Goal: Task Accomplishment & Management: Manage account settings

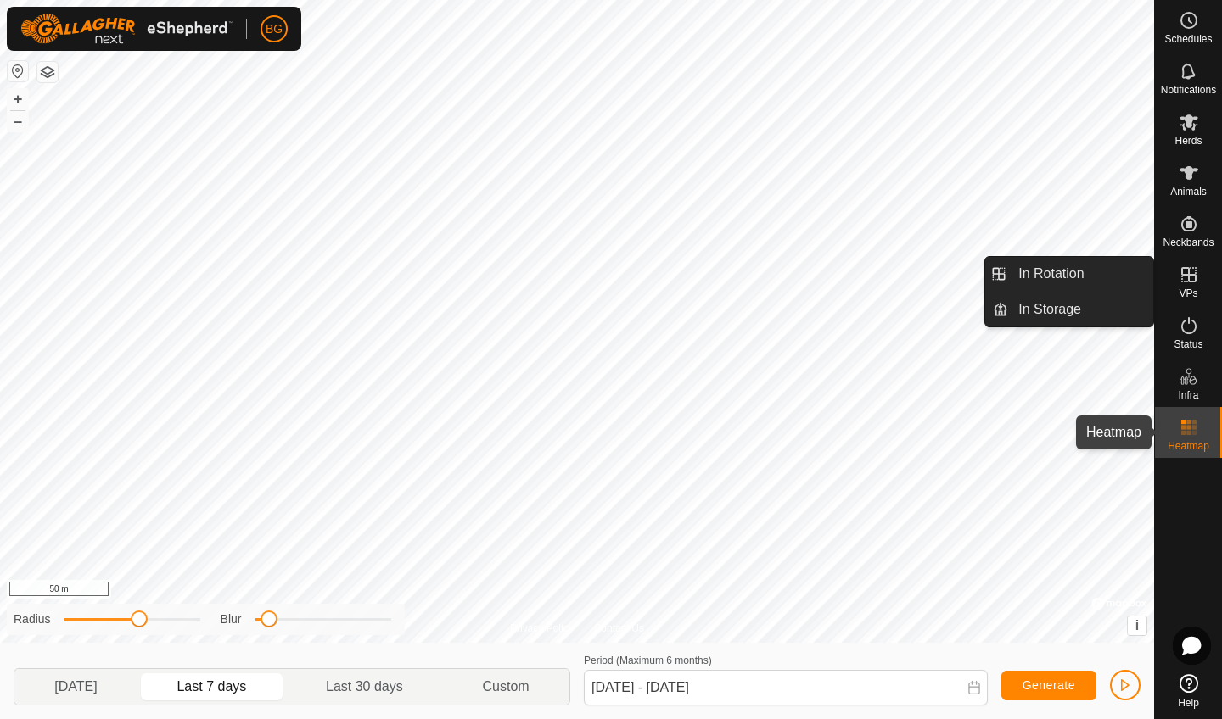
click at [1190, 423] on rect at bounding box center [1188, 422] width 4 height 4
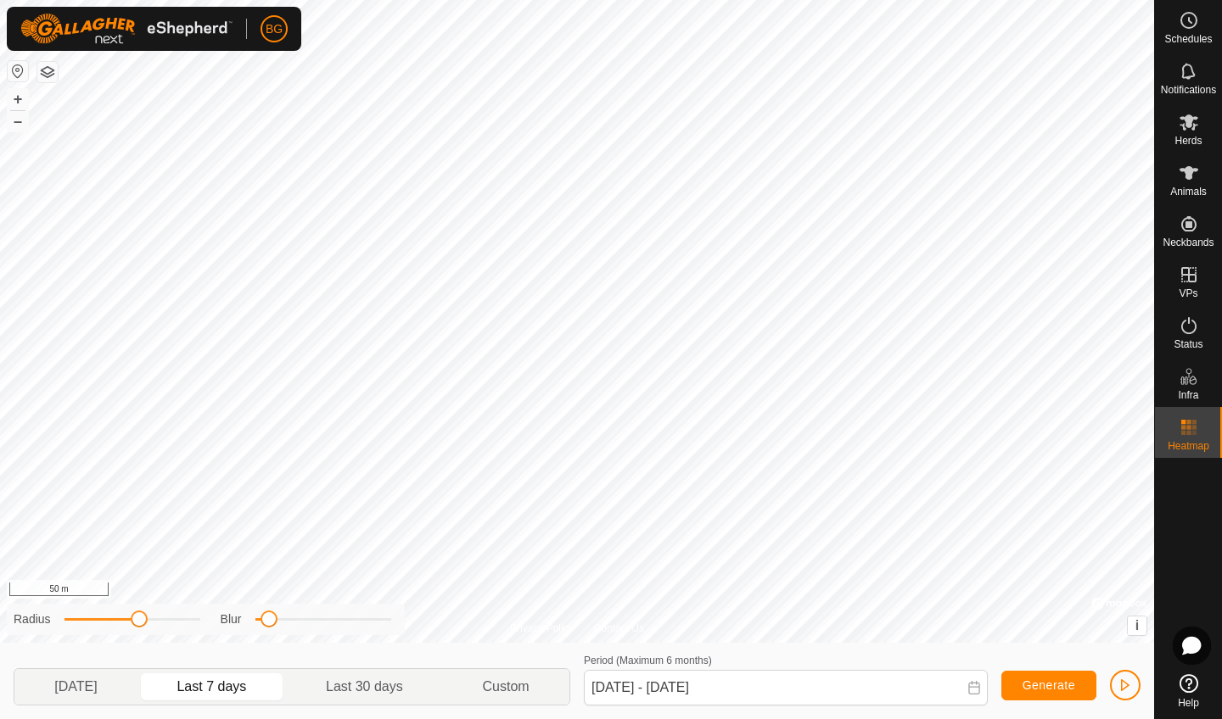
click at [1190, 423] on rect at bounding box center [1188, 422] width 4 height 4
click at [1127, 681] on span "button" at bounding box center [1125, 686] width 14 height 14
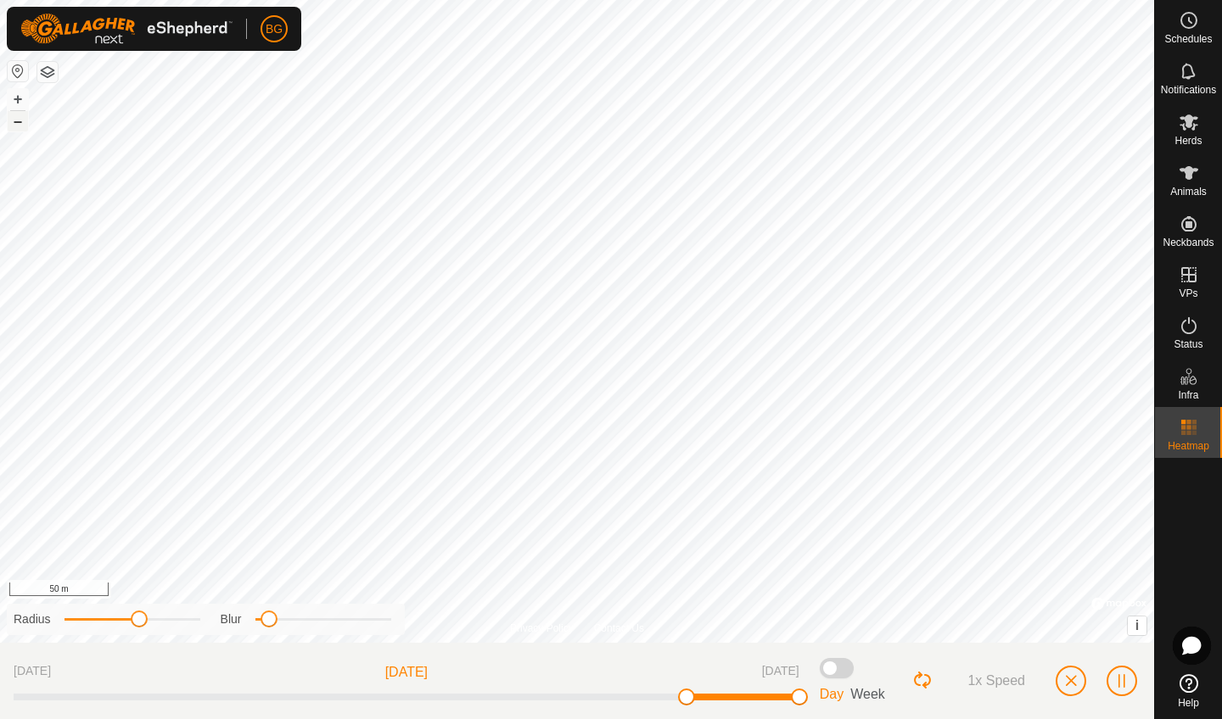
click at [14, 125] on button "–" at bounding box center [18, 121] width 20 height 20
click at [16, 99] on button "+" at bounding box center [18, 99] width 20 height 20
click at [22, 126] on button "–" at bounding box center [18, 121] width 20 height 20
click at [16, 103] on button "+" at bounding box center [18, 99] width 20 height 20
click at [1072, 673] on button "button" at bounding box center [1070, 681] width 31 height 31
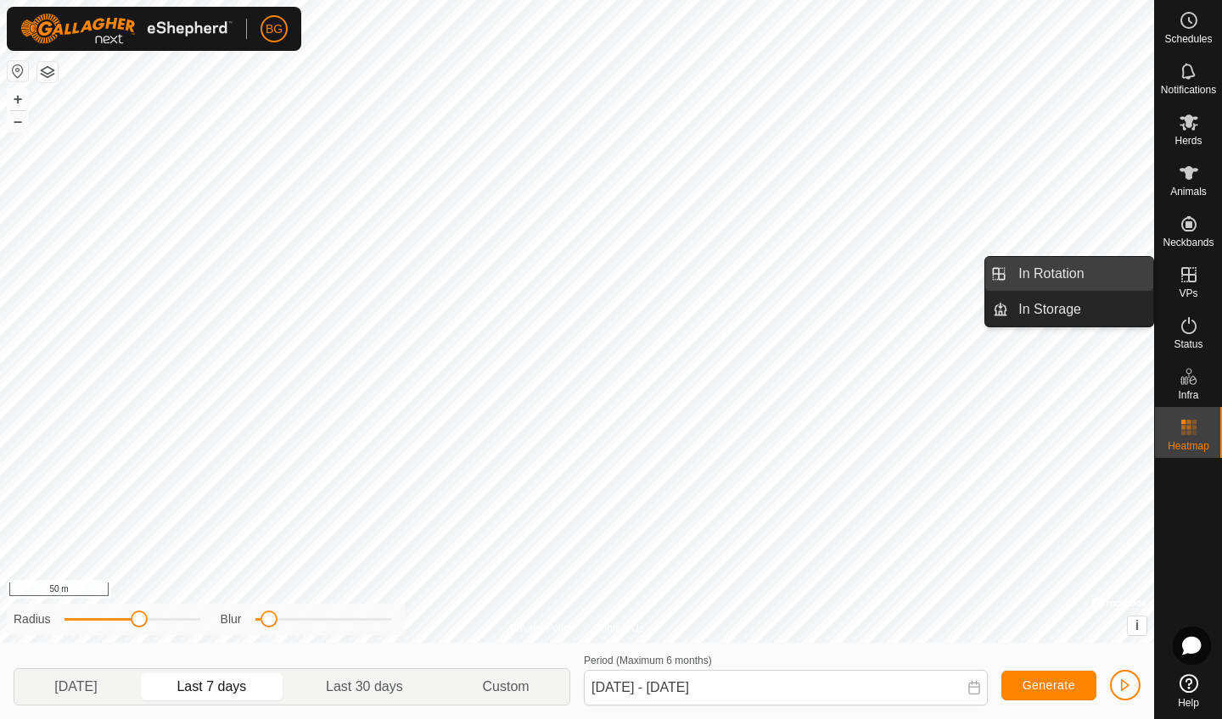
click at [1074, 274] on link "In Rotation" at bounding box center [1080, 274] width 145 height 34
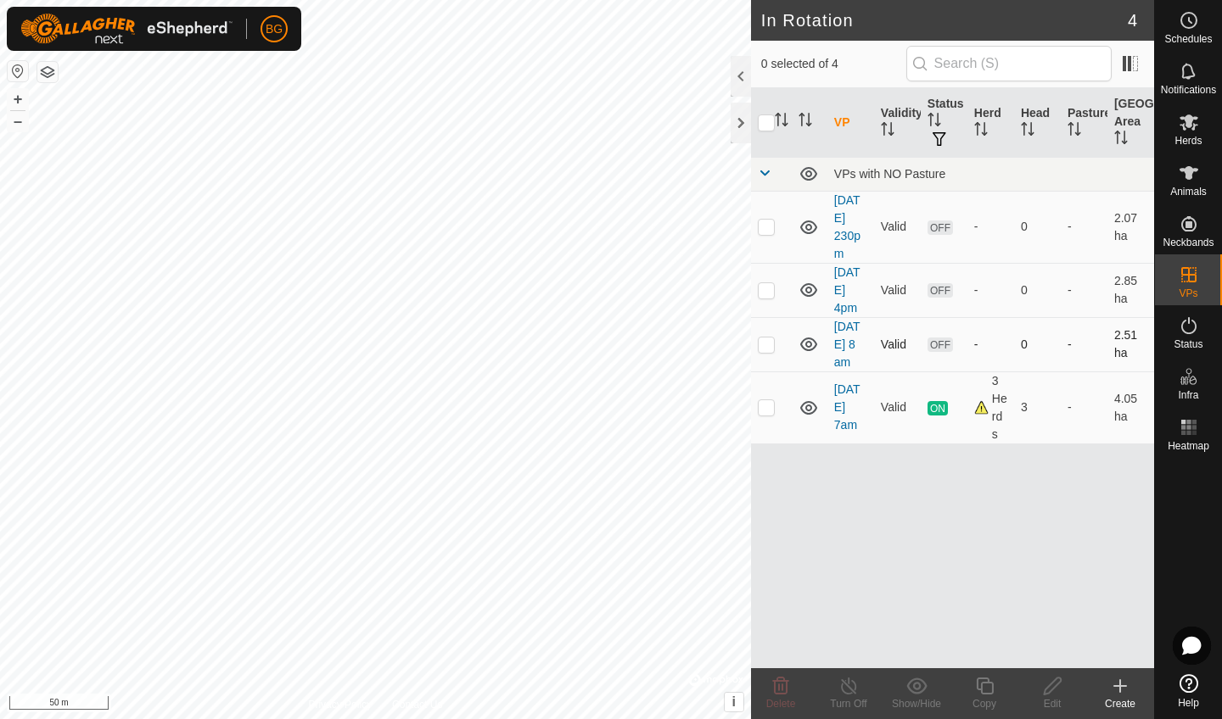
click at [763, 348] on p-checkbox at bounding box center [766, 345] width 17 height 14
checkbox input "true"
click at [769, 295] on p-checkbox at bounding box center [766, 290] width 17 height 14
checkbox input "true"
click at [767, 224] on p-checkbox at bounding box center [766, 227] width 17 height 14
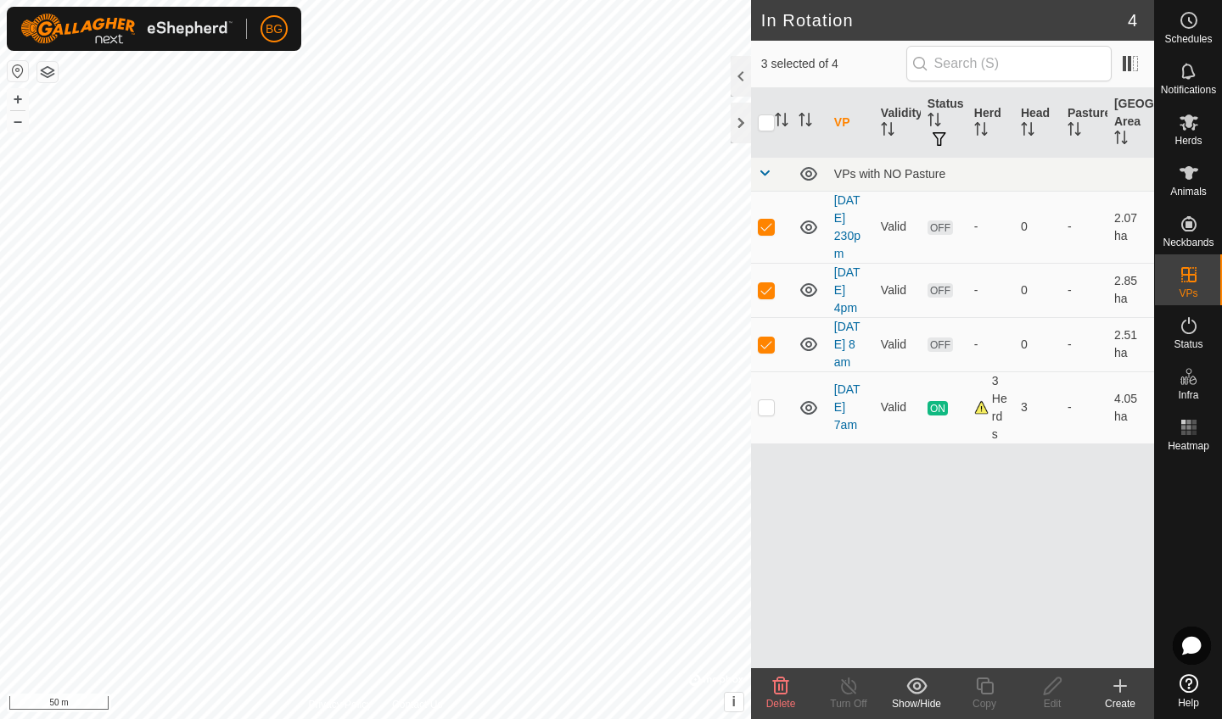
click at [786, 697] on div "Delete" at bounding box center [781, 703] width 68 height 15
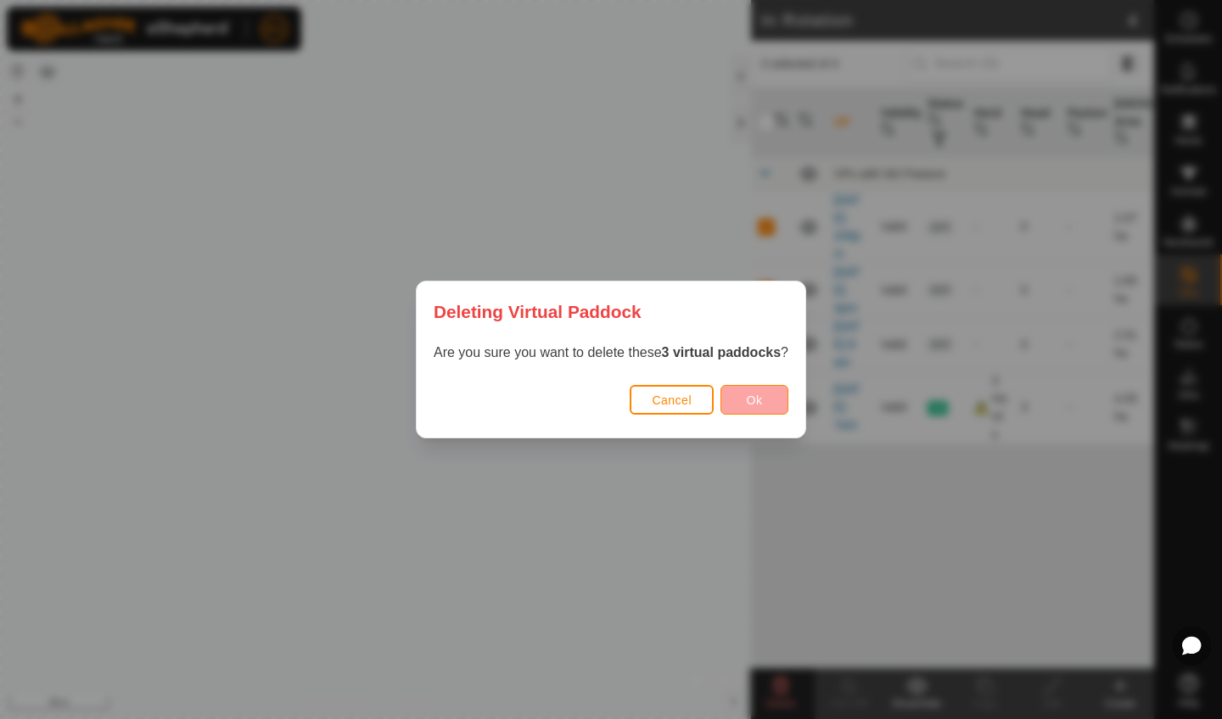
click at [756, 388] on button "Ok" at bounding box center [754, 400] width 68 height 30
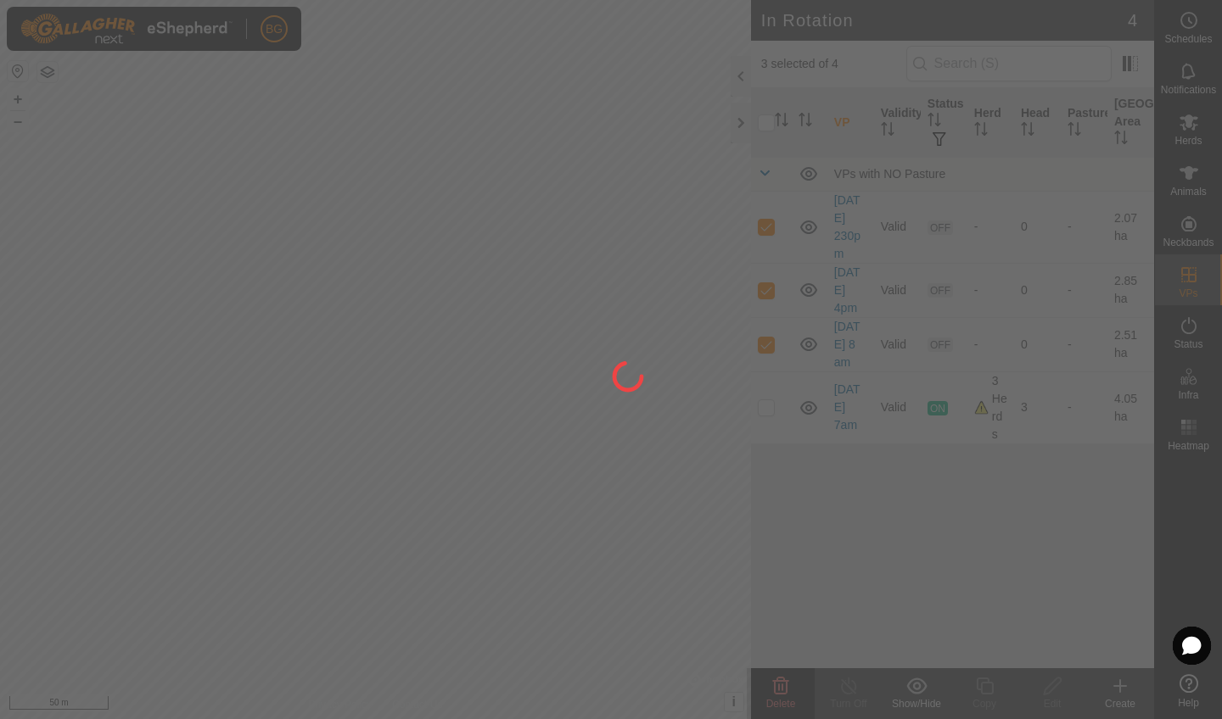
checkbox input "false"
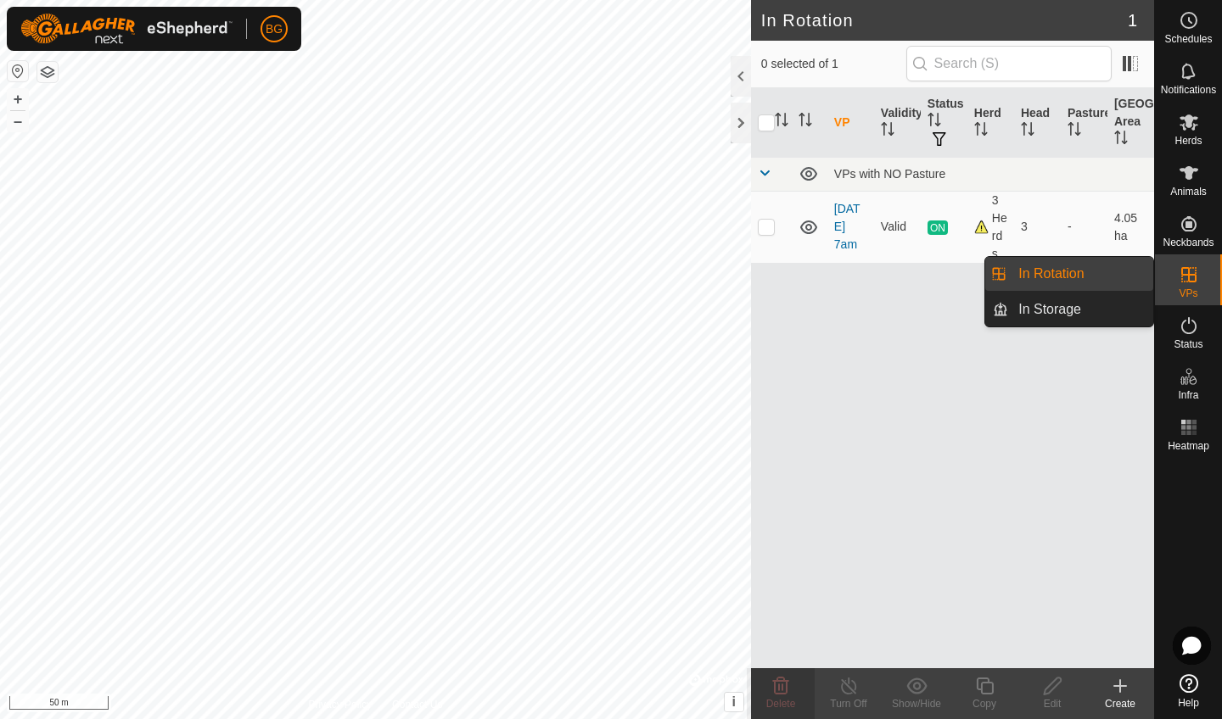
click at [1071, 278] on link "In Rotation" at bounding box center [1080, 274] width 145 height 34
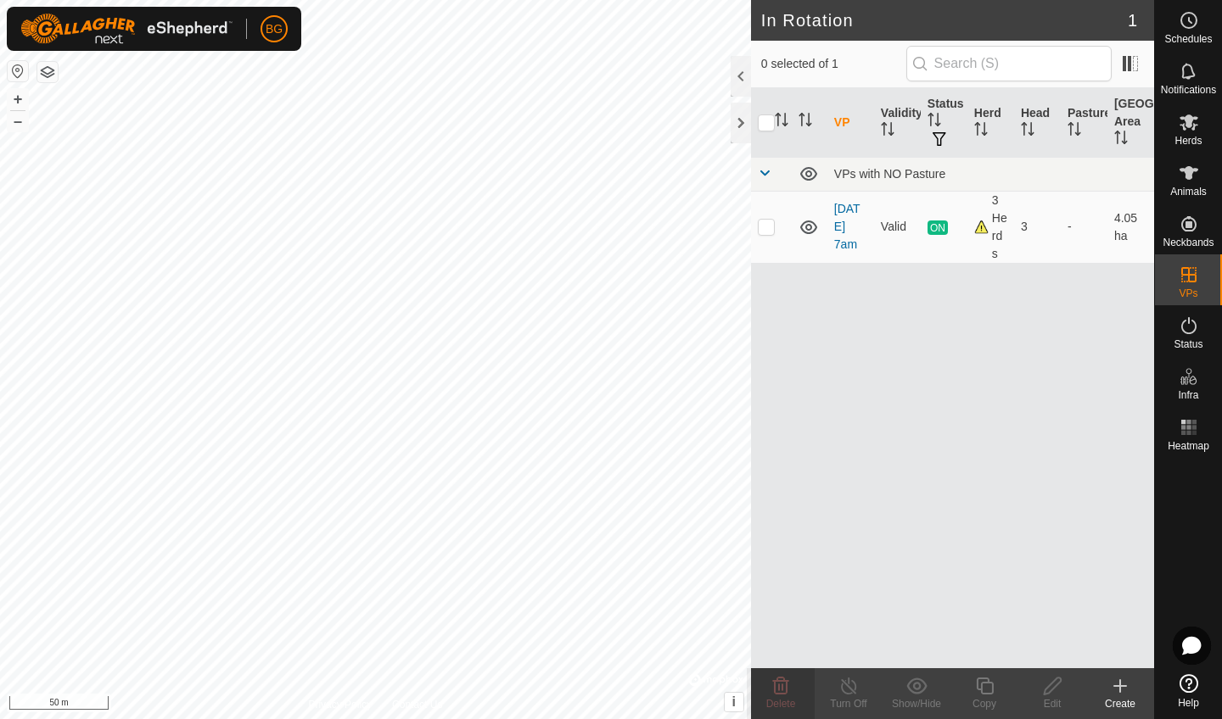
click at [1115, 692] on icon at bounding box center [1120, 686] width 20 height 20
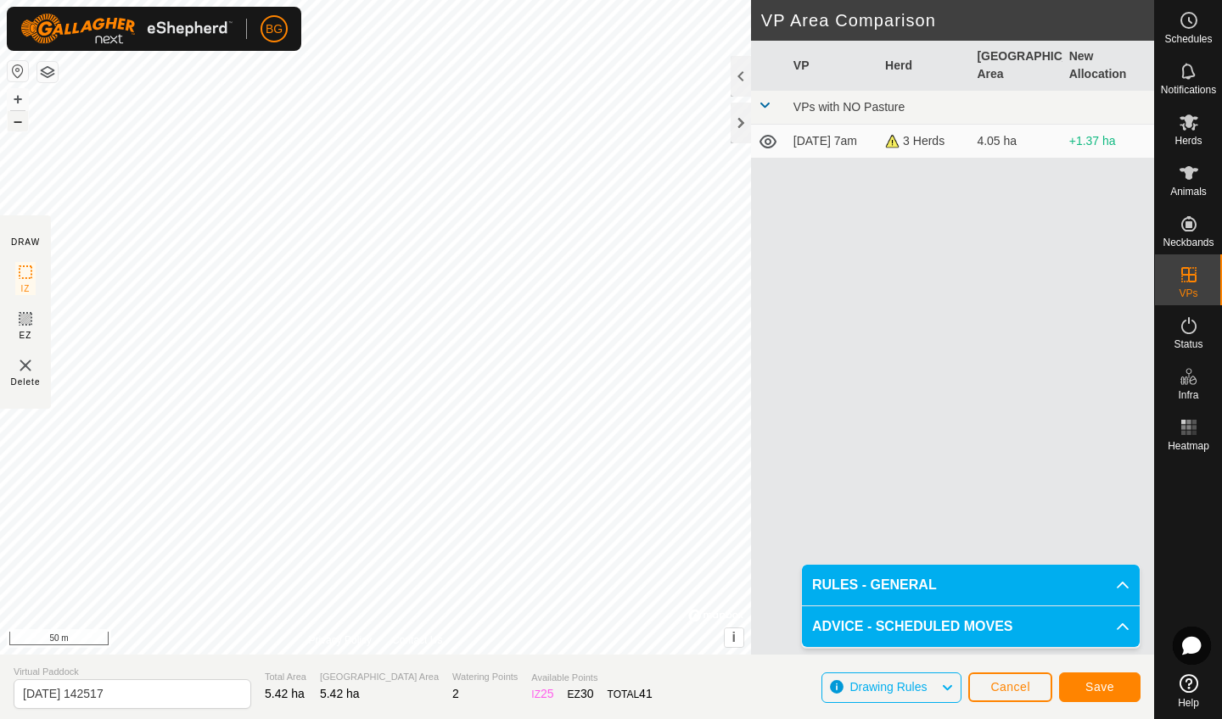
click at [21, 124] on button "–" at bounding box center [18, 121] width 20 height 20
click at [143, 700] on input "[DATE] 142517" at bounding box center [133, 694] width 238 height 30
type input "[DATE] 230pm"
click at [1089, 685] on span "Save" at bounding box center [1099, 687] width 29 height 14
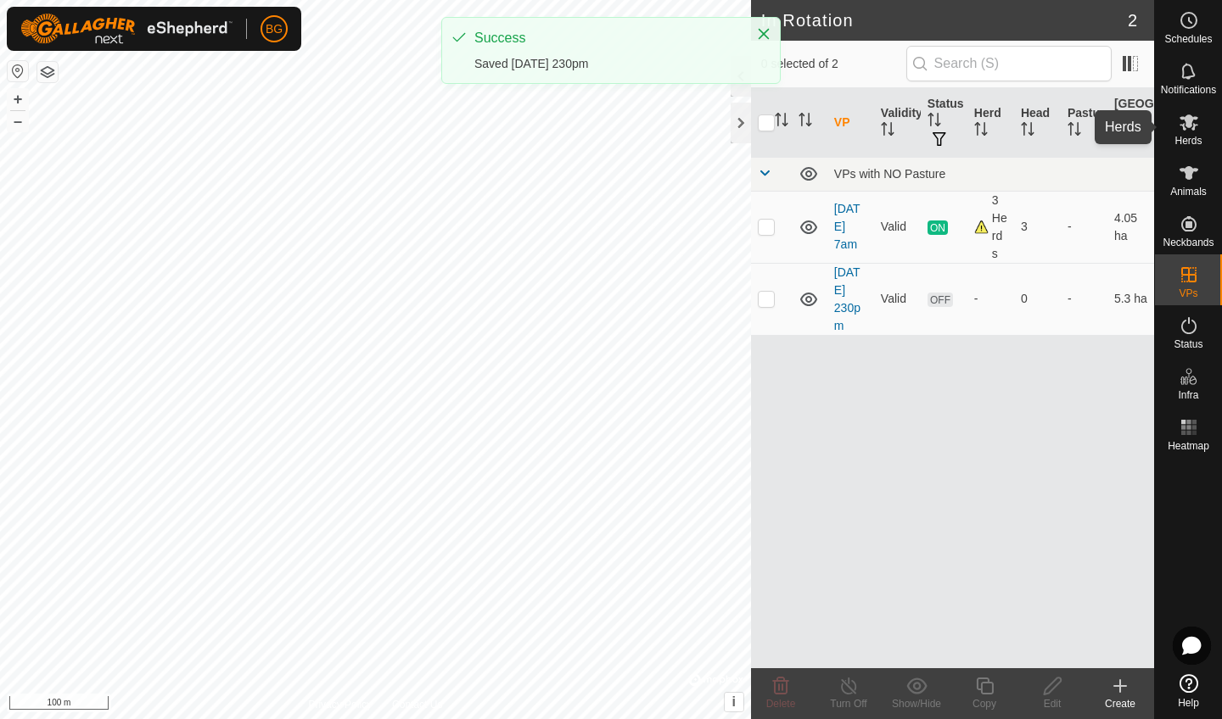
click at [1189, 130] on icon at bounding box center [1188, 122] width 20 height 20
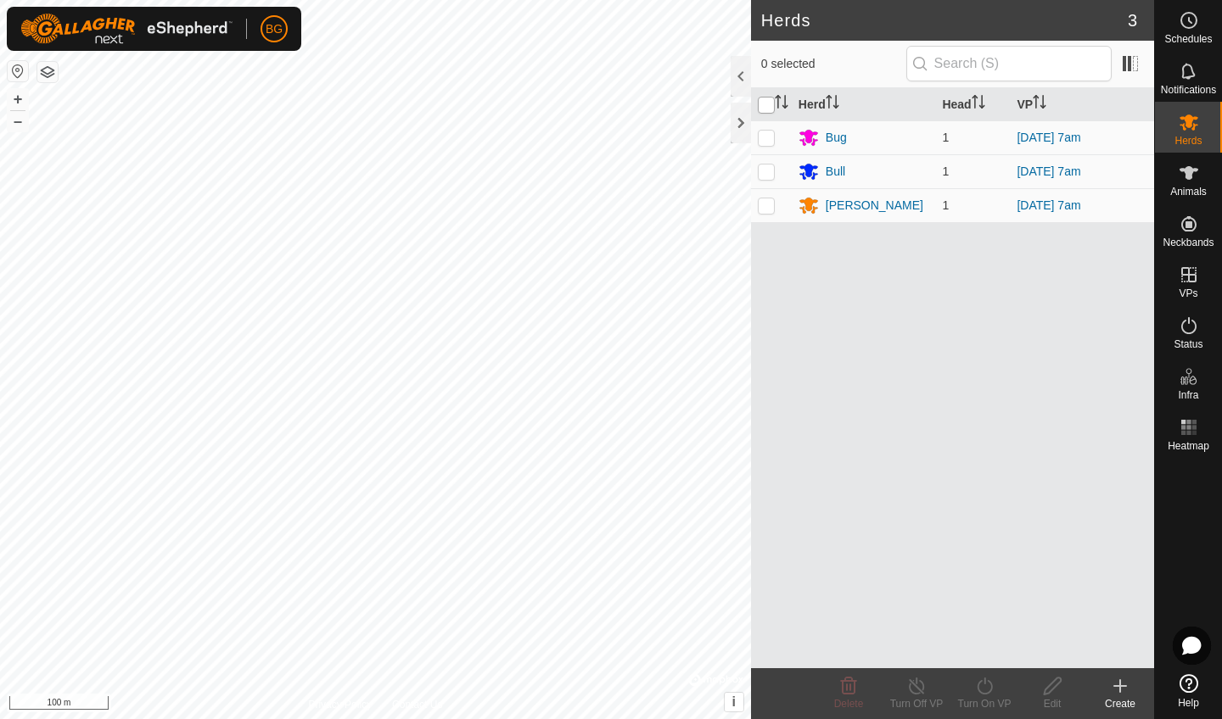
click at [769, 107] on input "checkbox" at bounding box center [766, 105] width 17 height 17
checkbox input "true"
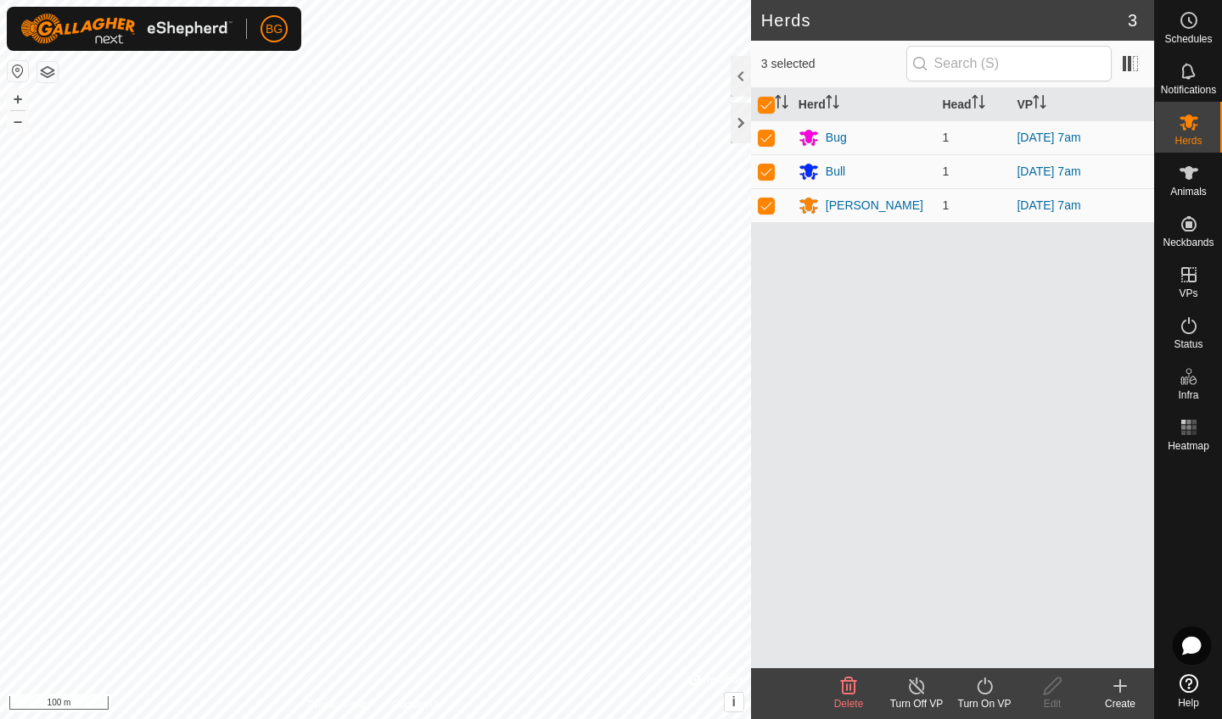
click at [985, 694] on icon at bounding box center [983, 686] width 15 height 17
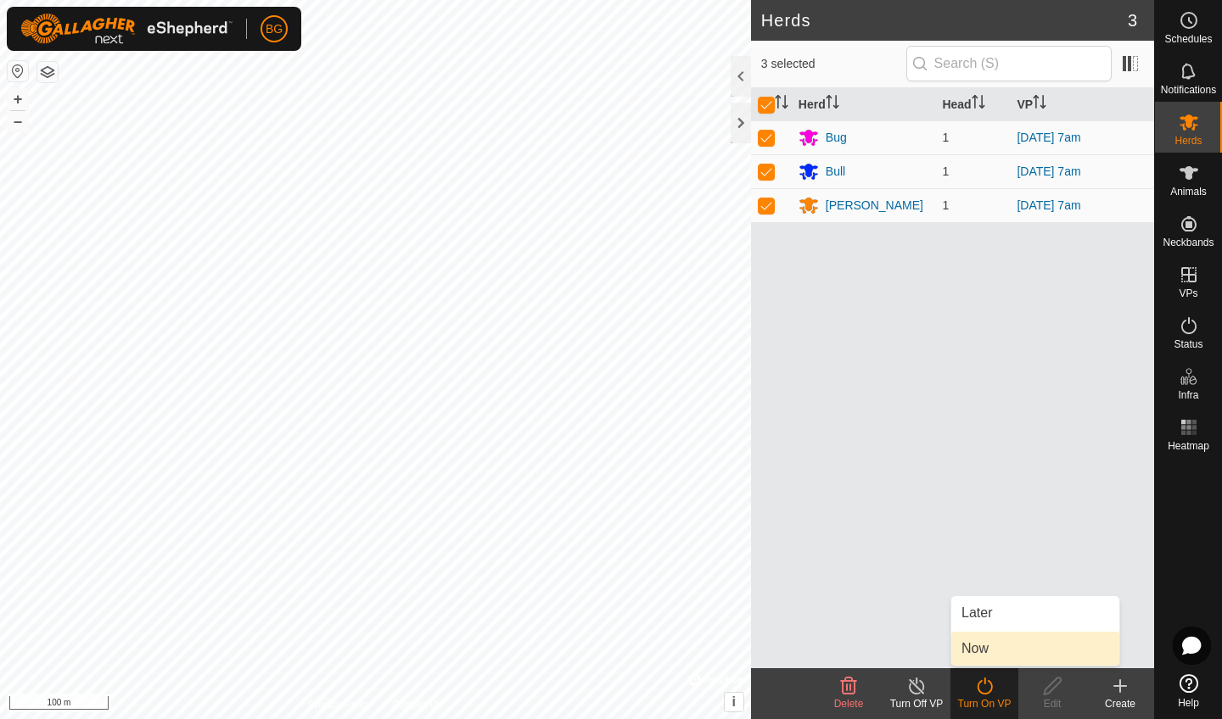
click at [977, 654] on link "Now" at bounding box center [1035, 649] width 168 height 34
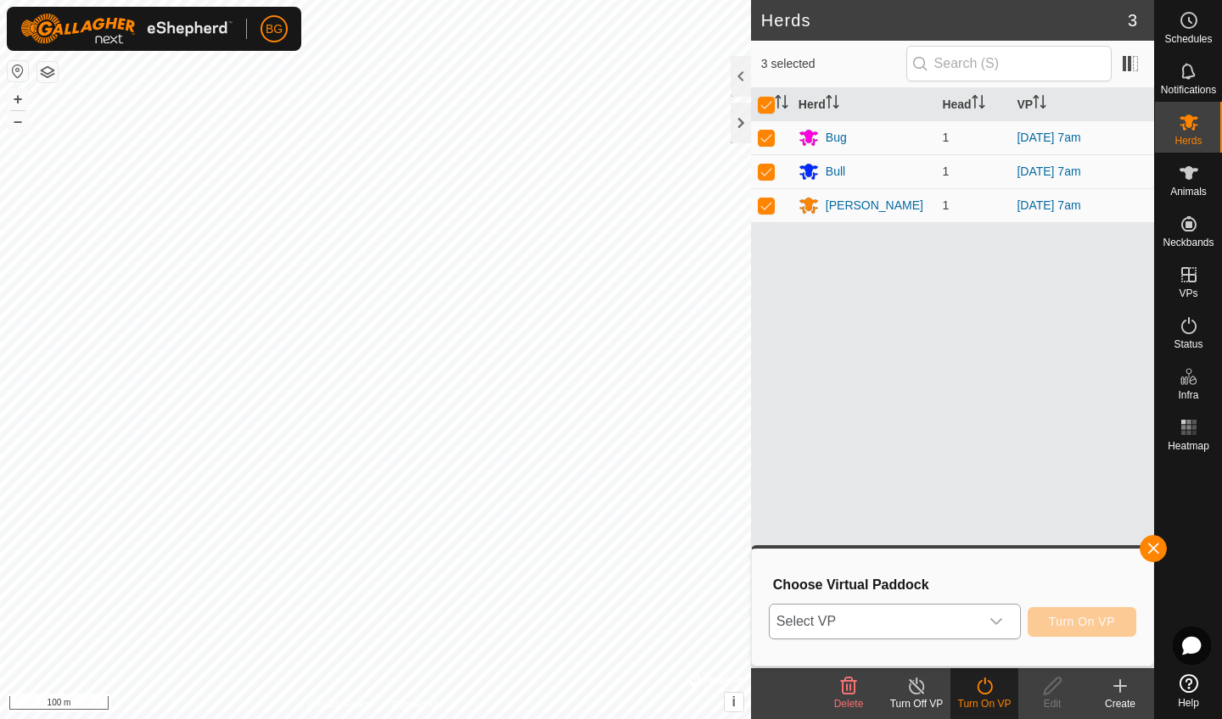
click at [996, 624] on icon "dropdown trigger" at bounding box center [996, 621] width 12 height 7
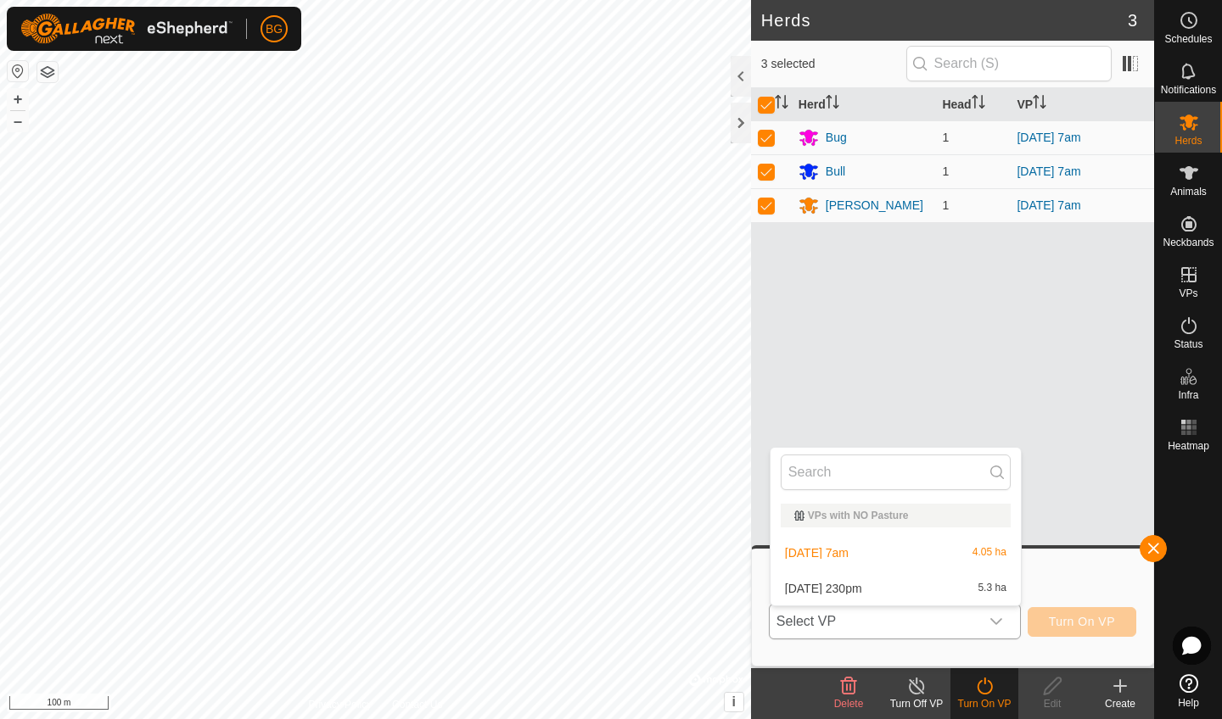
click at [941, 595] on li "[DATE] 230pm 5.3 ha" at bounding box center [895, 589] width 250 height 34
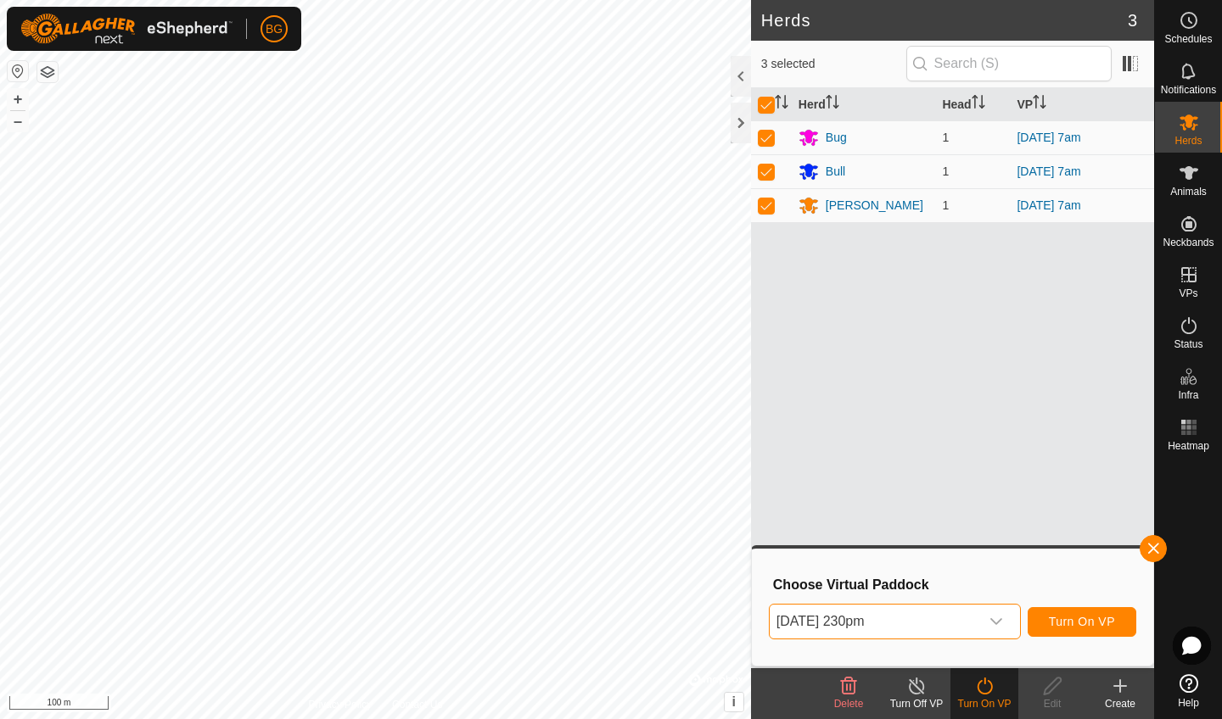
click at [1096, 632] on button "Turn On VP" at bounding box center [1081, 622] width 109 height 30
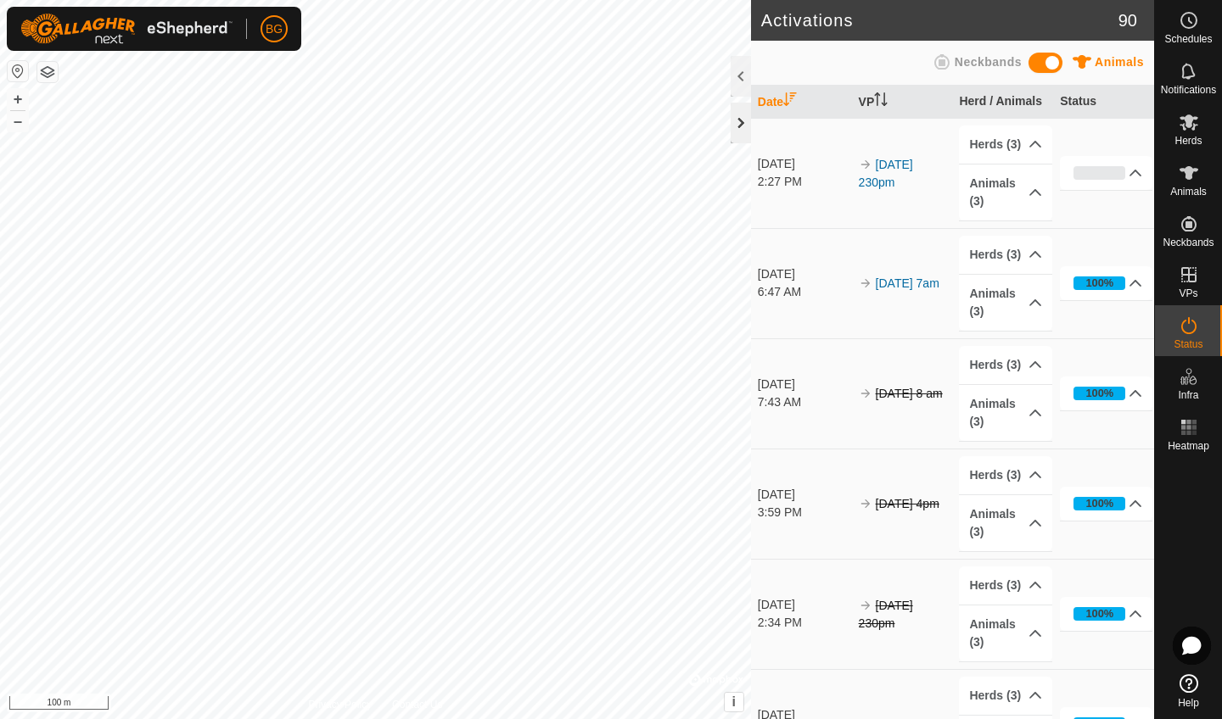
click at [738, 127] on div at bounding box center [740, 123] width 20 height 41
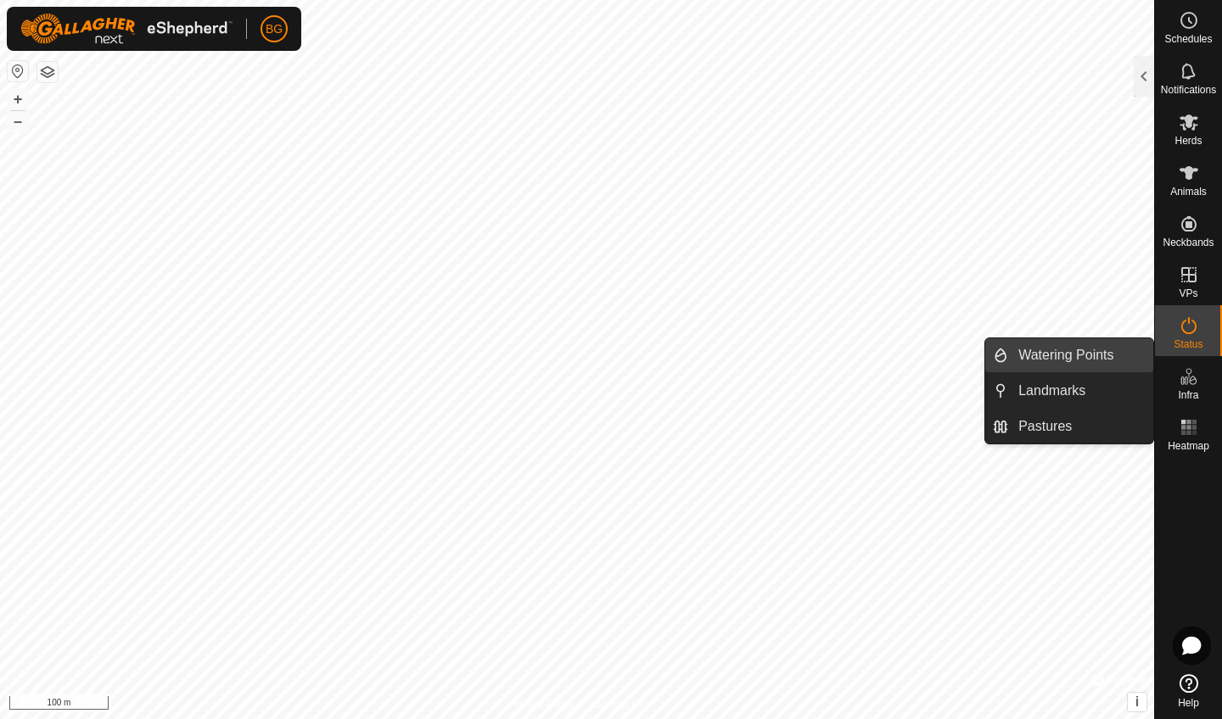
click at [1106, 352] on link "Watering Points" at bounding box center [1080, 355] width 145 height 34
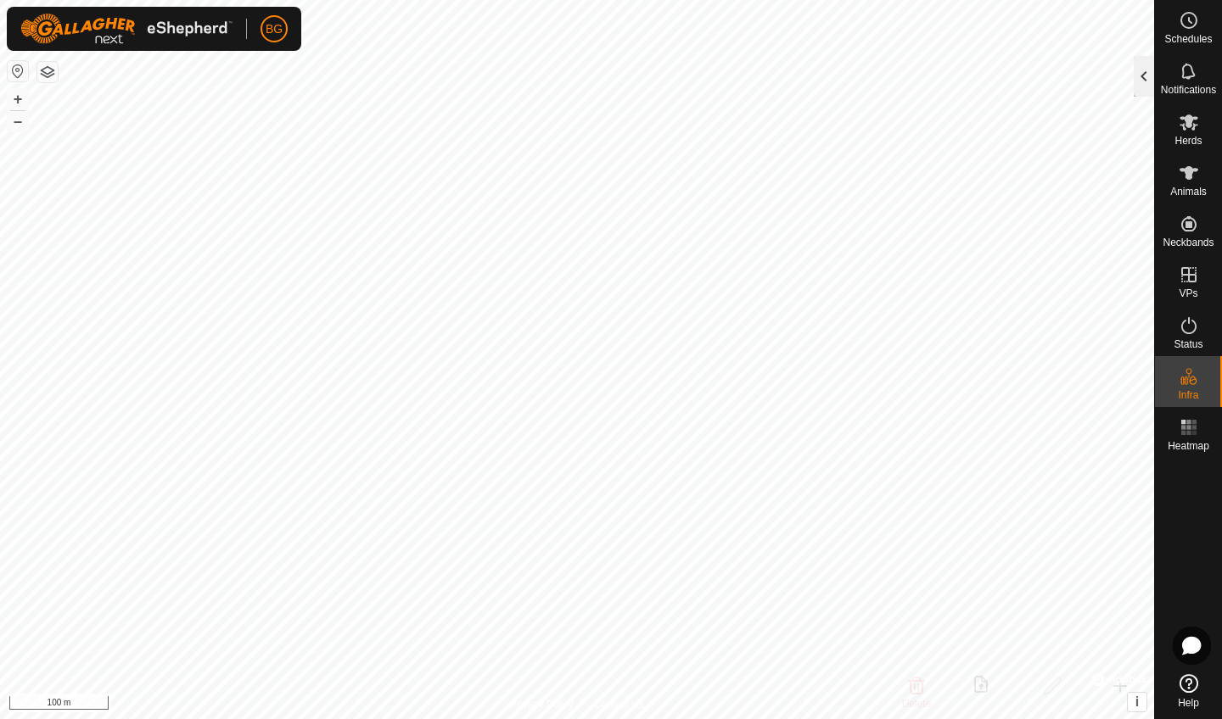
click at [1142, 77] on div at bounding box center [1143, 76] width 20 height 41
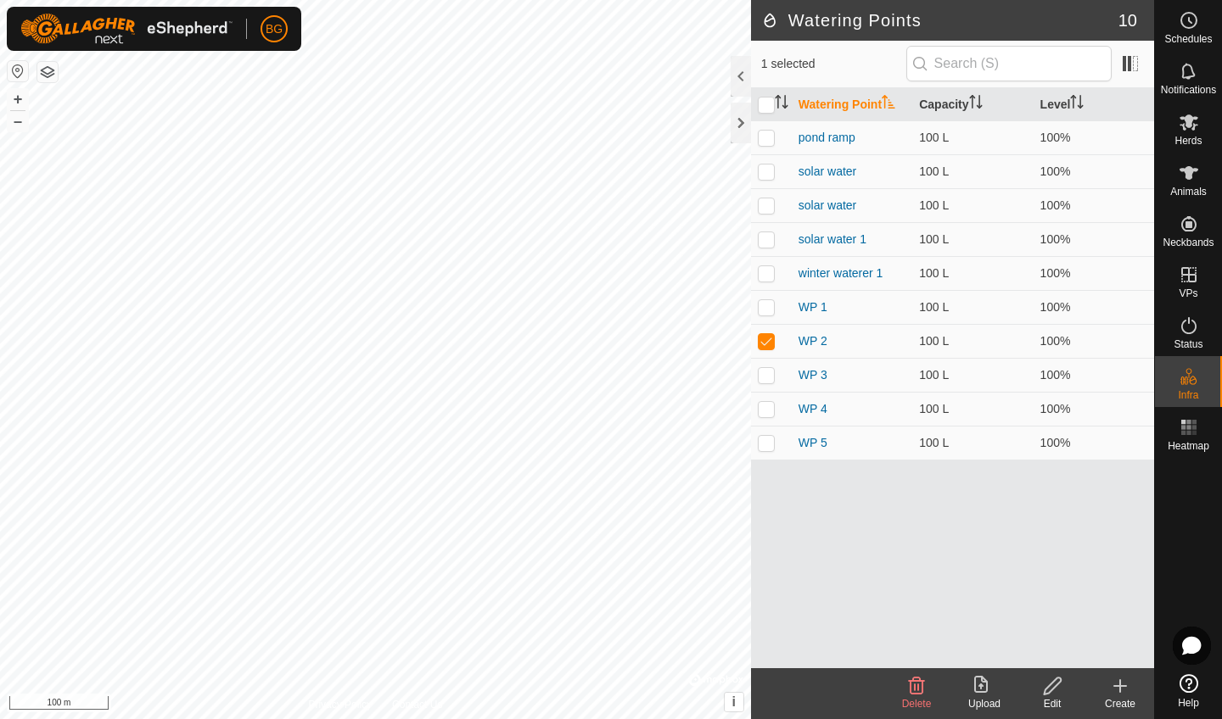
click at [922, 693] on icon at bounding box center [917, 686] width 16 height 17
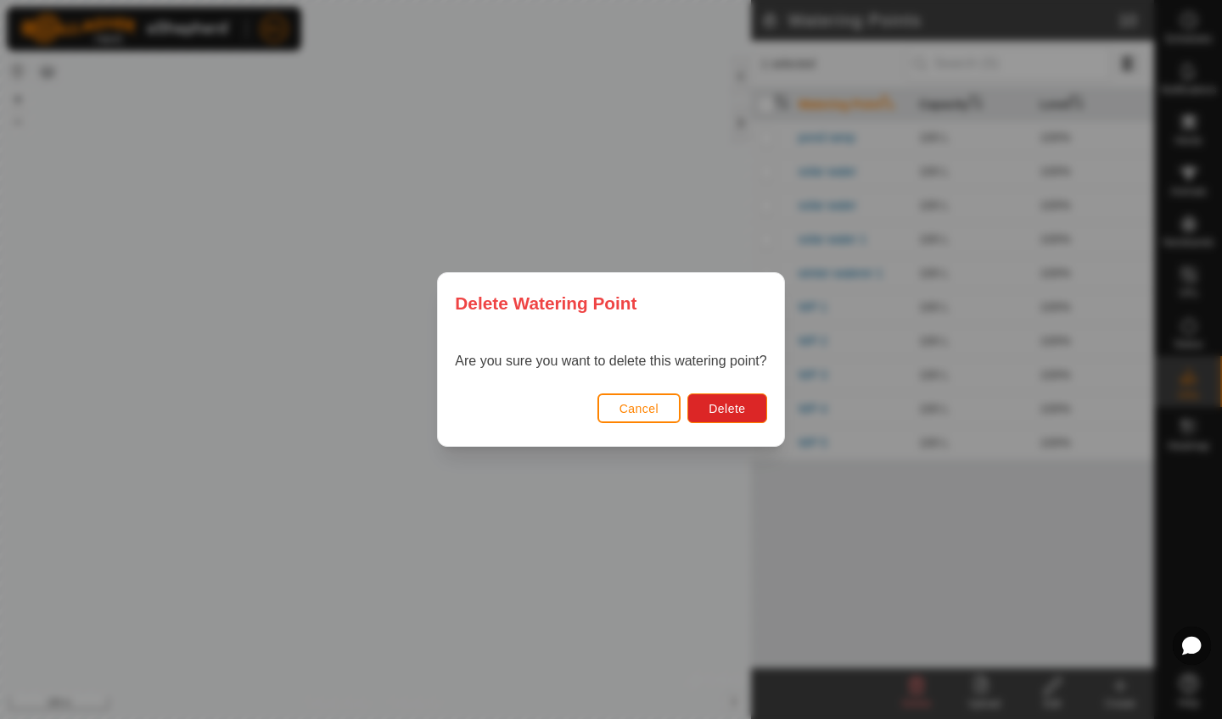
click at [645, 407] on span "Cancel" at bounding box center [639, 409] width 40 height 14
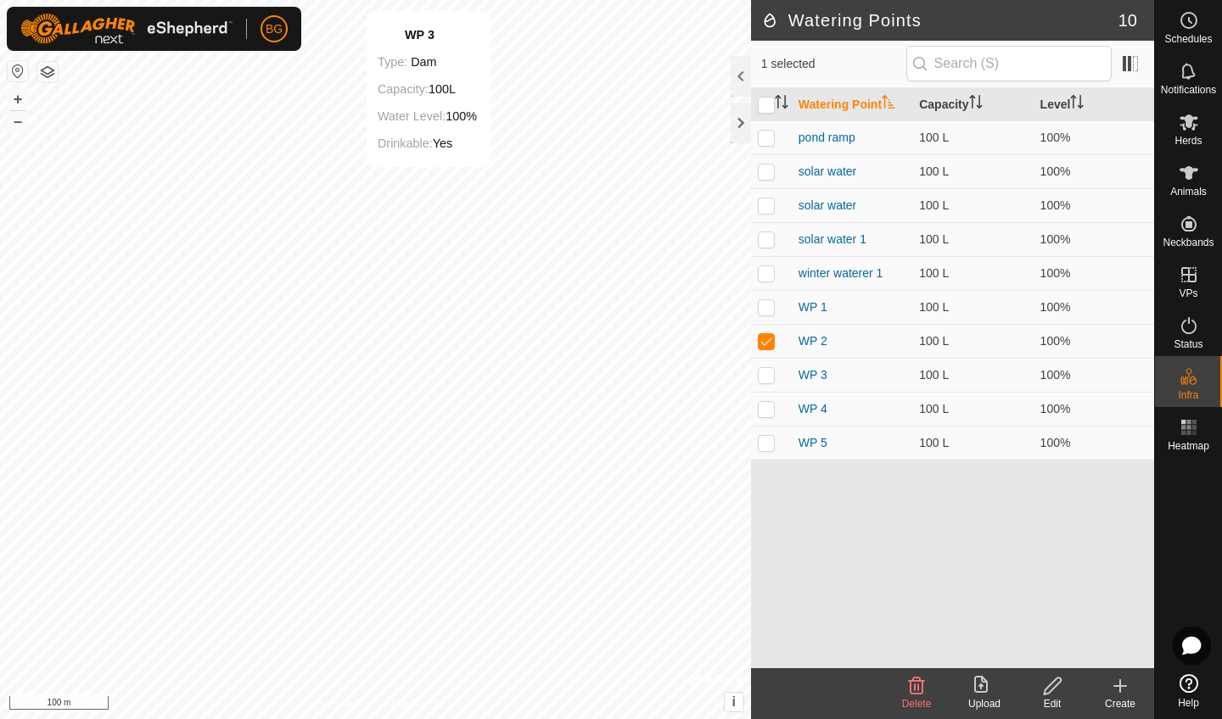
checkbox input "false"
click at [914, 689] on icon at bounding box center [917, 686] width 16 height 17
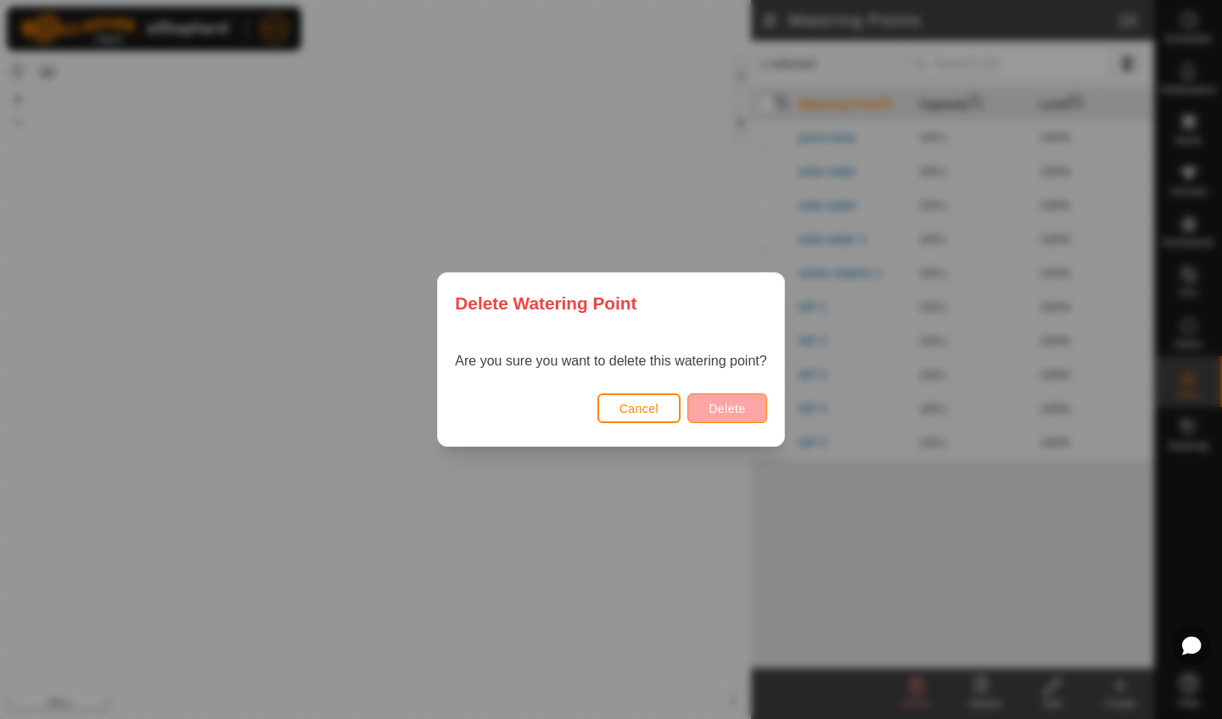
click at [742, 411] on span "Delete" at bounding box center [726, 409] width 36 height 14
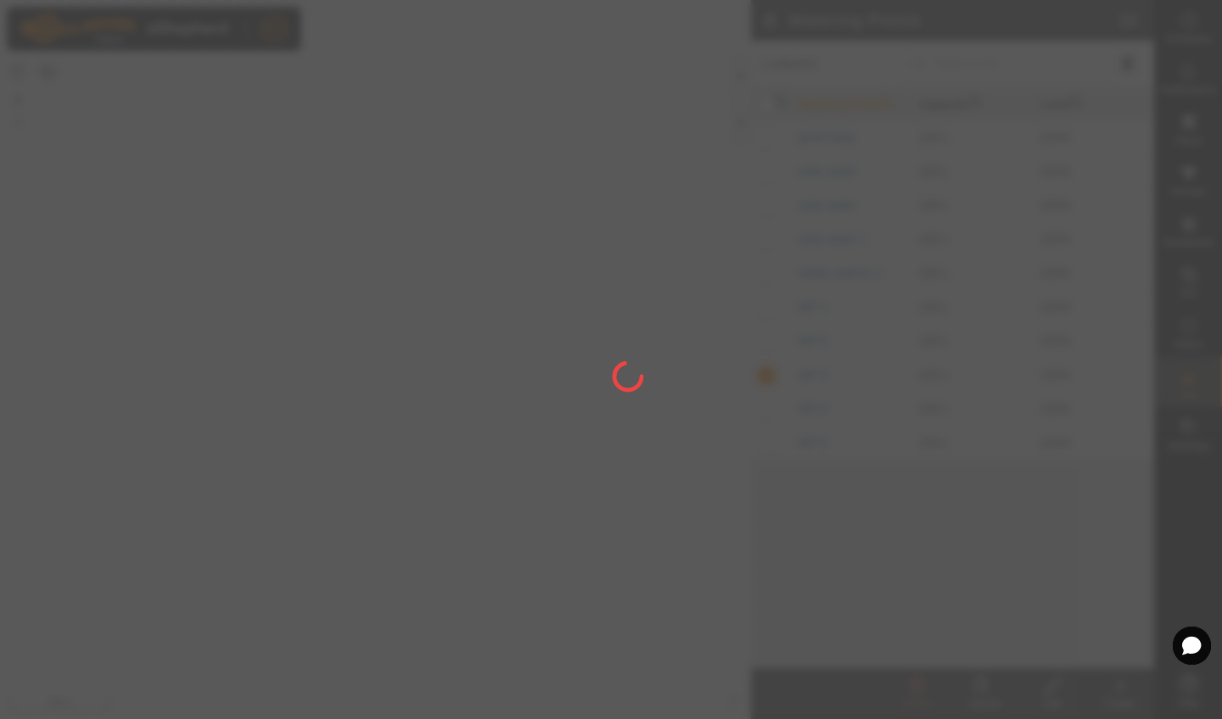
checkbox input "false"
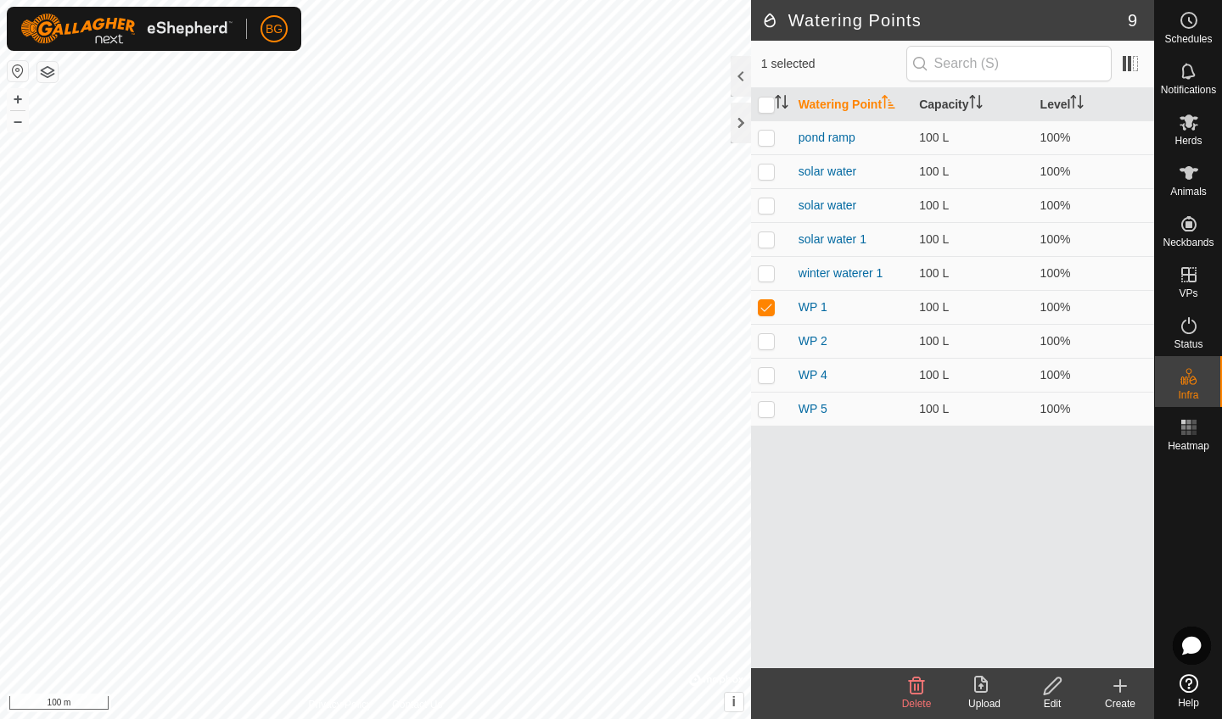
click at [915, 685] on icon at bounding box center [917, 686] width 16 height 17
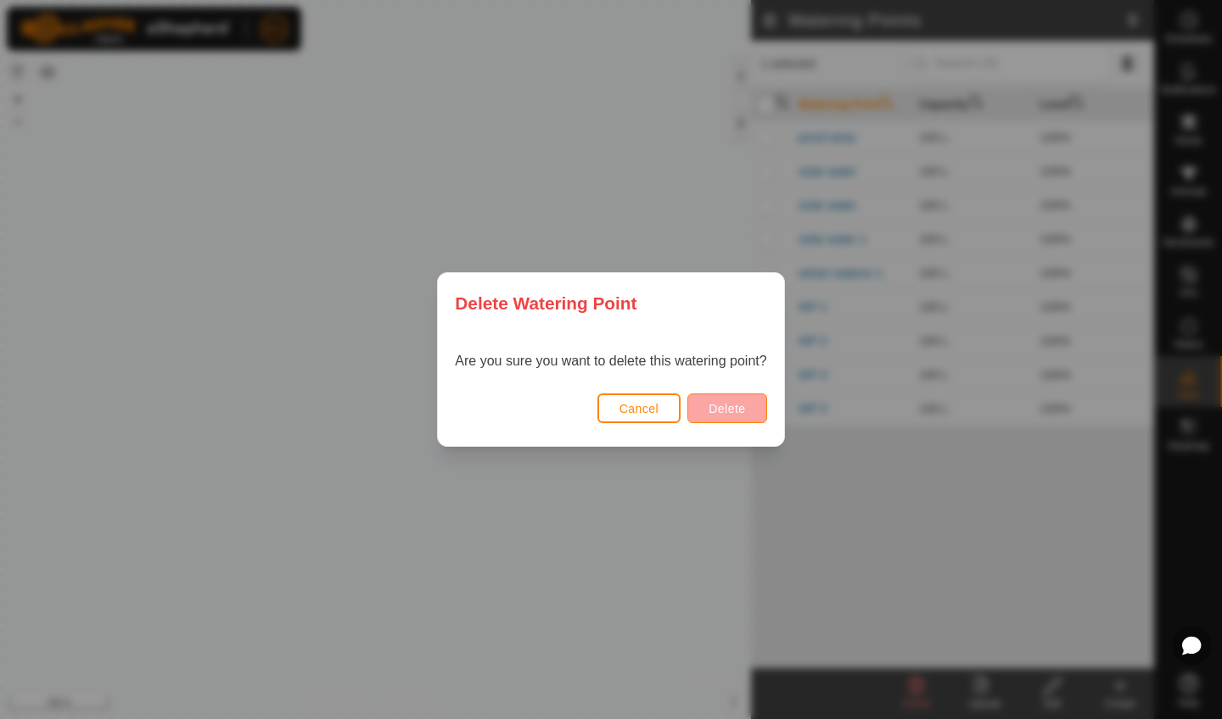
click at [736, 402] on span "Delete" at bounding box center [726, 409] width 36 height 14
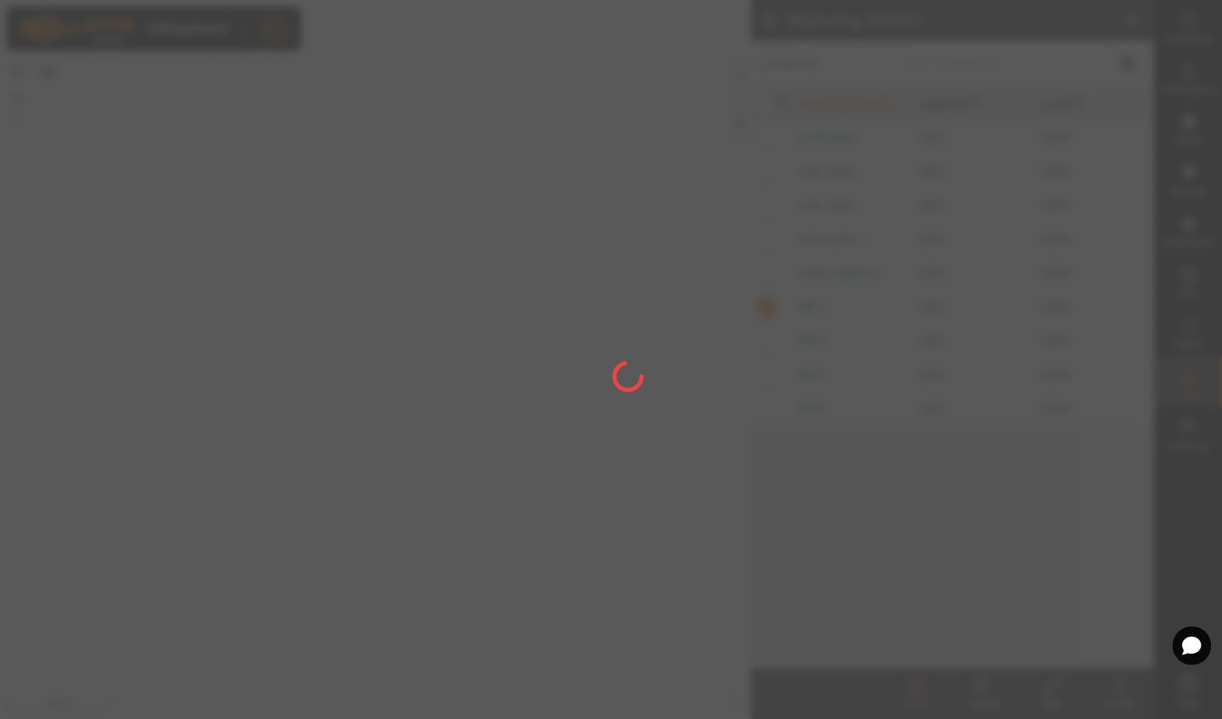
checkbox input "false"
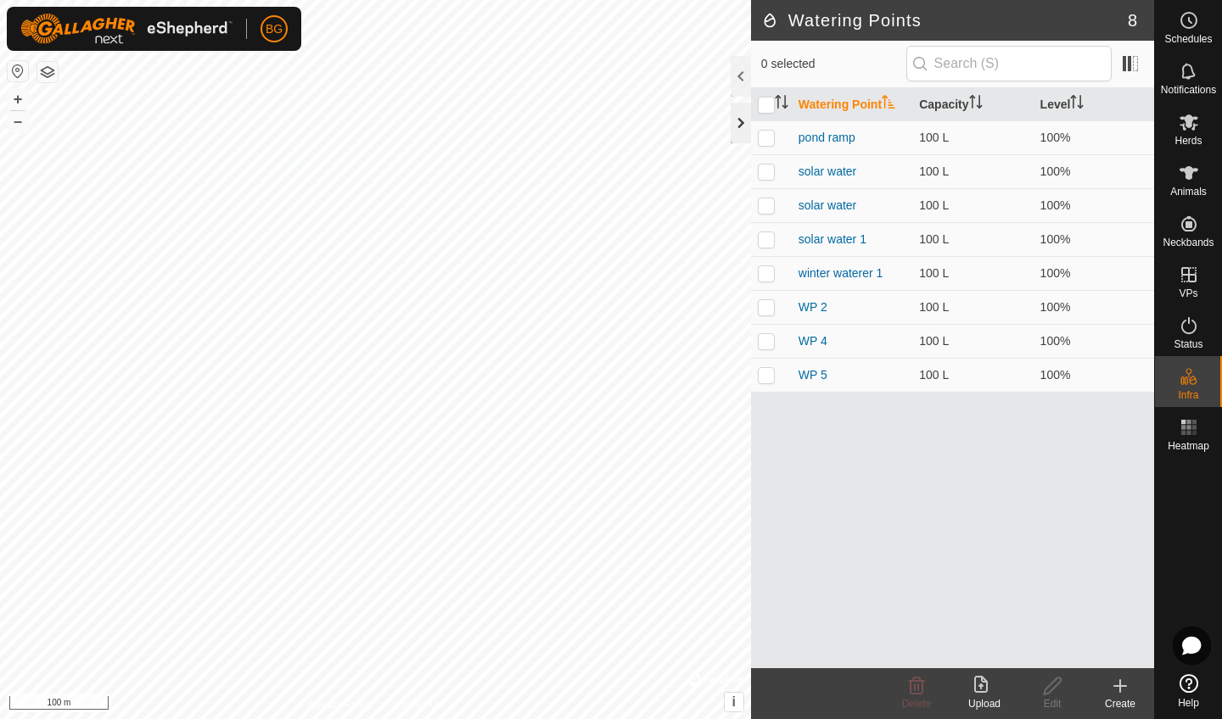
click at [739, 126] on div at bounding box center [740, 123] width 20 height 41
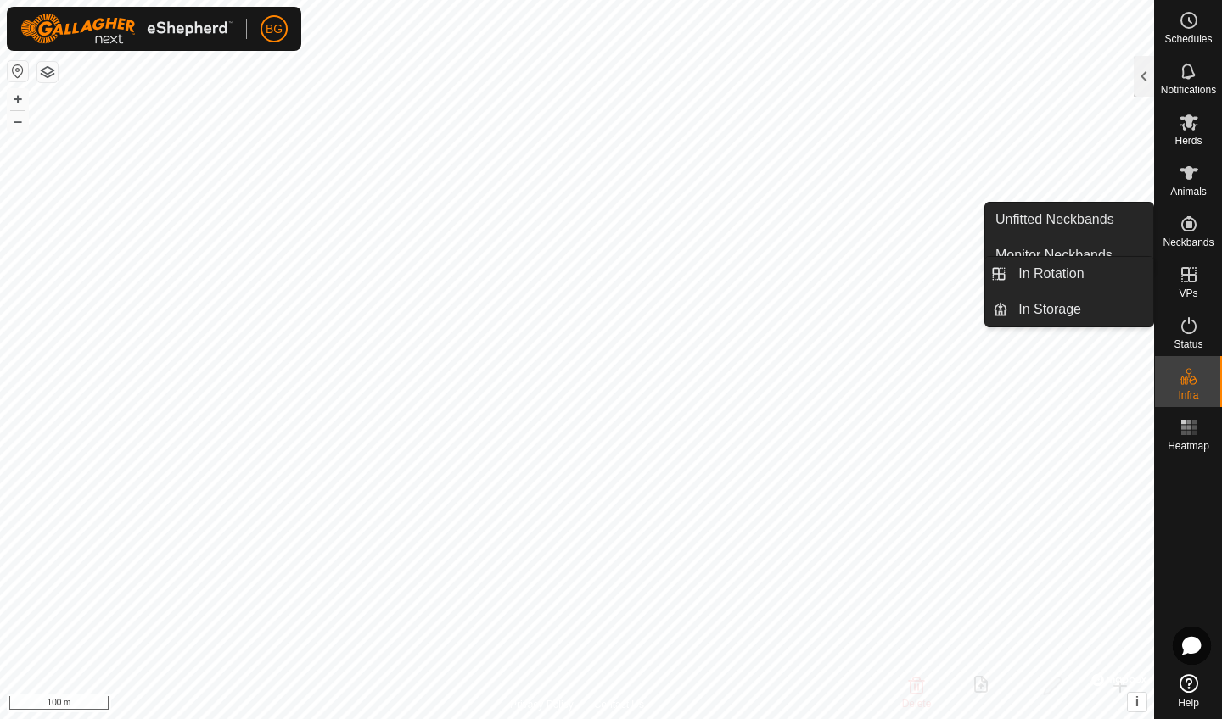
click at [1188, 282] on icon at bounding box center [1188, 274] width 15 height 15
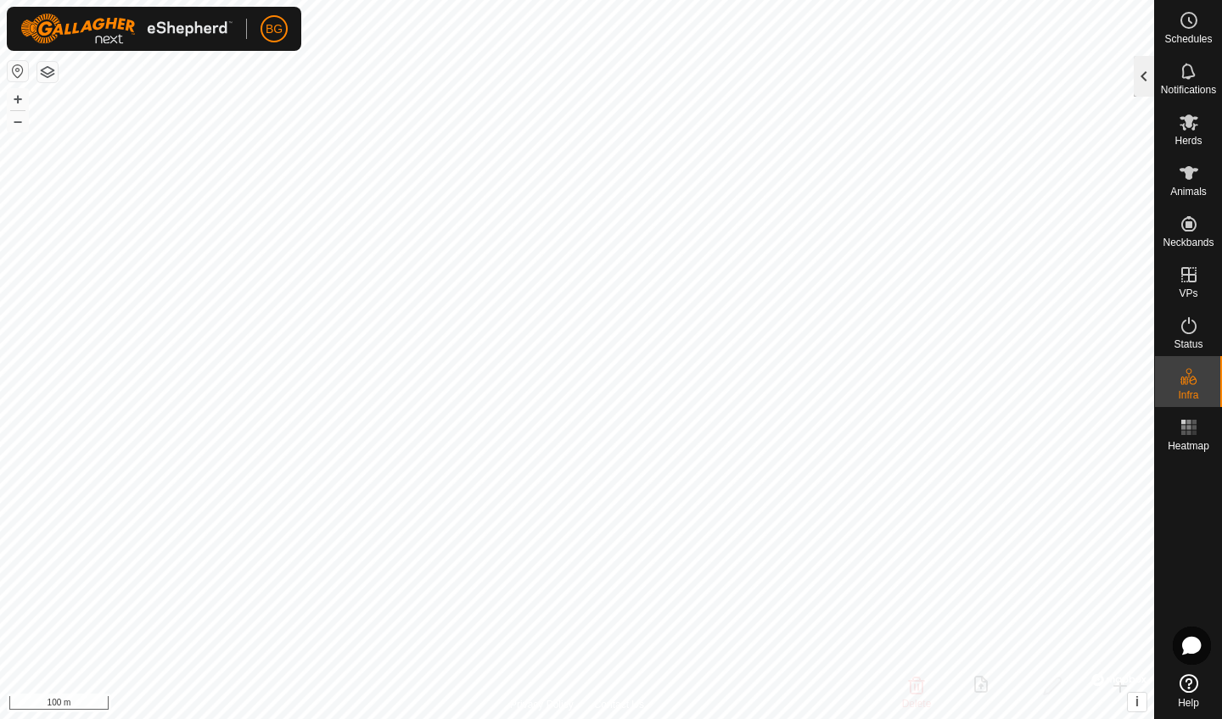
click at [1144, 69] on div at bounding box center [1143, 76] width 20 height 41
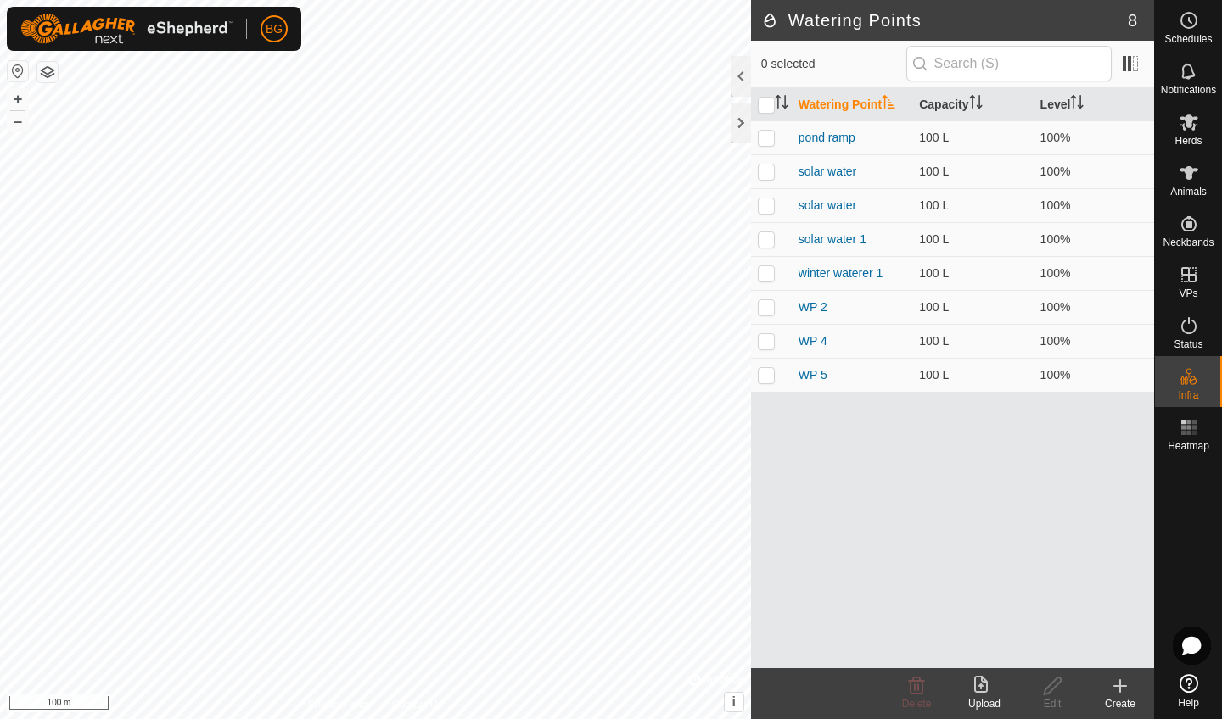
click at [1120, 689] on icon at bounding box center [1120, 686] width 0 height 12
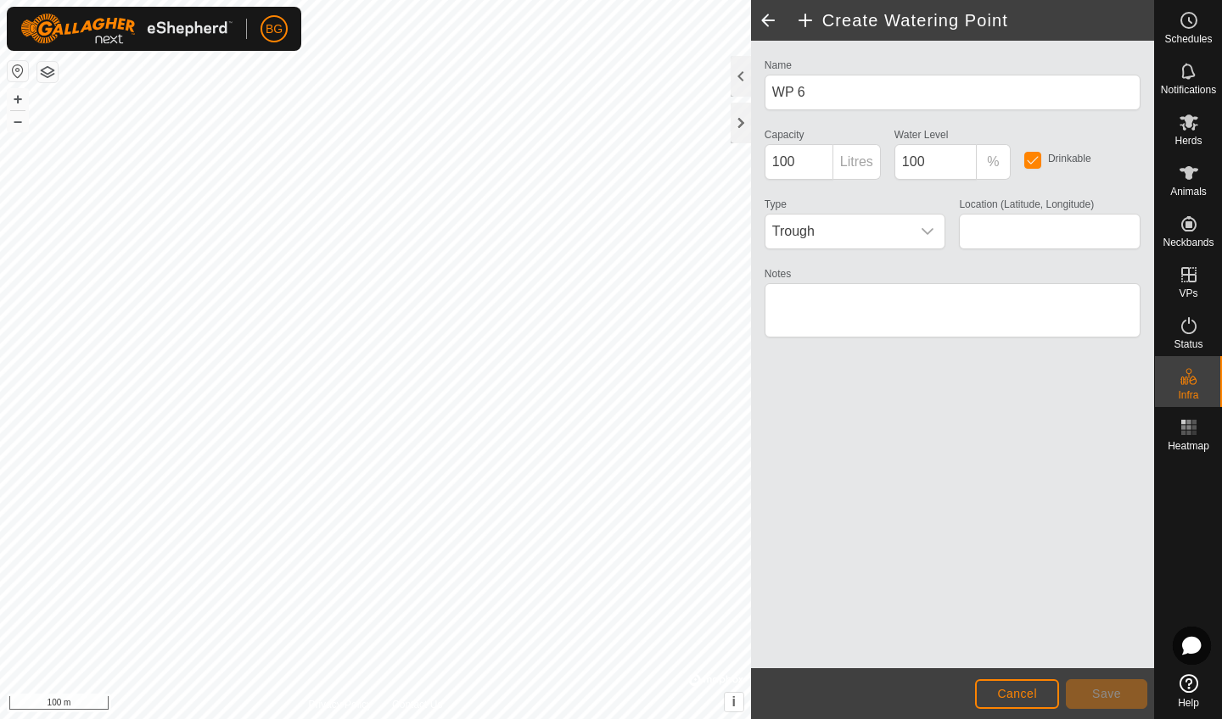
click at [1003, 690] on span "Cancel" at bounding box center [1017, 694] width 40 height 14
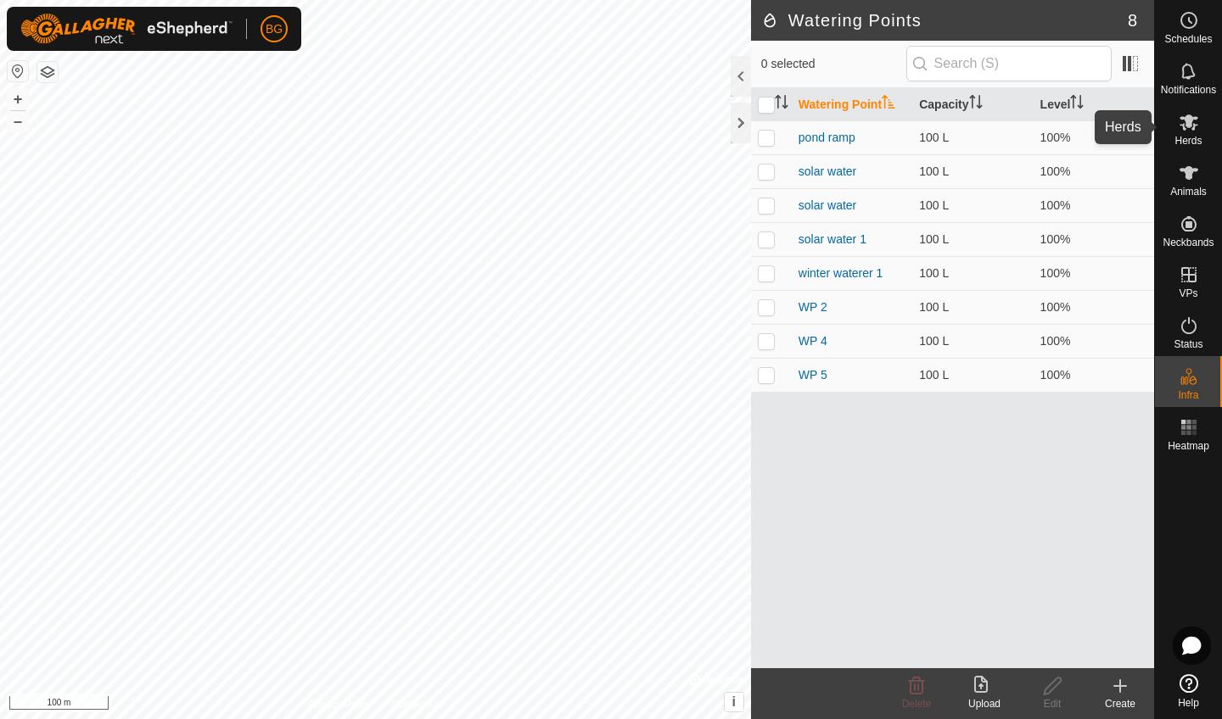
click at [1188, 128] on icon at bounding box center [1188, 122] width 20 height 20
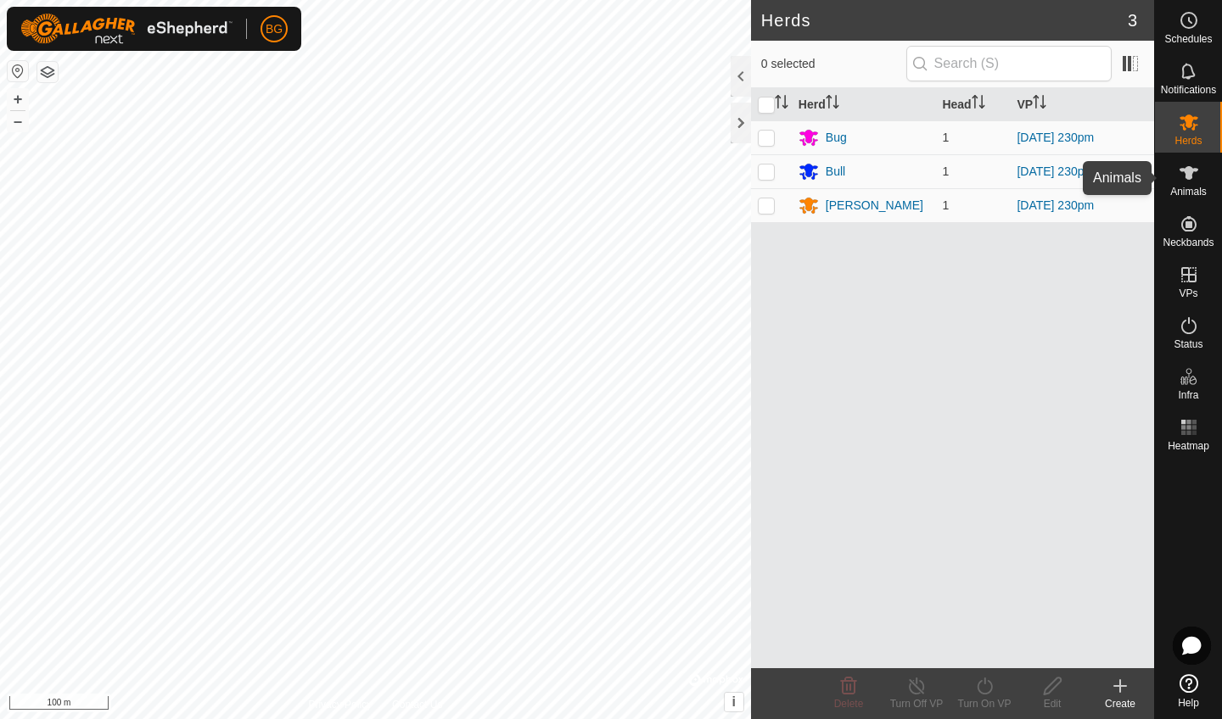
click at [1190, 171] on icon at bounding box center [1188, 173] width 19 height 14
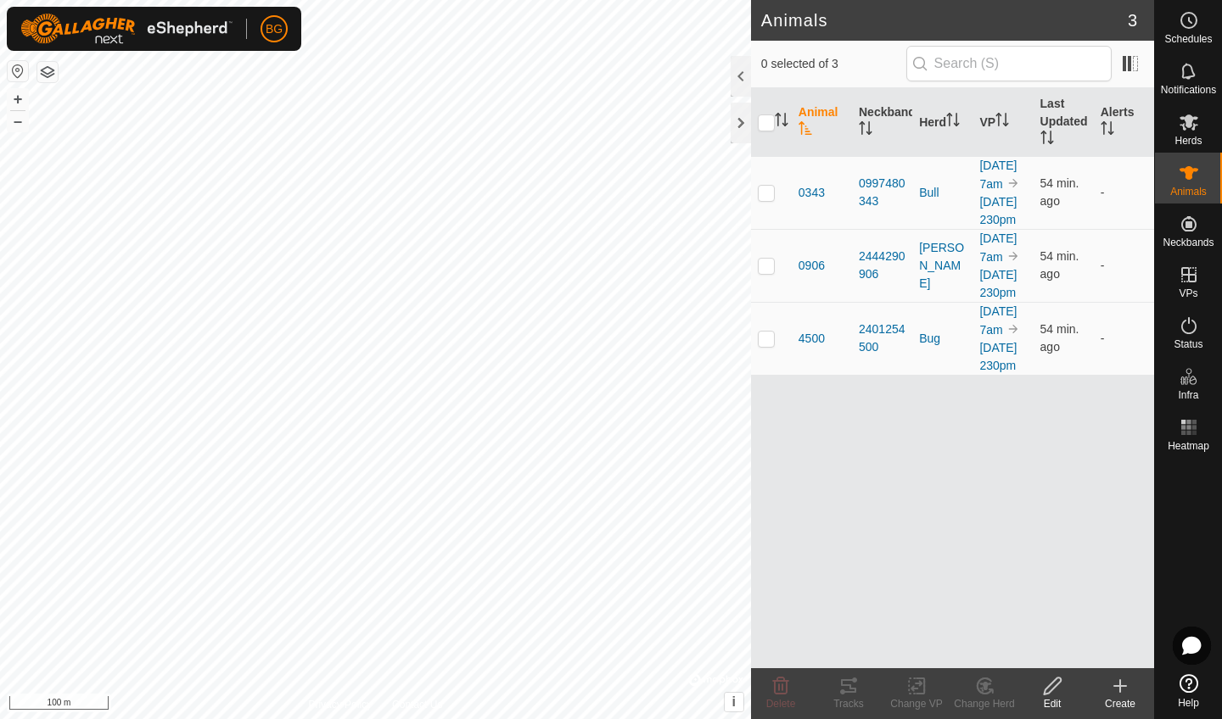
click at [1125, 686] on icon at bounding box center [1120, 686] width 12 height 0
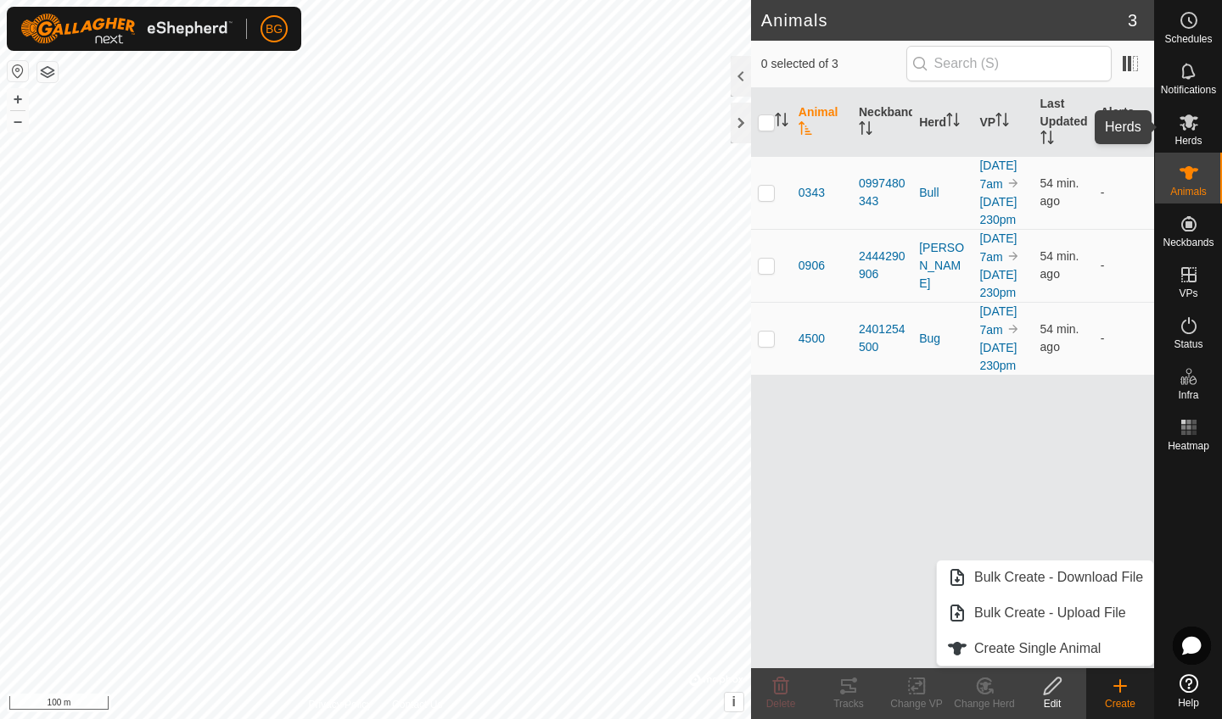
click at [1190, 132] on es-mob-svg-icon at bounding box center [1188, 122] width 31 height 27
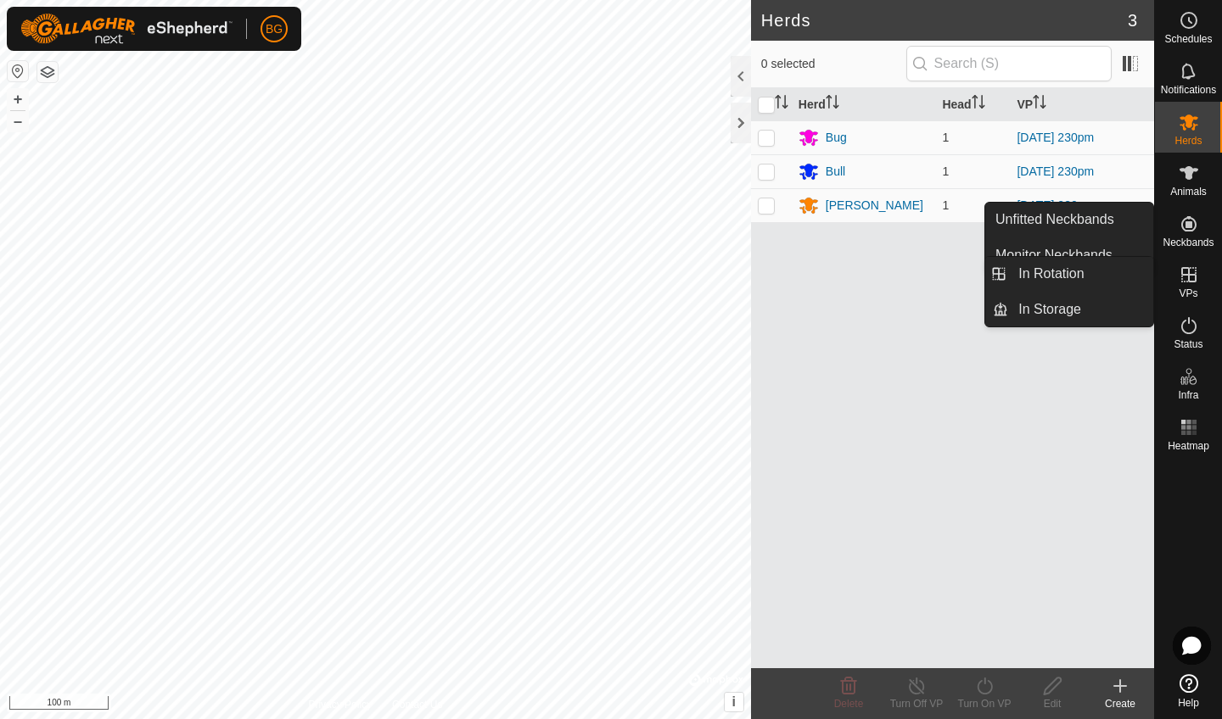
click at [1188, 273] on icon at bounding box center [1188, 274] width 15 height 15
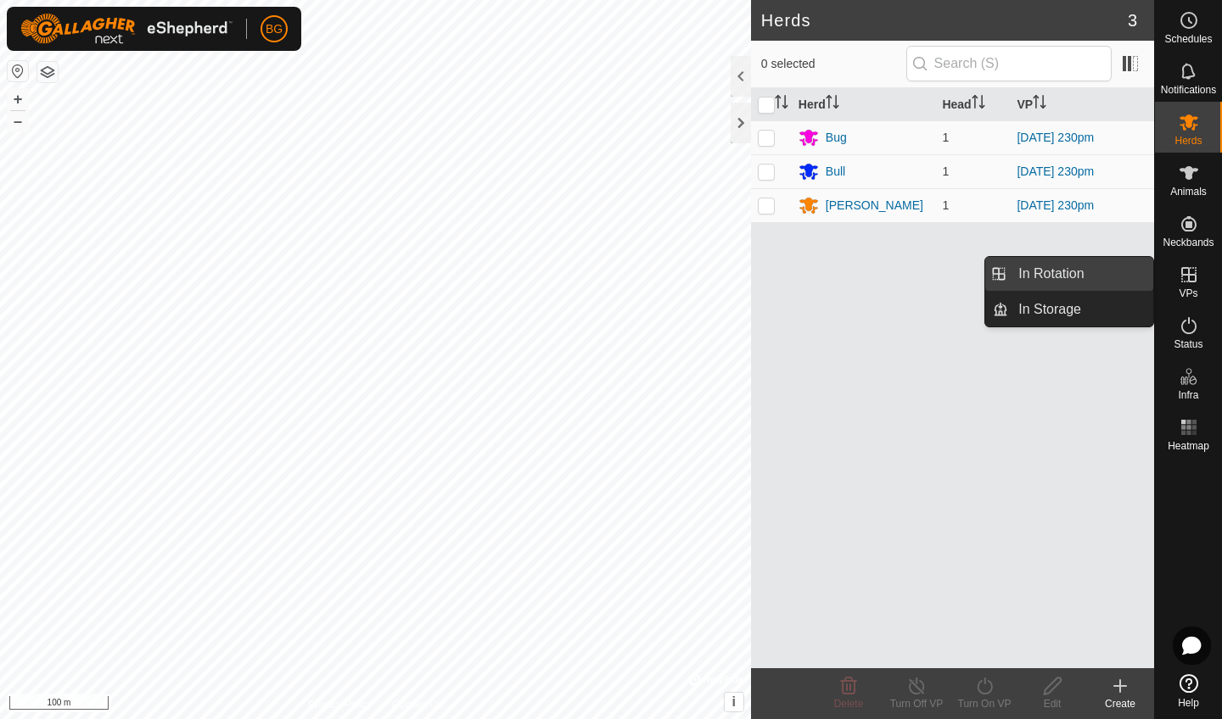
click at [1072, 274] on link "In Rotation" at bounding box center [1080, 274] width 145 height 34
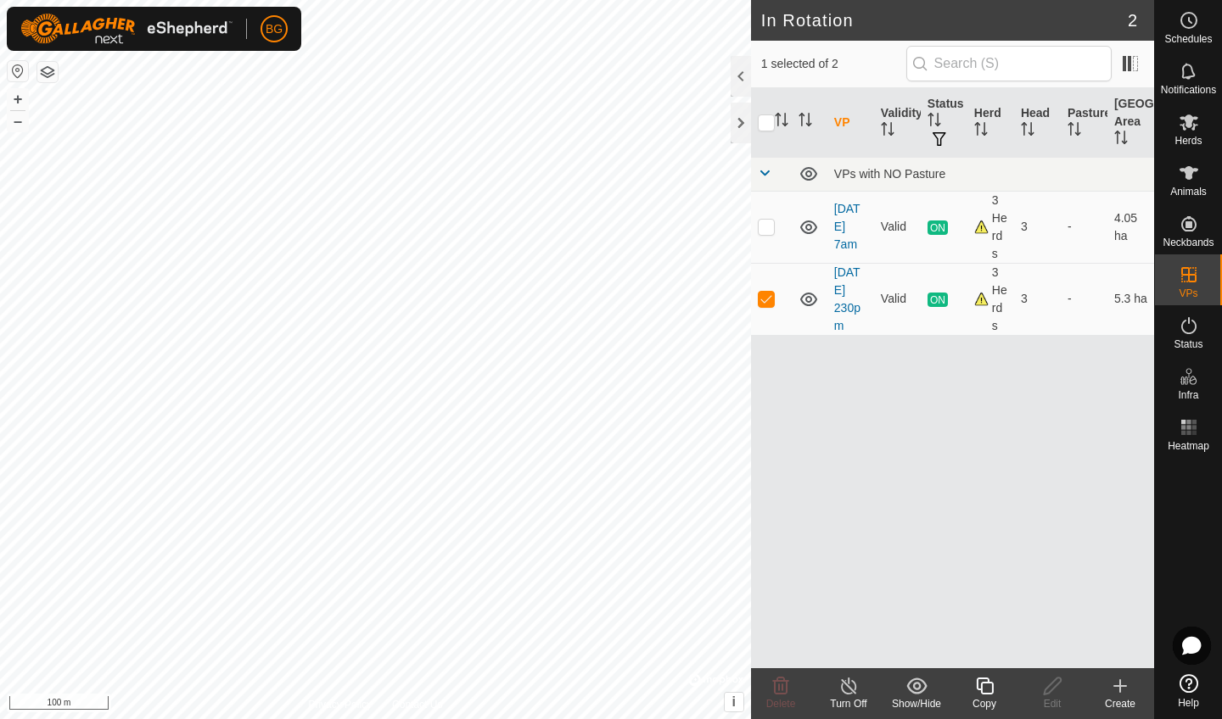
click at [1130, 695] on create-svg-icon at bounding box center [1120, 686] width 68 height 20
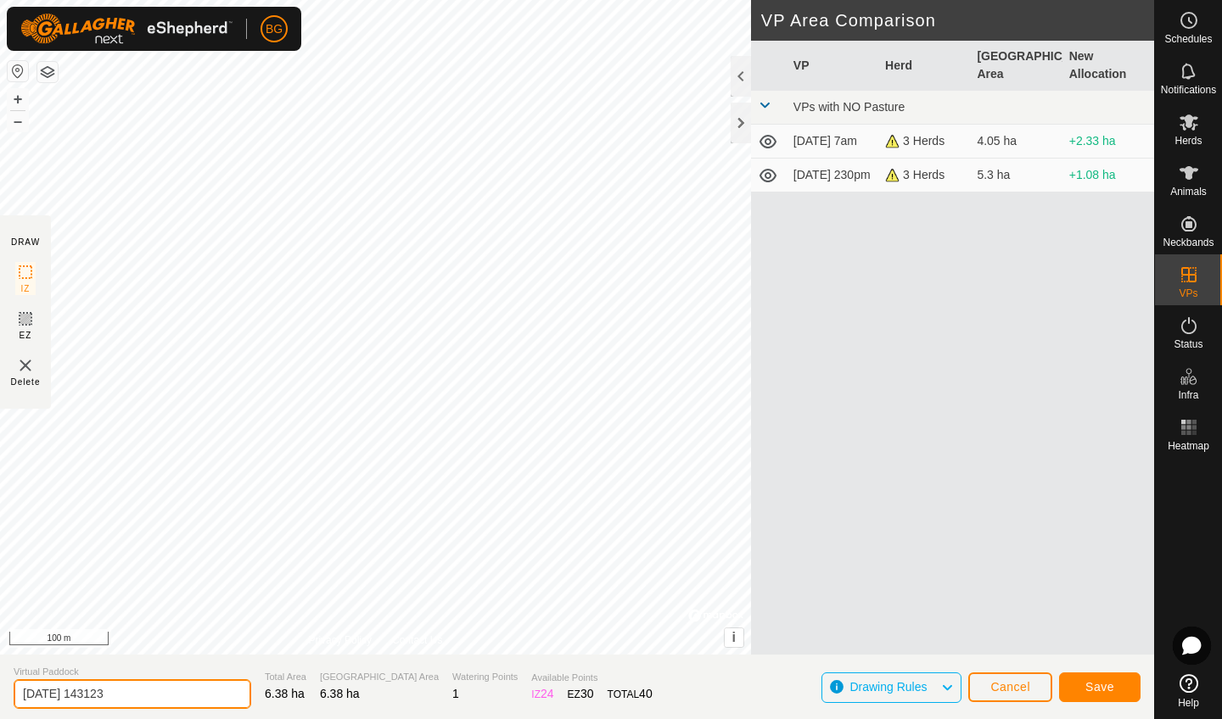
click at [149, 696] on input "[DATE] 143123" at bounding box center [133, 694] width 238 height 30
click at [125, 698] on input "[DATE] 143123experiment" at bounding box center [133, 694] width 238 height 30
type input "[DATE] experiment"
click at [1095, 688] on span "Save" at bounding box center [1099, 687] width 29 height 14
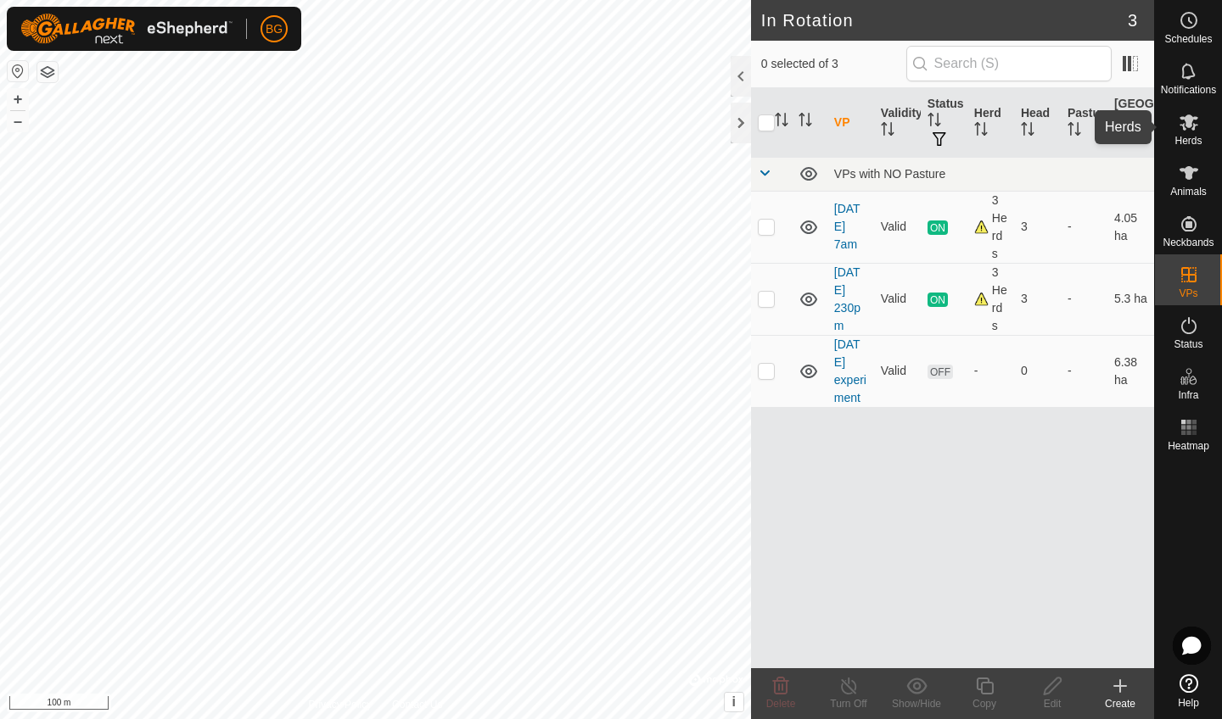
click at [1184, 131] on icon at bounding box center [1188, 122] width 20 height 20
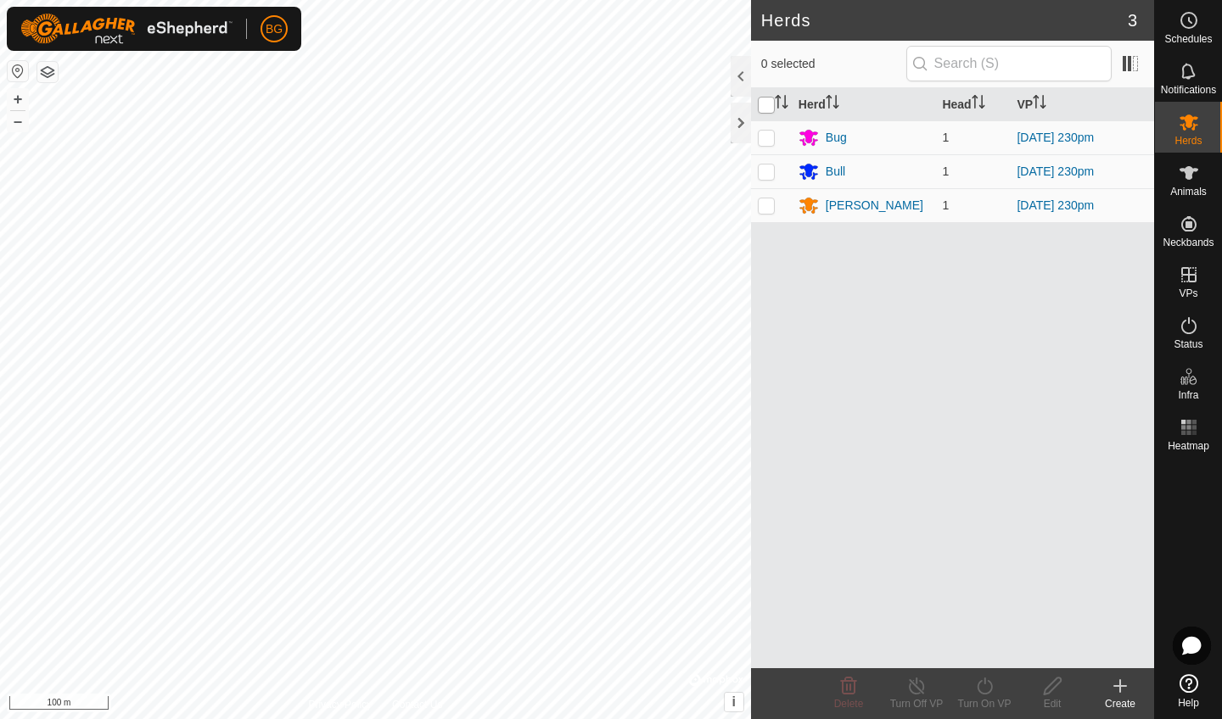
click at [772, 105] on input "checkbox" at bounding box center [766, 105] width 17 height 17
checkbox input "true"
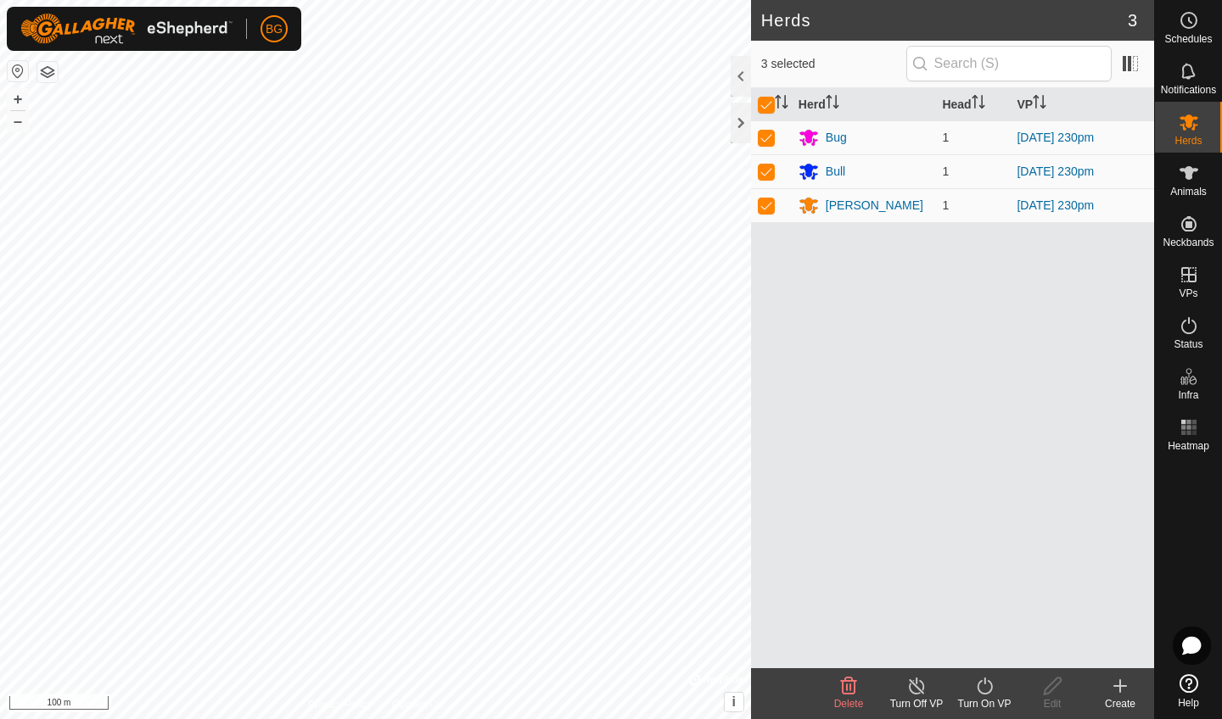
click at [988, 693] on icon at bounding box center [983, 686] width 15 height 17
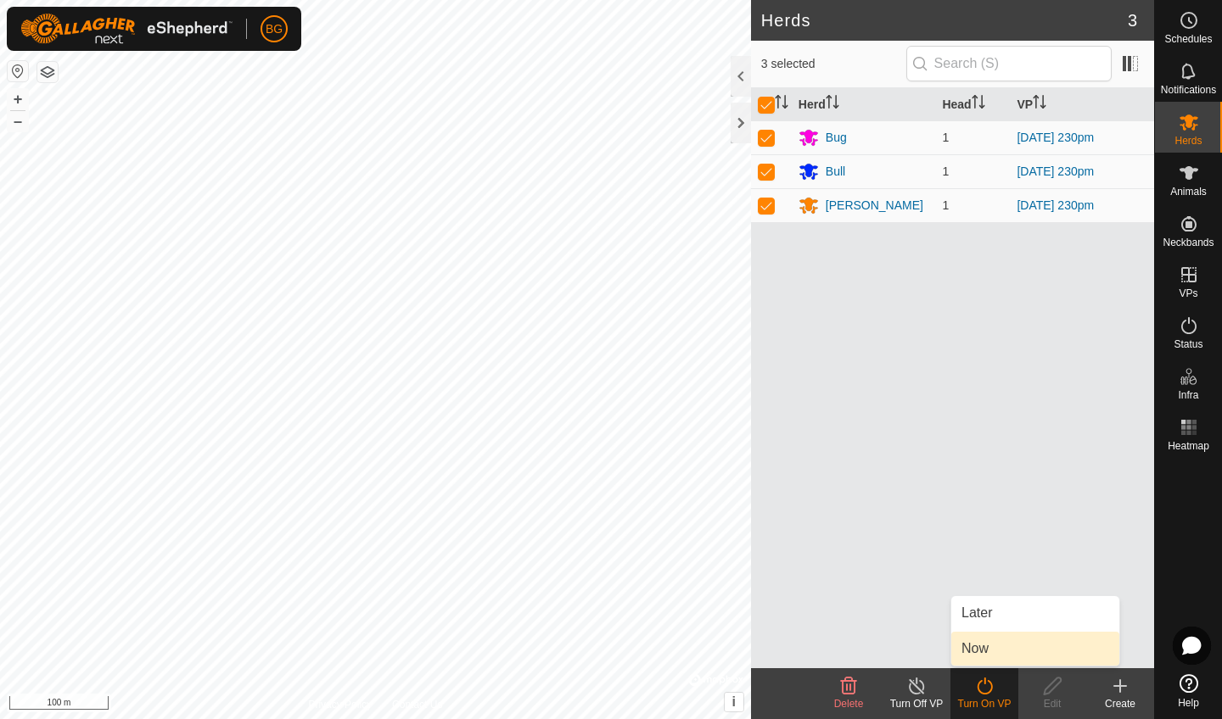
click at [982, 650] on link "Now" at bounding box center [1035, 649] width 168 height 34
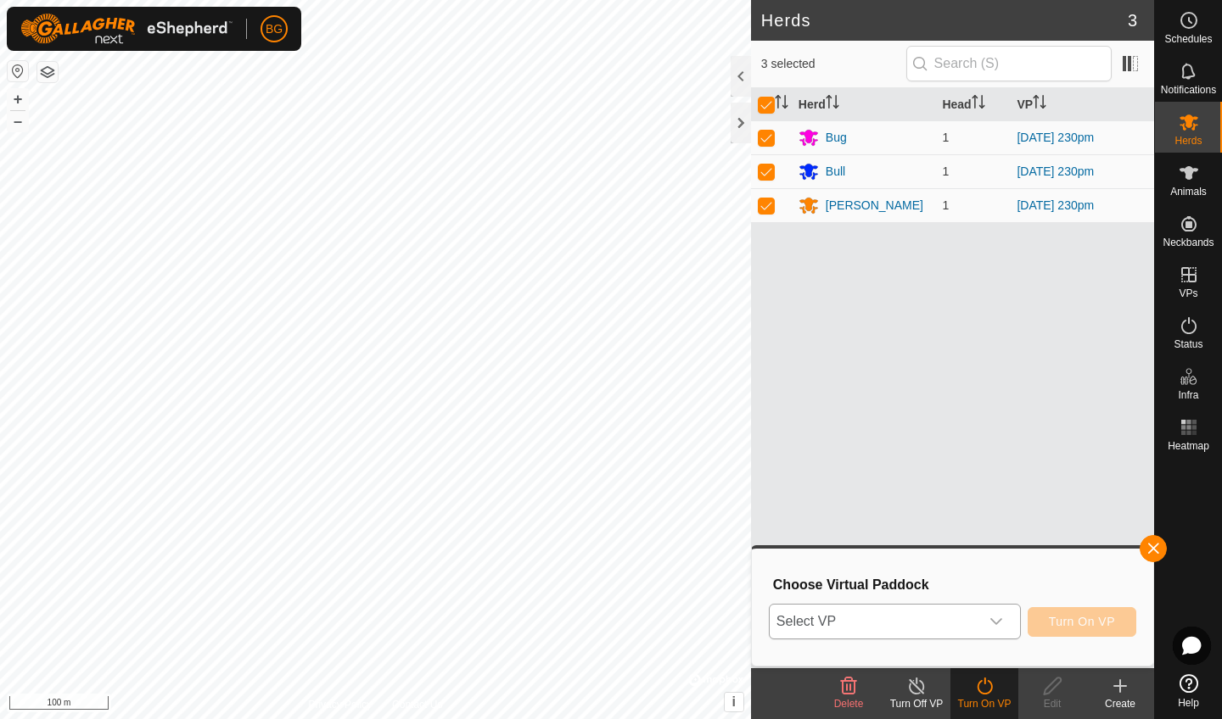
click at [992, 609] on div "dropdown trigger" at bounding box center [996, 622] width 34 height 34
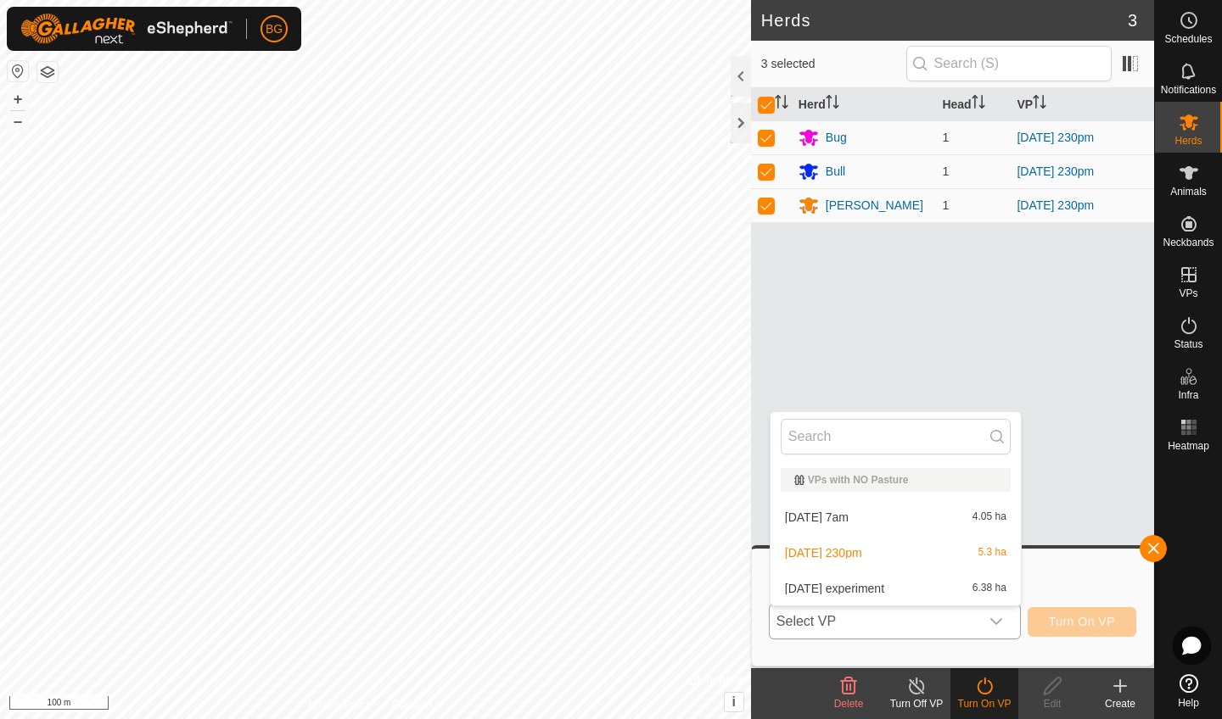
click at [953, 590] on li "[DATE] experiment 6.38 ha" at bounding box center [895, 589] width 250 height 34
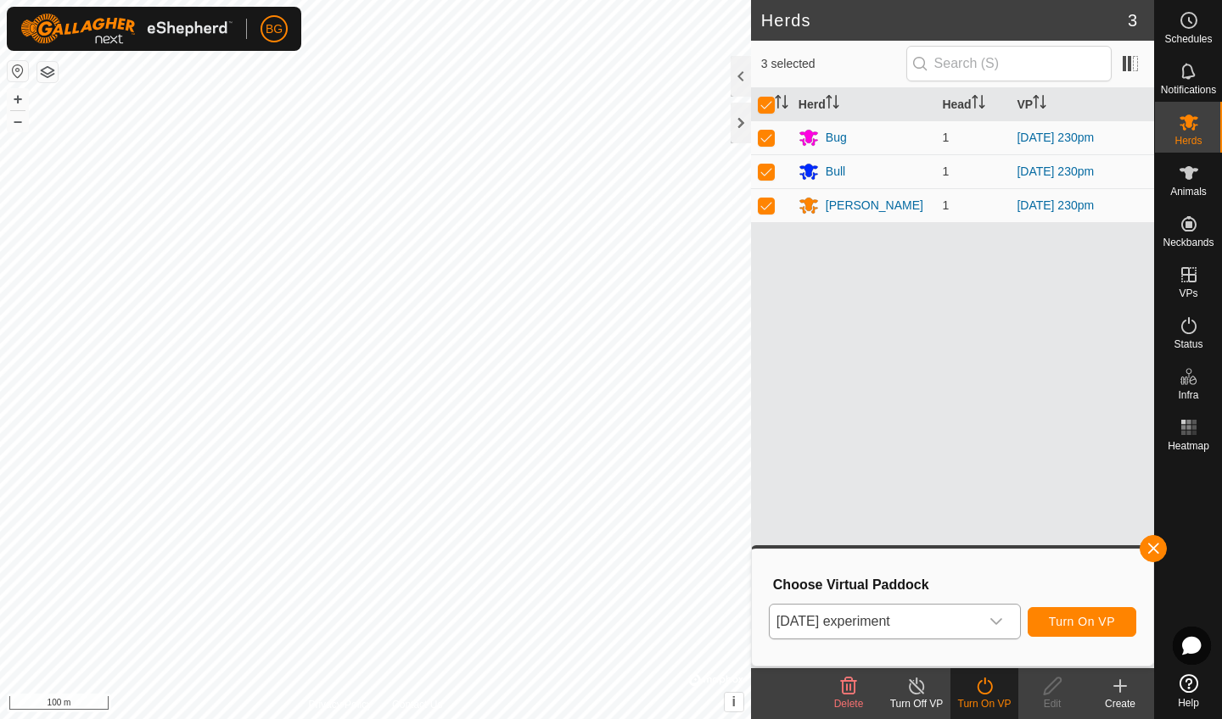
click at [1080, 626] on span "Turn On VP" at bounding box center [1082, 622] width 66 height 14
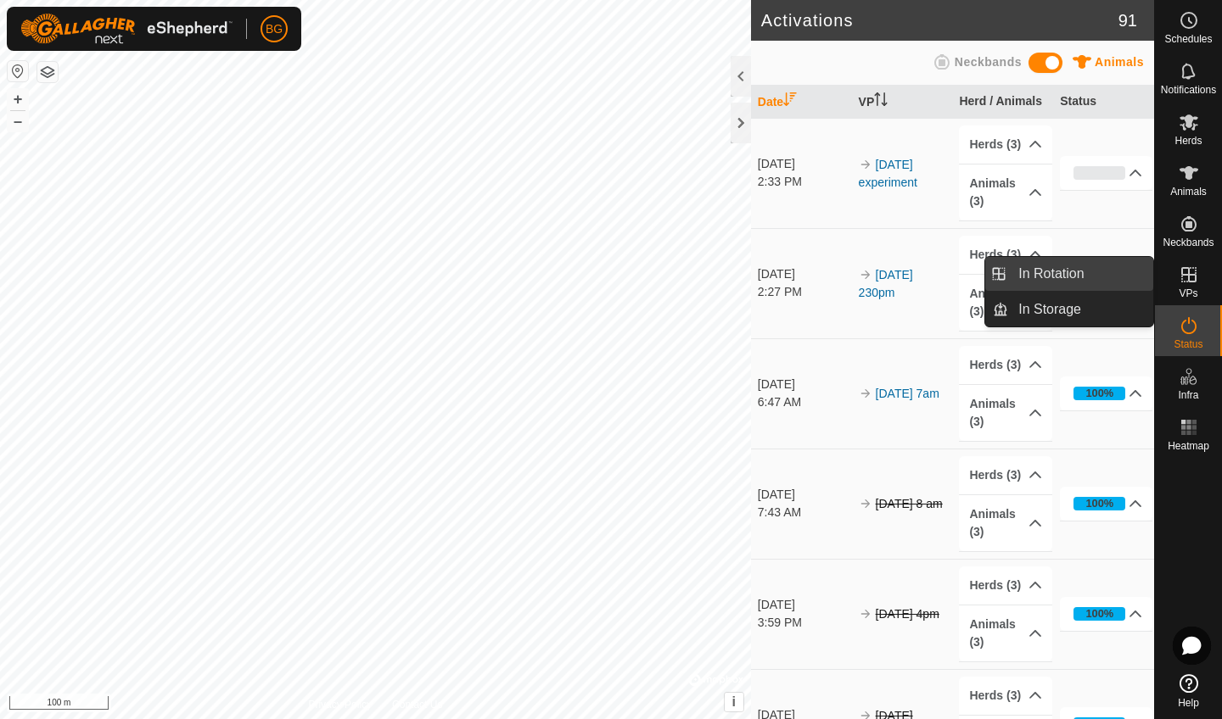
click at [1114, 267] on link "In Rotation" at bounding box center [1080, 274] width 145 height 34
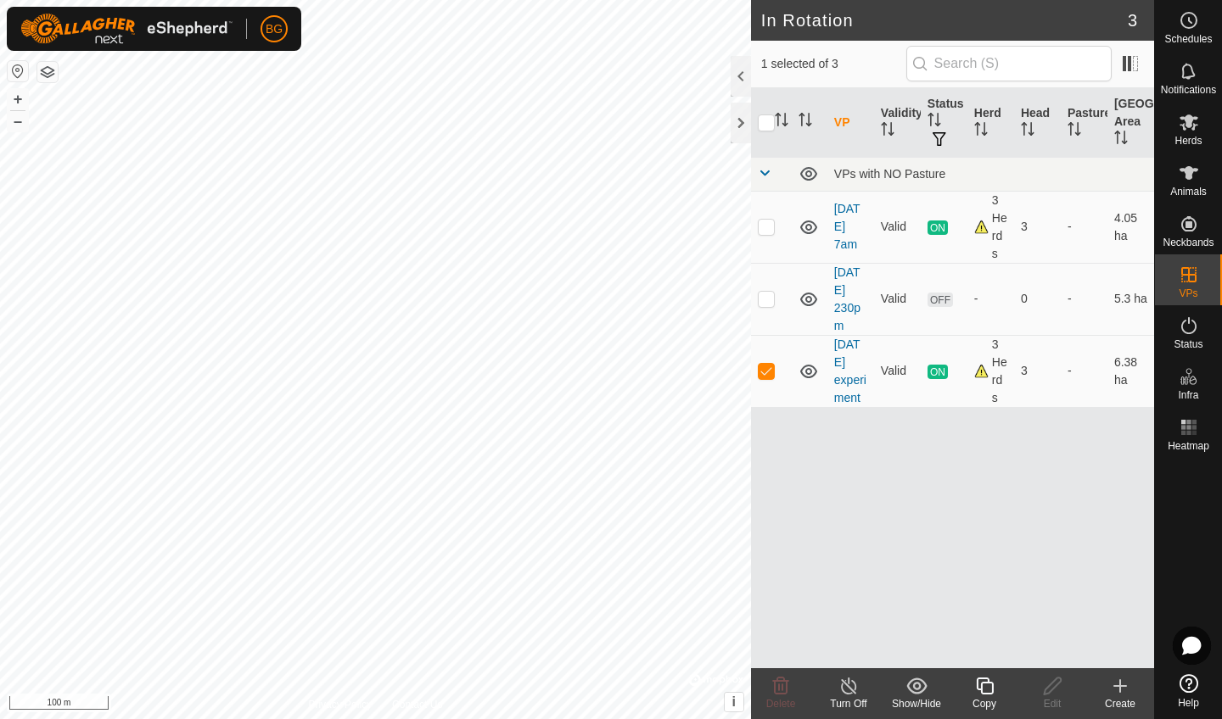
click at [1125, 686] on icon at bounding box center [1120, 686] width 12 height 0
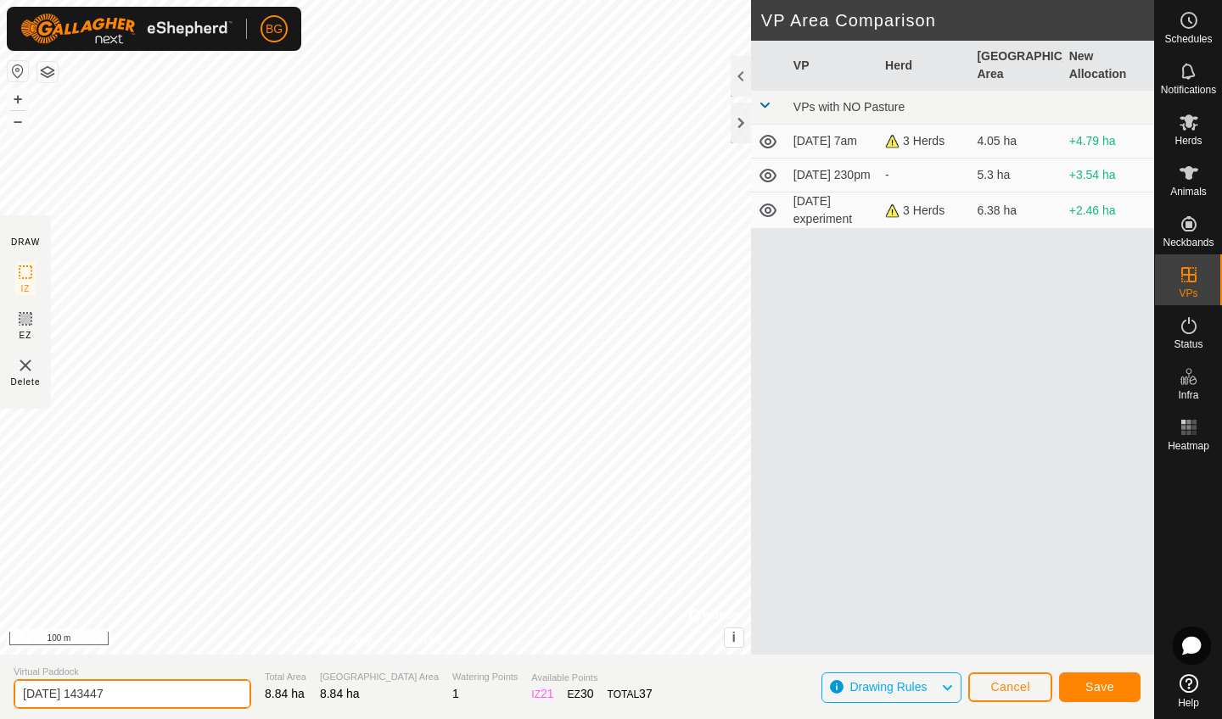
click at [157, 702] on input "[DATE] 143447" at bounding box center [133, 694] width 238 height 30
type input "[DATE] move"
click at [1114, 686] on button "Save" at bounding box center [1099, 688] width 81 height 30
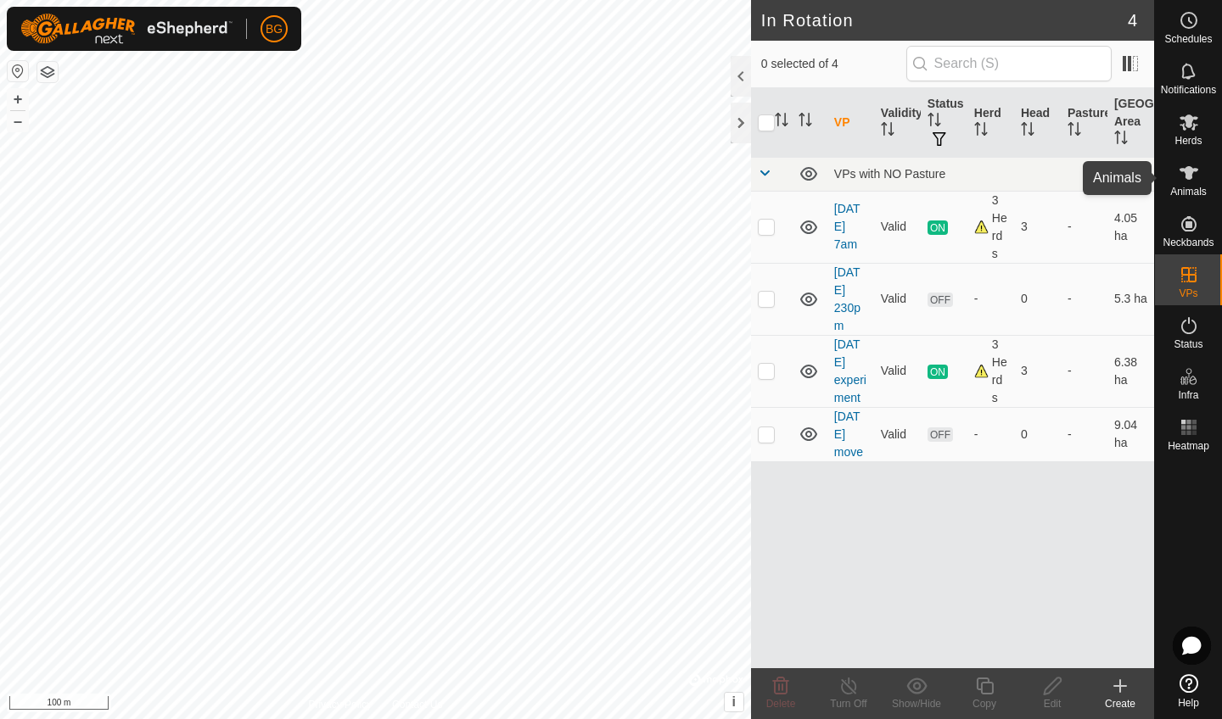
click at [1186, 180] on icon at bounding box center [1188, 173] width 20 height 20
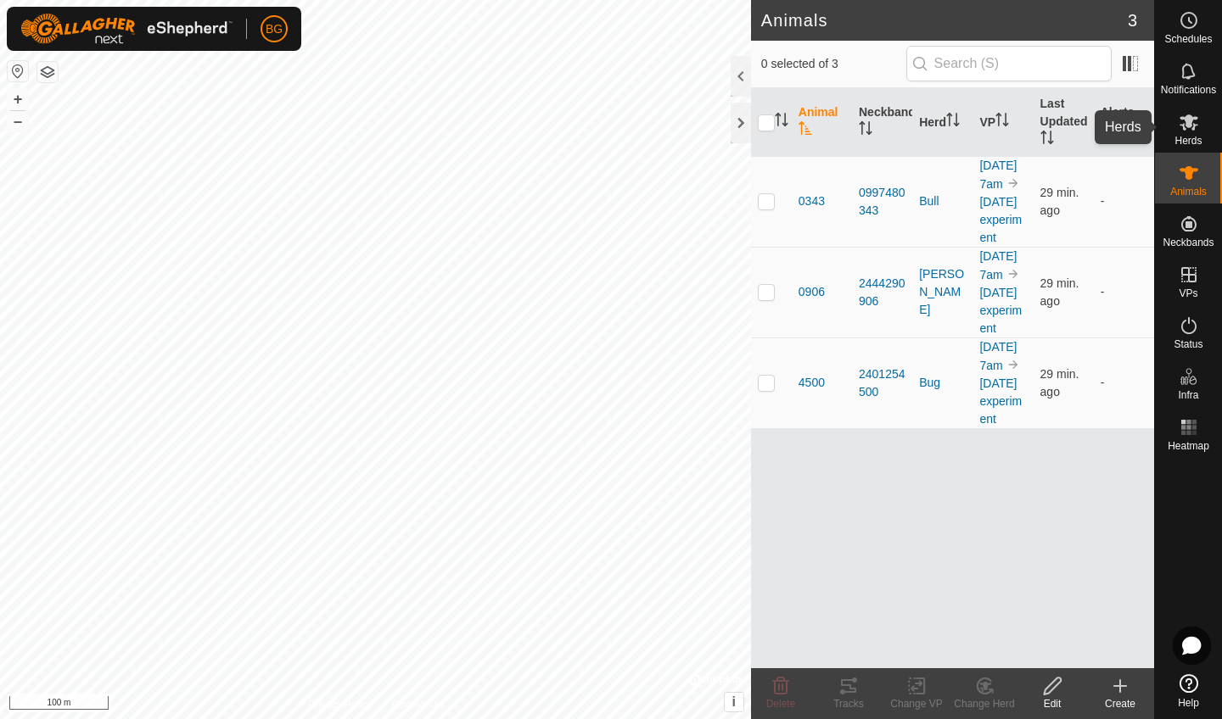
click at [1188, 124] on icon at bounding box center [1188, 123] width 19 height 16
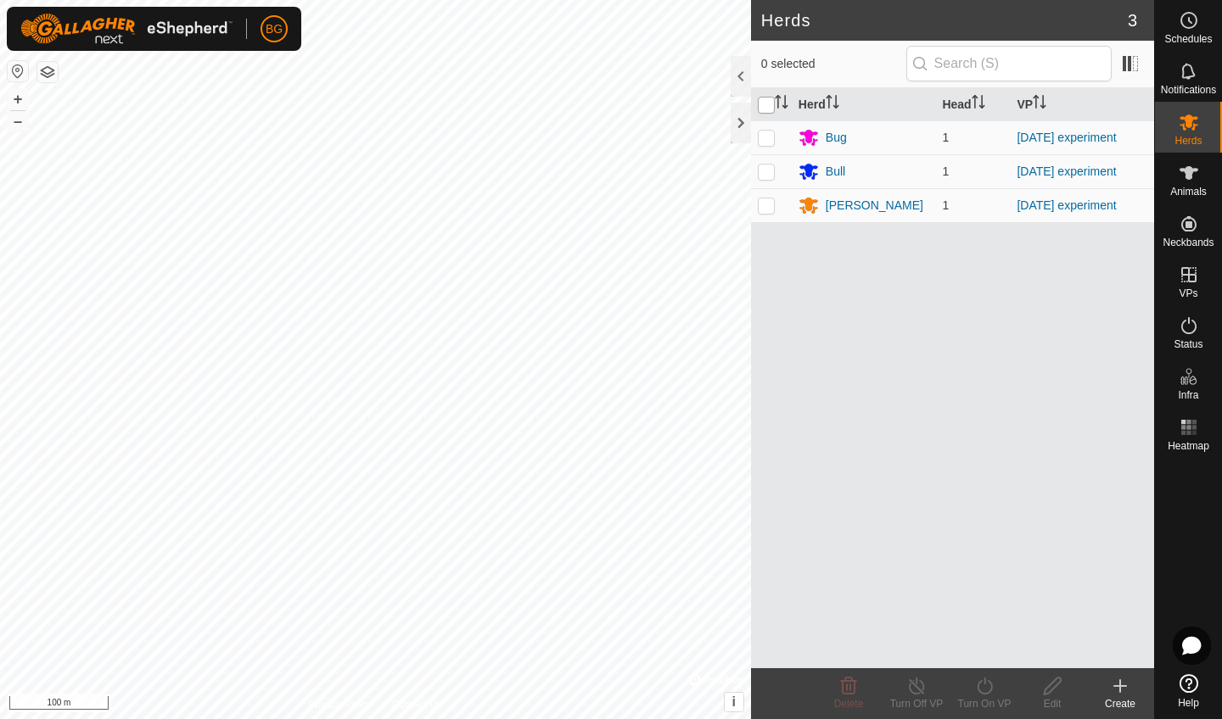
click at [765, 103] on input "checkbox" at bounding box center [766, 105] width 17 height 17
checkbox input "true"
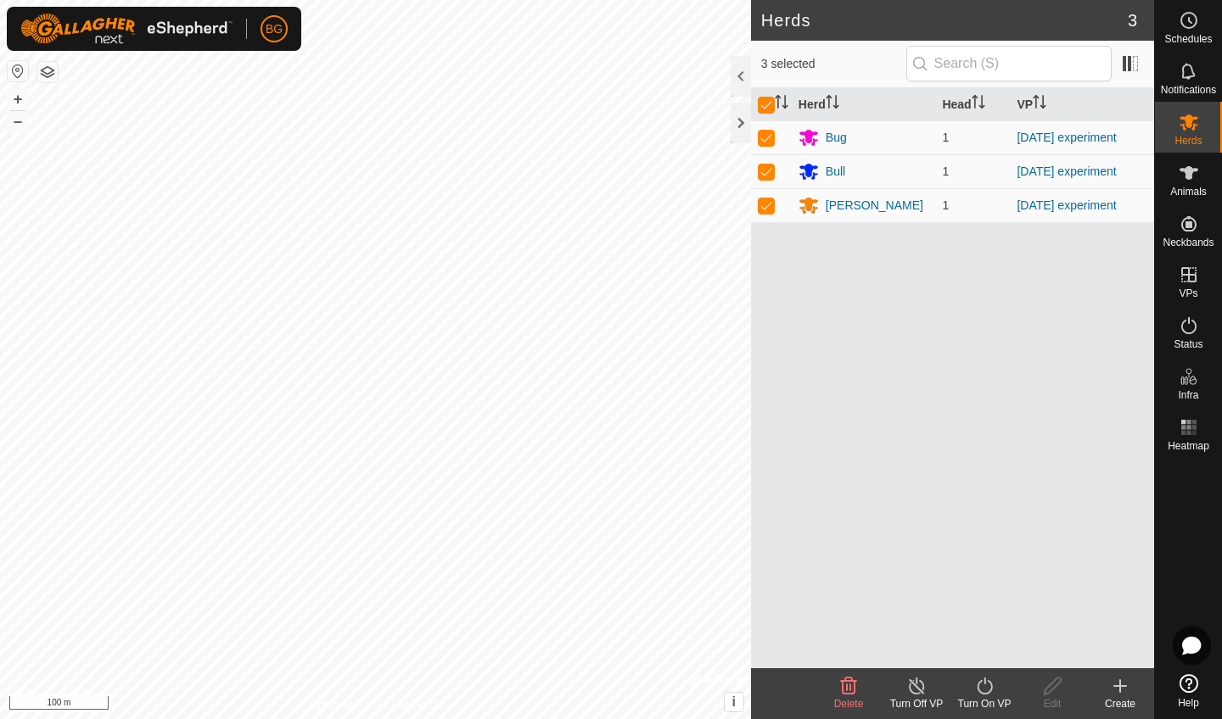
click at [985, 690] on icon at bounding box center [984, 686] width 21 height 20
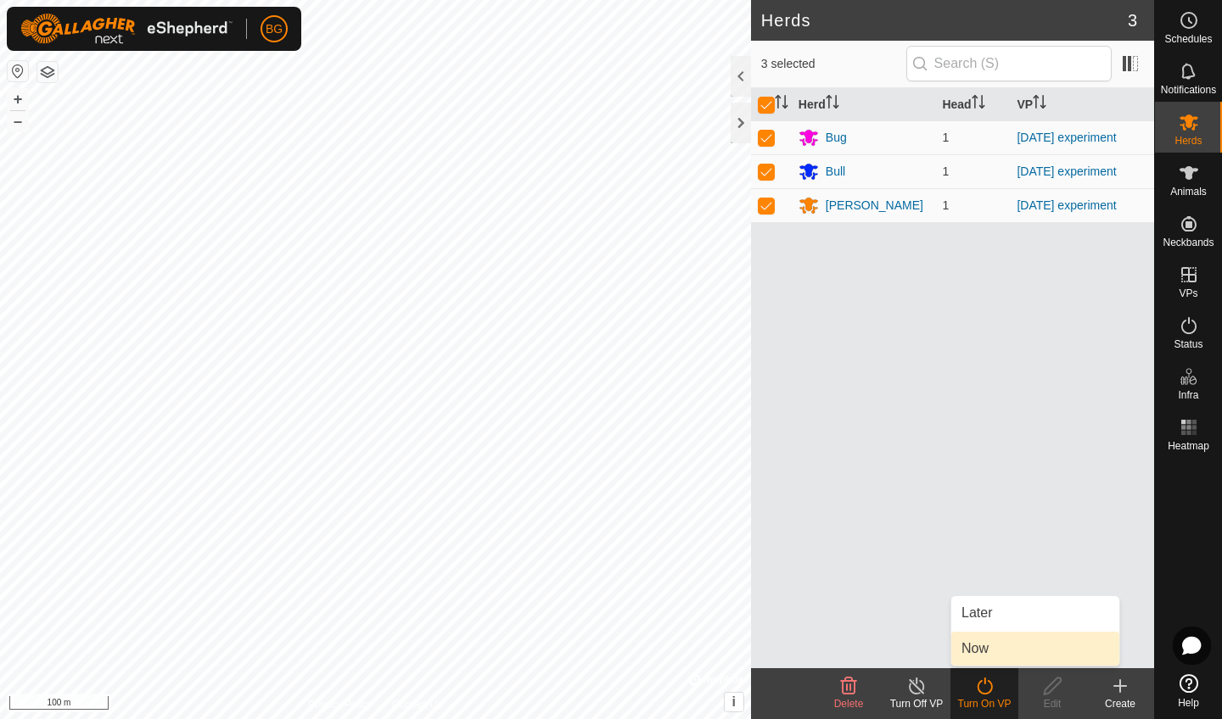
click at [983, 654] on link "Now" at bounding box center [1035, 649] width 168 height 34
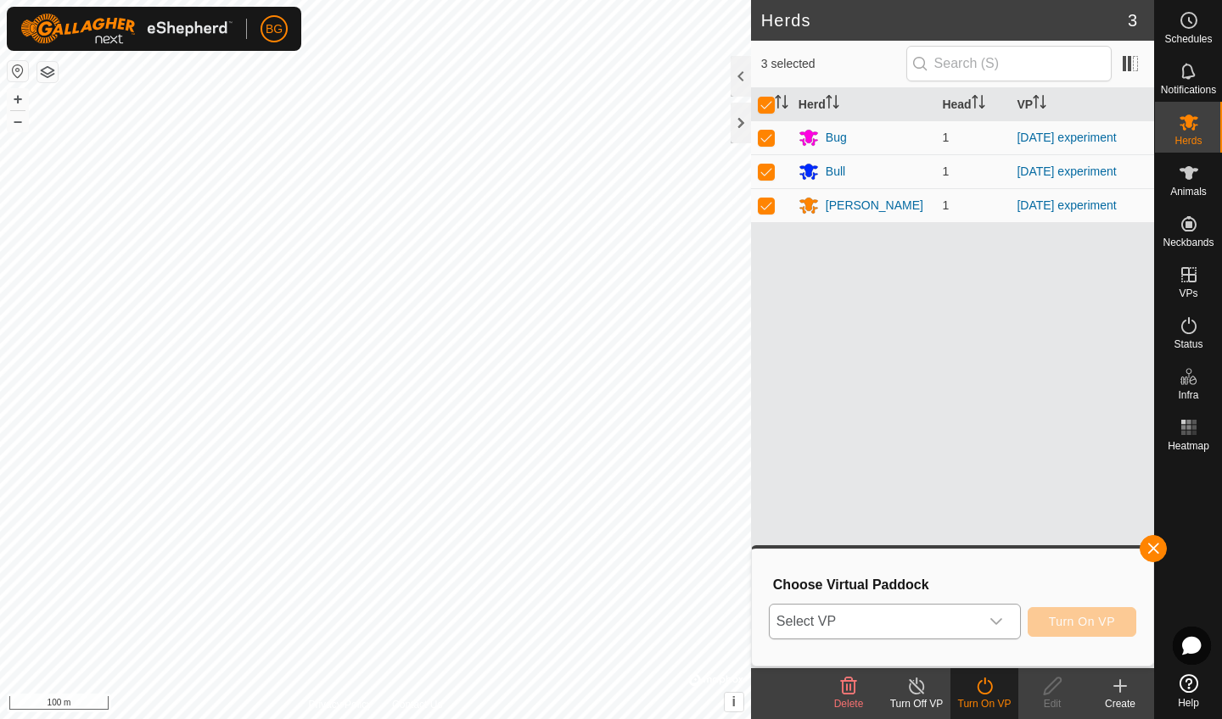
click at [991, 615] on icon "dropdown trigger" at bounding box center [996, 622] width 14 height 14
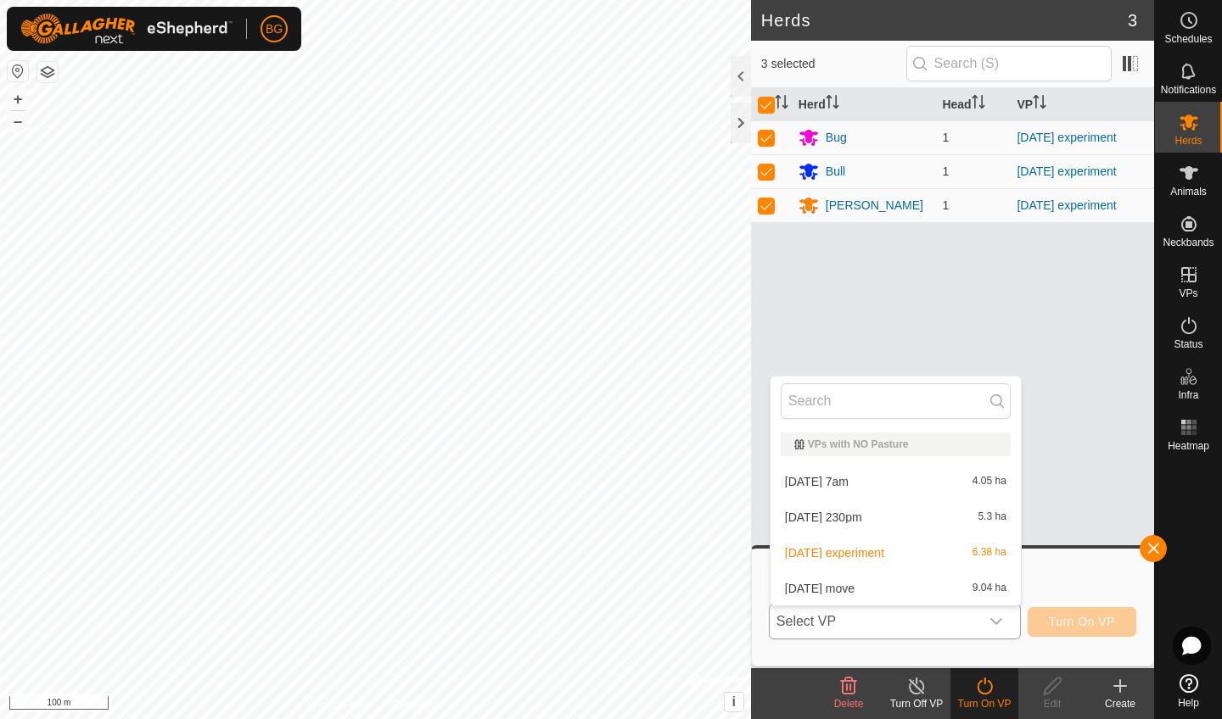
click at [942, 582] on li "[DATE] move 9.04 ha" at bounding box center [895, 589] width 250 height 34
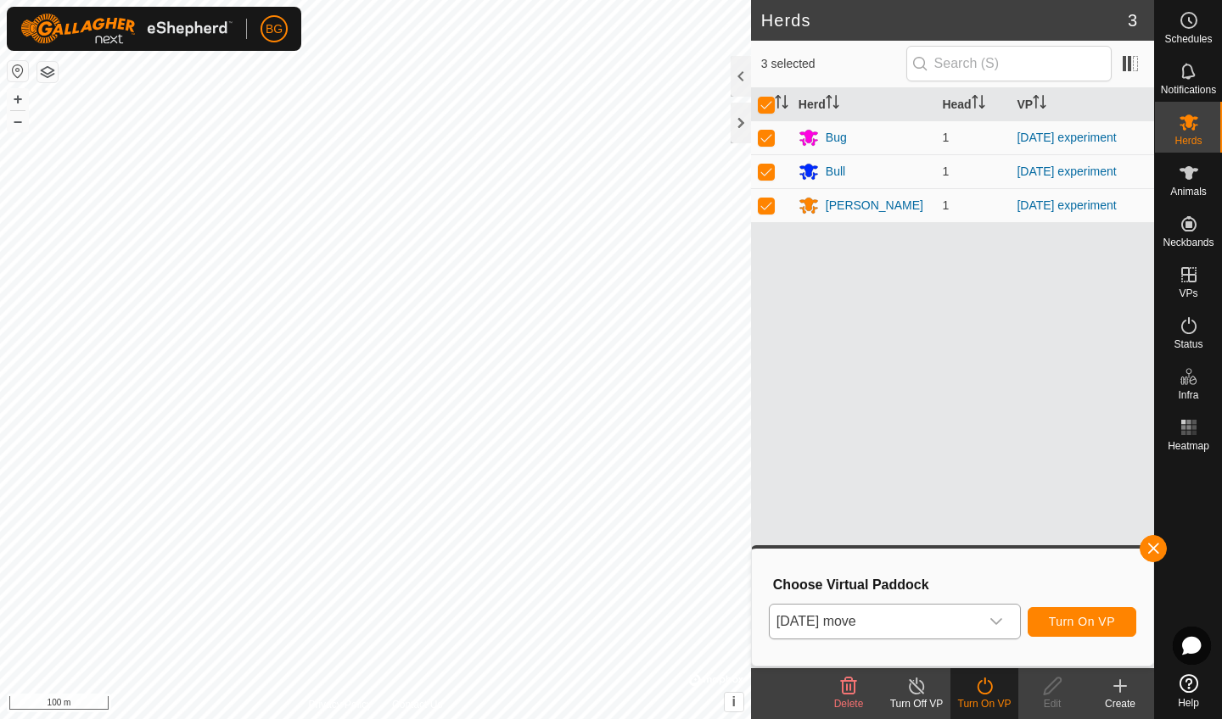
click at [1058, 613] on button "Turn On VP" at bounding box center [1081, 622] width 109 height 30
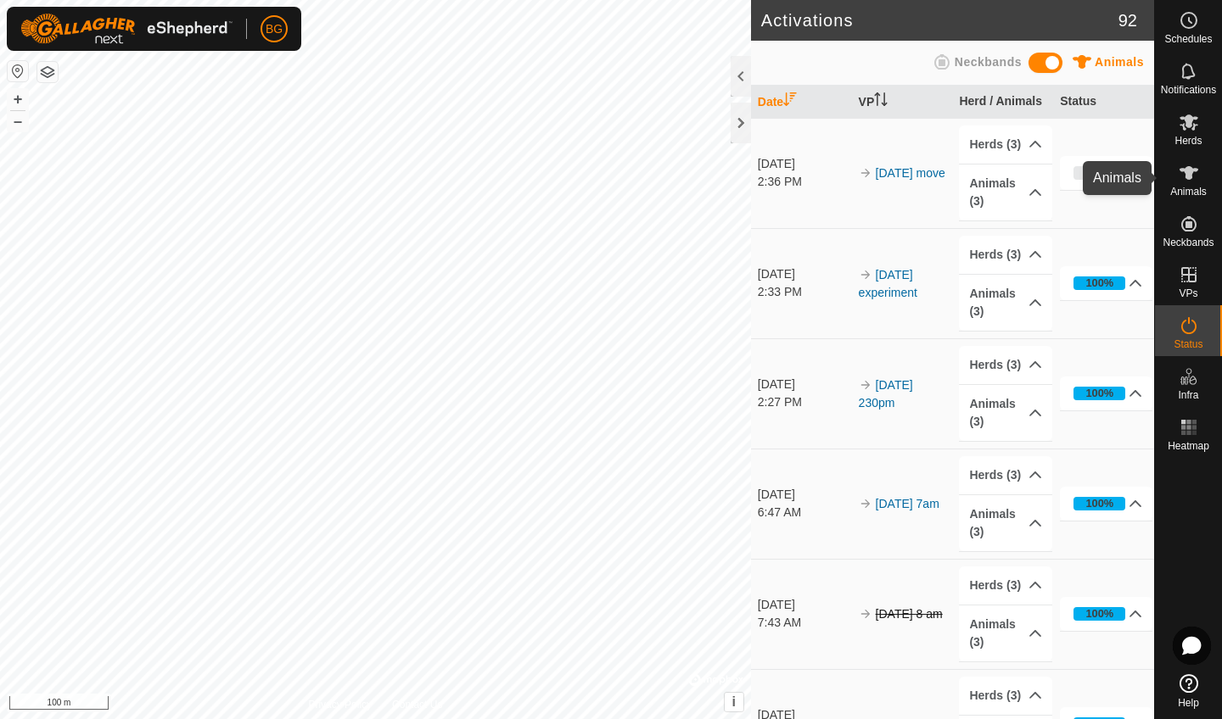
click at [1187, 175] on icon at bounding box center [1188, 173] width 19 height 14
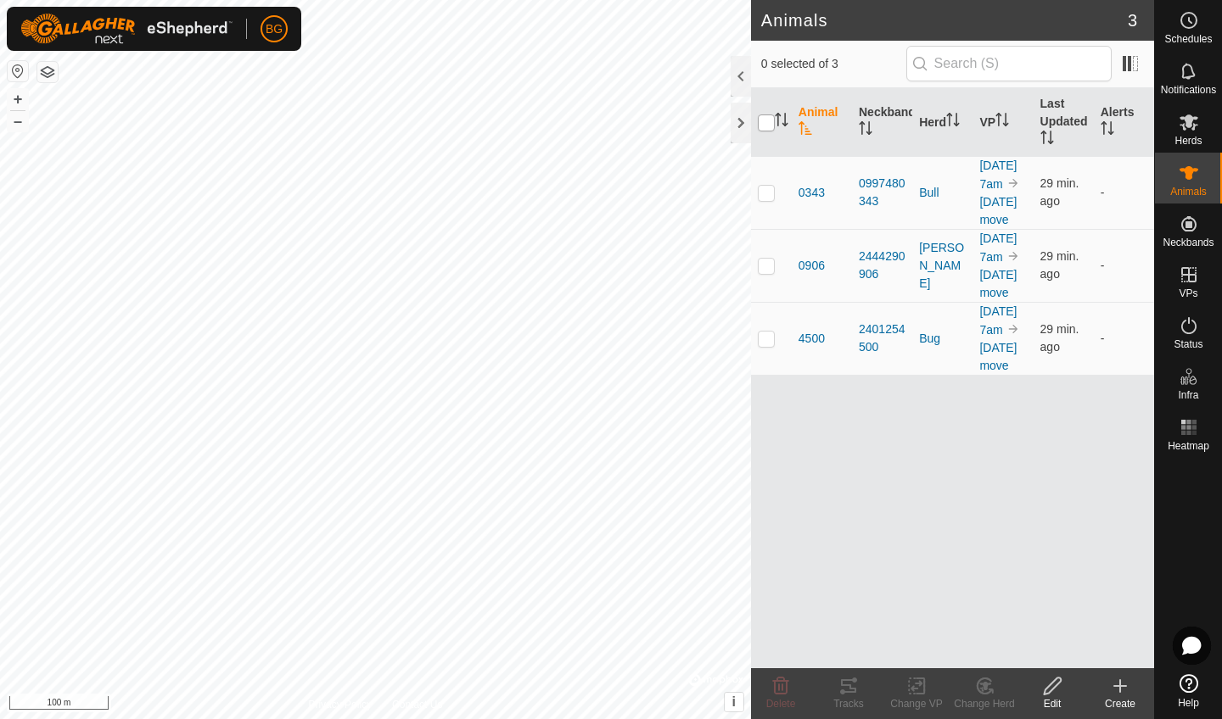
click at [765, 122] on input "checkbox" at bounding box center [766, 123] width 17 height 17
checkbox input "true"
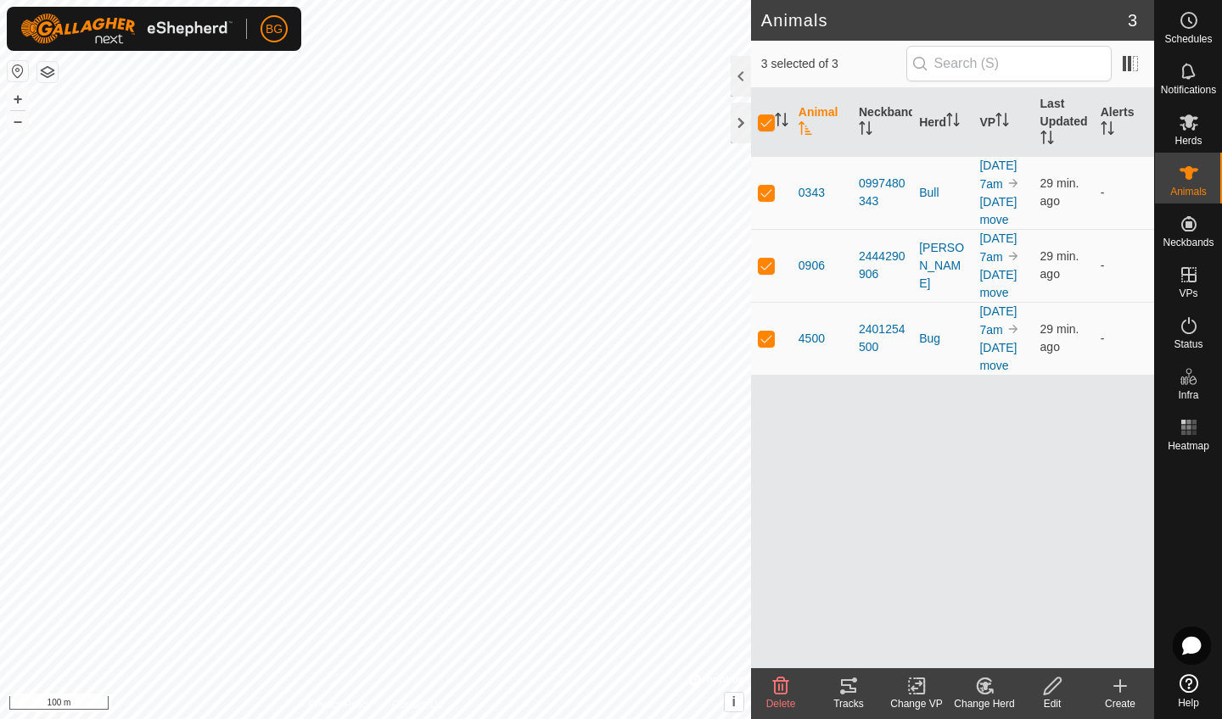
click at [845, 688] on icon at bounding box center [848, 686] width 20 height 20
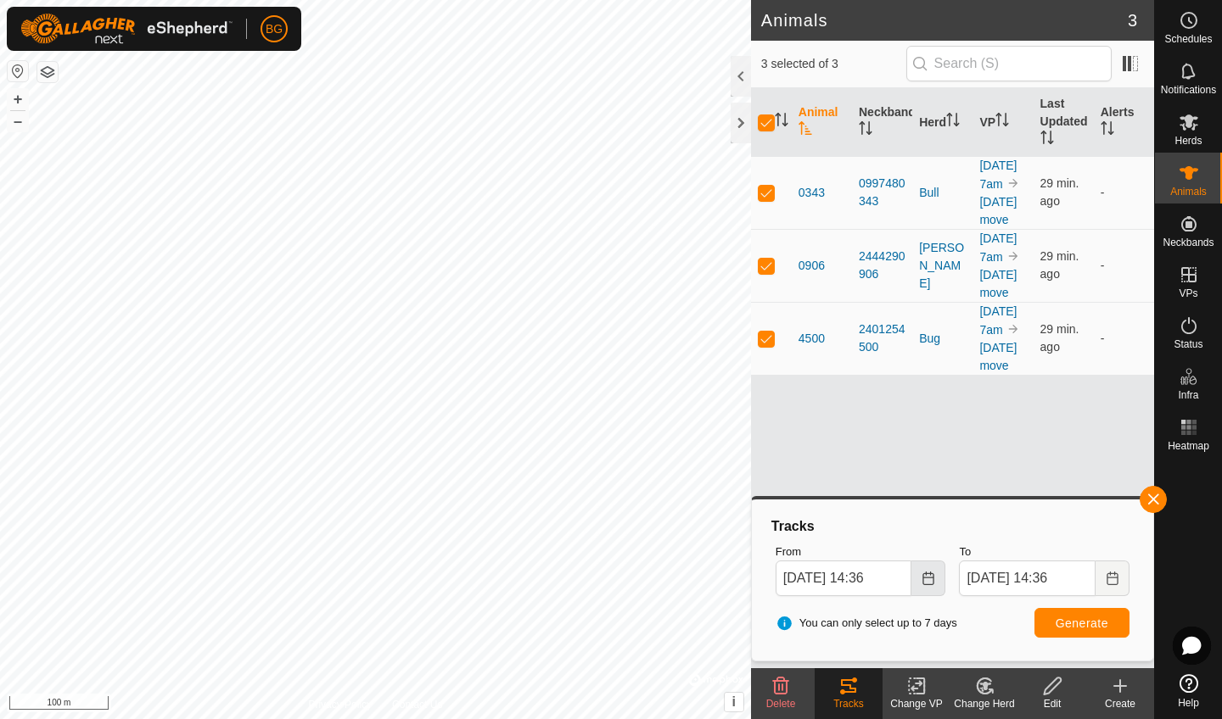
click at [930, 581] on icon "Choose Date" at bounding box center [928, 579] width 14 height 14
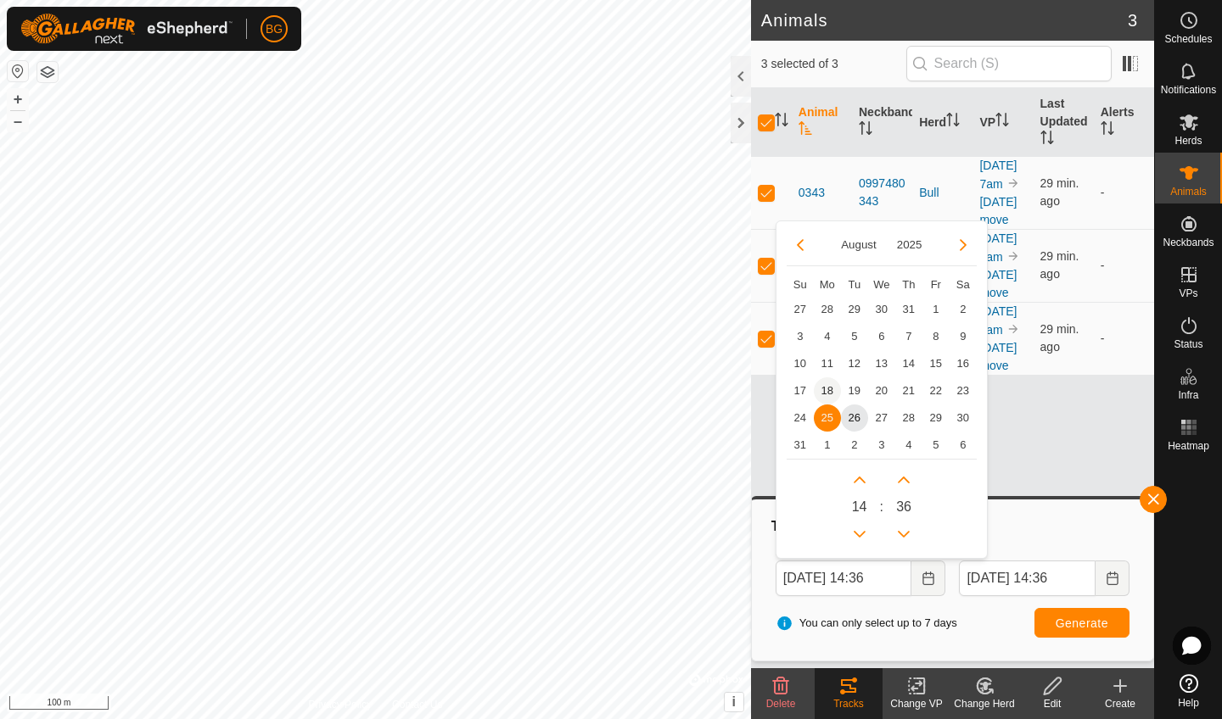
click at [831, 392] on span "18" at bounding box center [827, 390] width 27 height 27
type input "[DATE] 14:36"
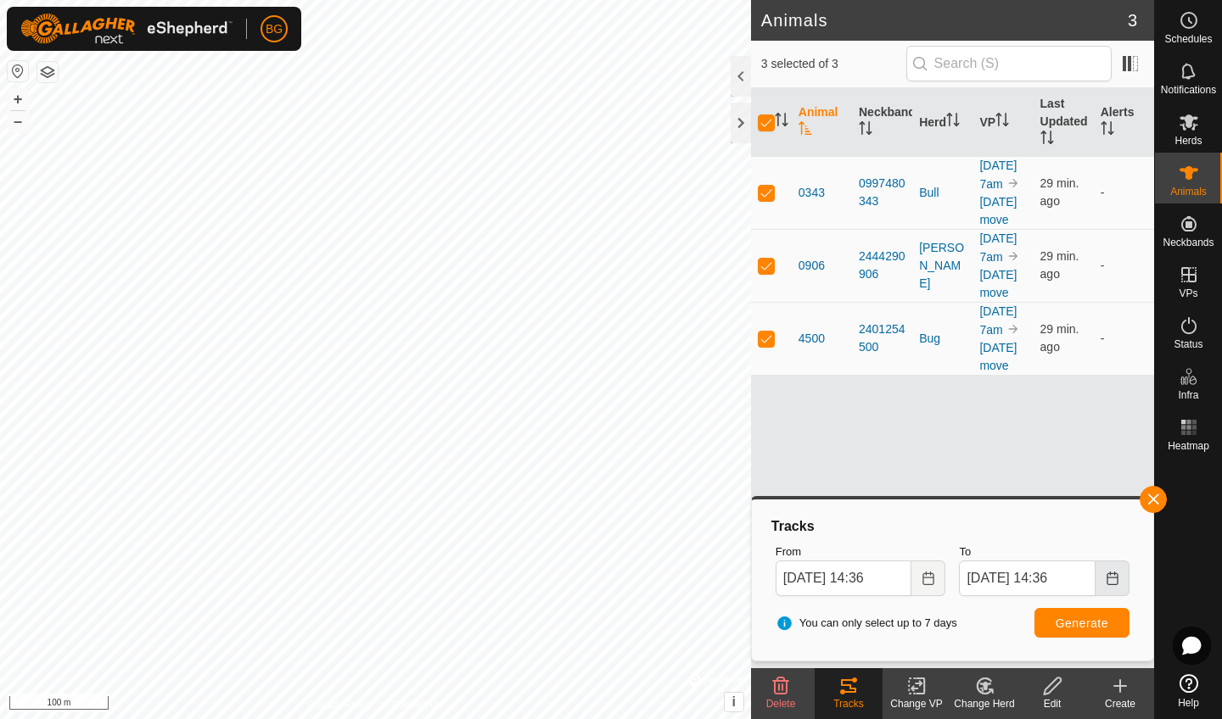
click at [1114, 574] on icon "Choose Date" at bounding box center [1111, 579] width 11 height 14
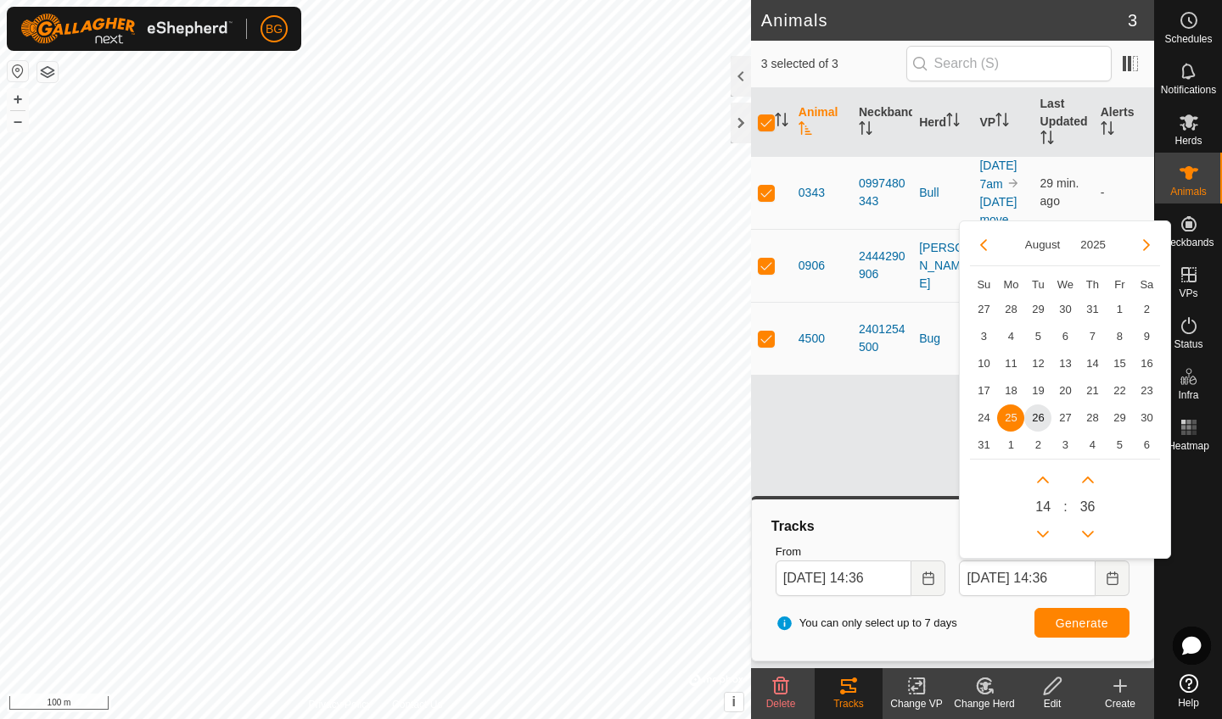
click at [1012, 413] on span "25" at bounding box center [1010, 418] width 27 height 27
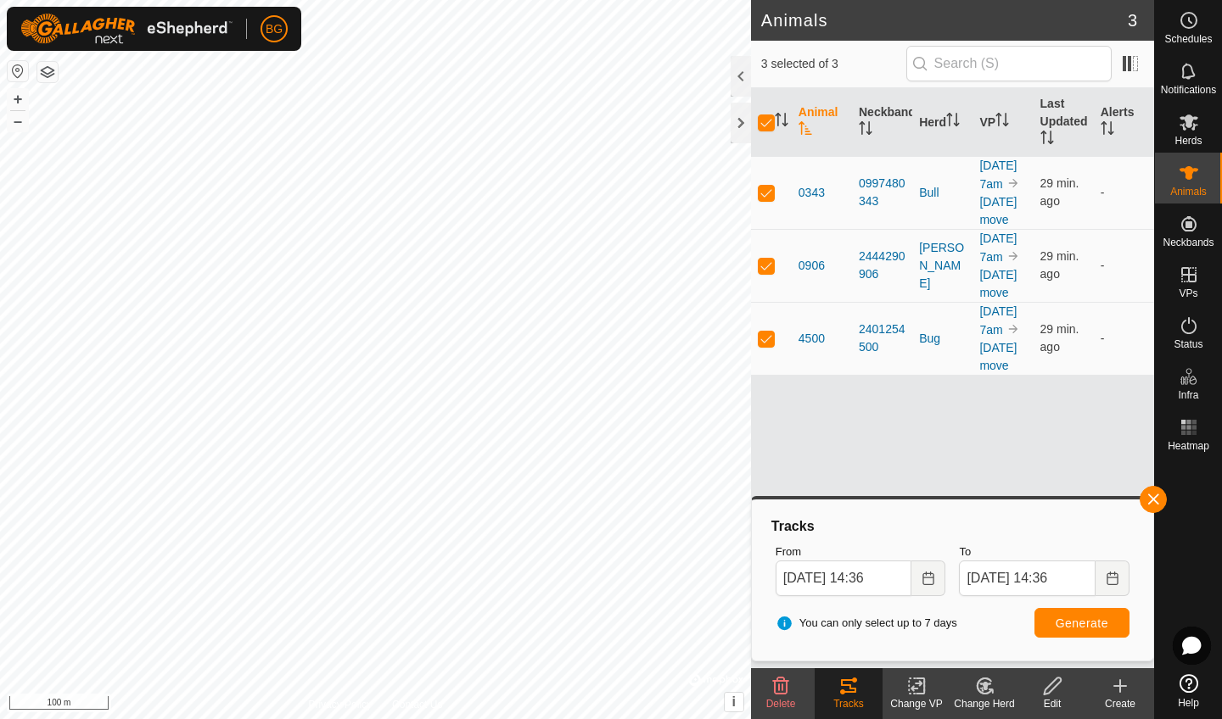
click at [1072, 634] on button "Generate" at bounding box center [1081, 623] width 95 height 30
click at [1111, 580] on icon "Choose Date" at bounding box center [1112, 579] width 14 height 14
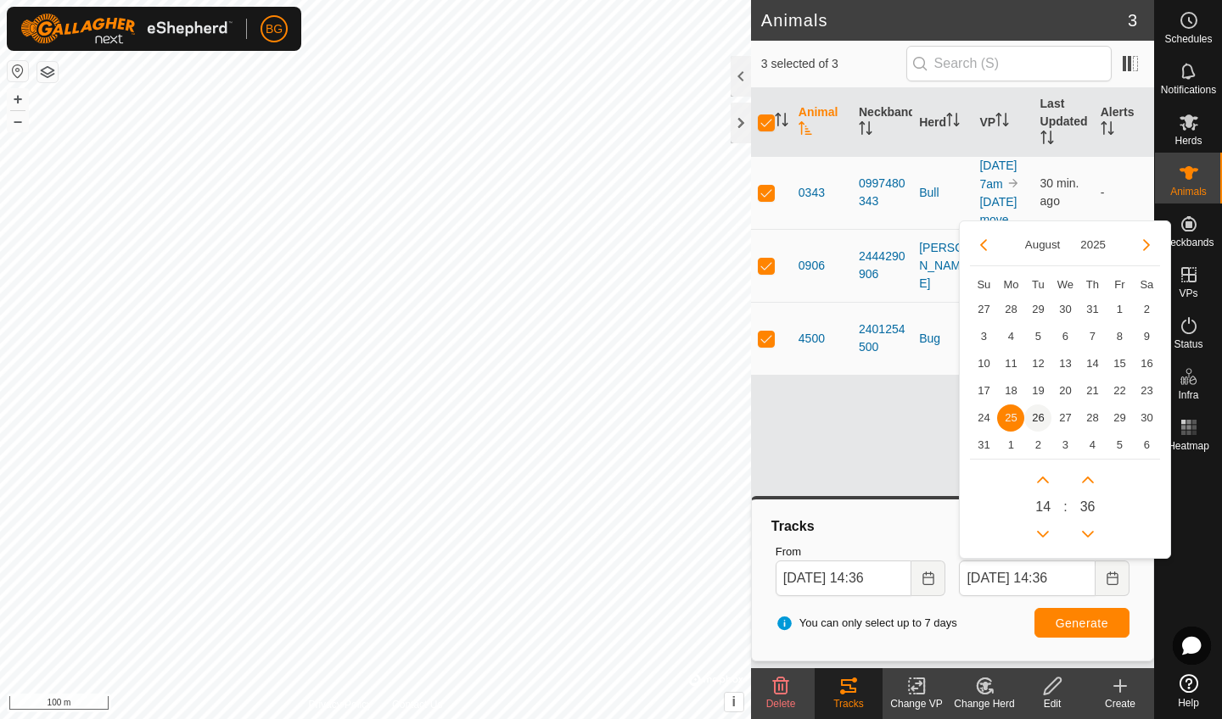
click at [1035, 423] on span "26" at bounding box center [1037, 418] width 27 height 27
type input "[DATE] 14:36"
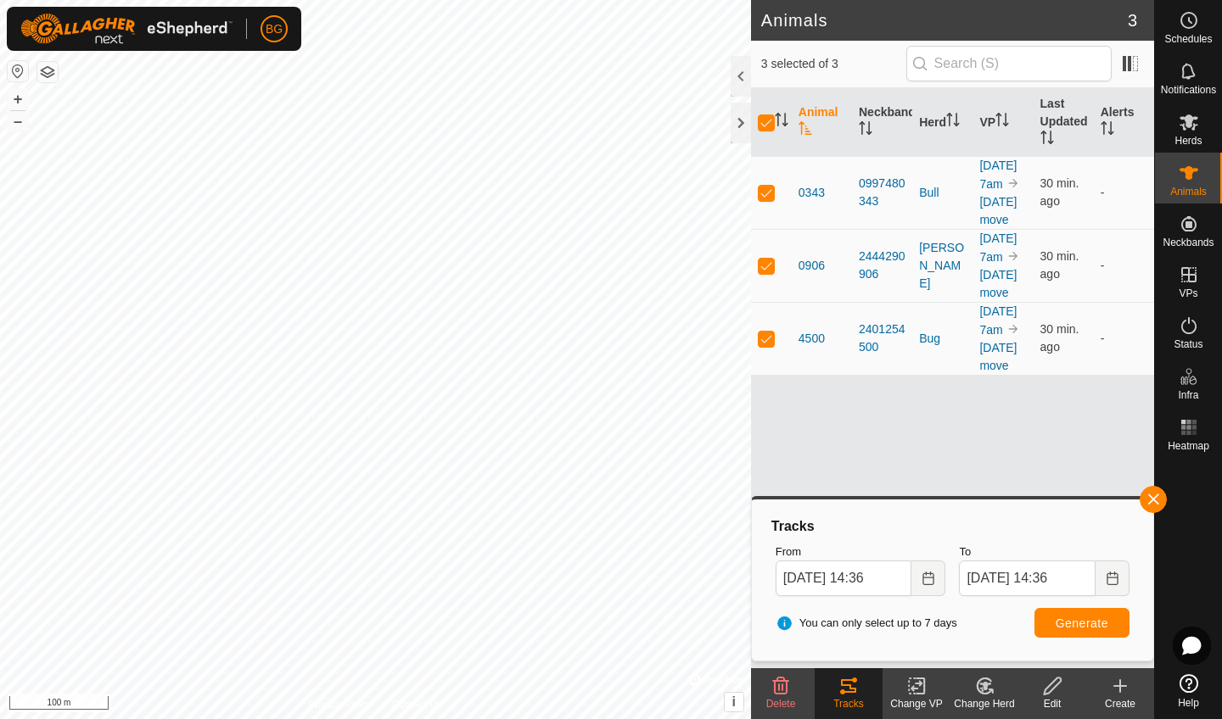
click at [1065, 623] on span "Generate" at bounding box center [1081, 624] width 53 height 14
click at [1153, 503] on button "button" at bounding box center [1152, 499] width 27 height 27
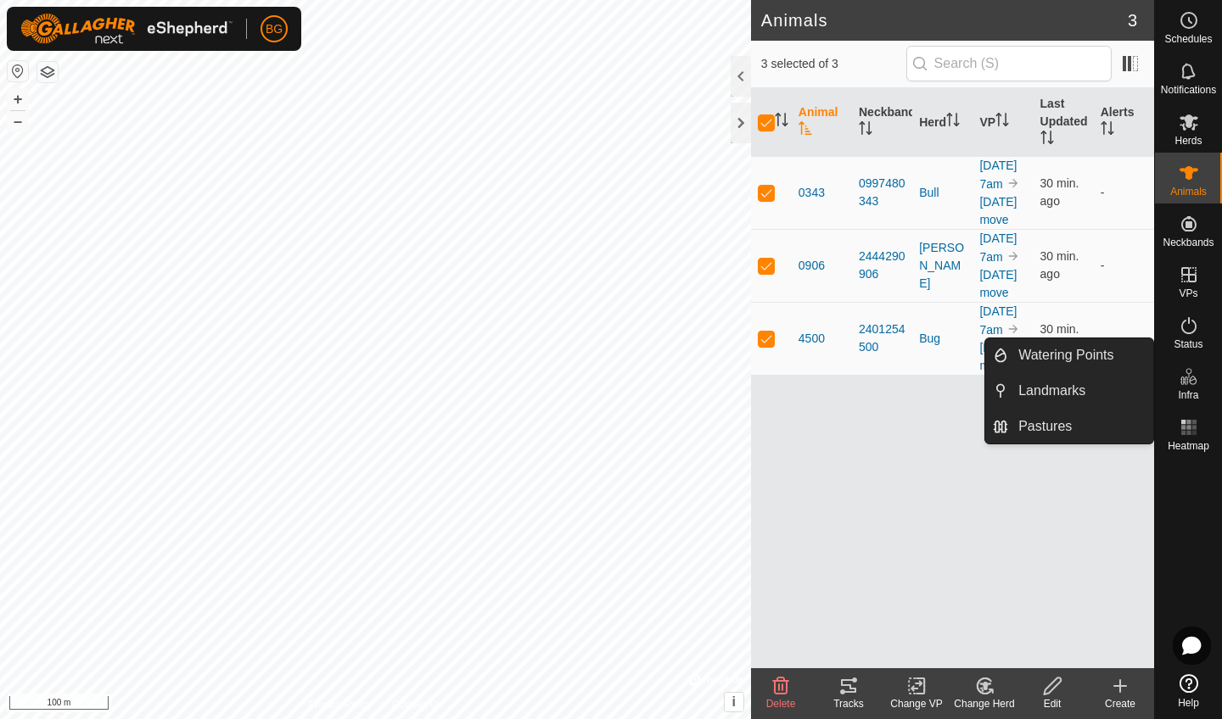
click at [1188, 386] on icon at bounding box center [1188, 376] width 20 height 20
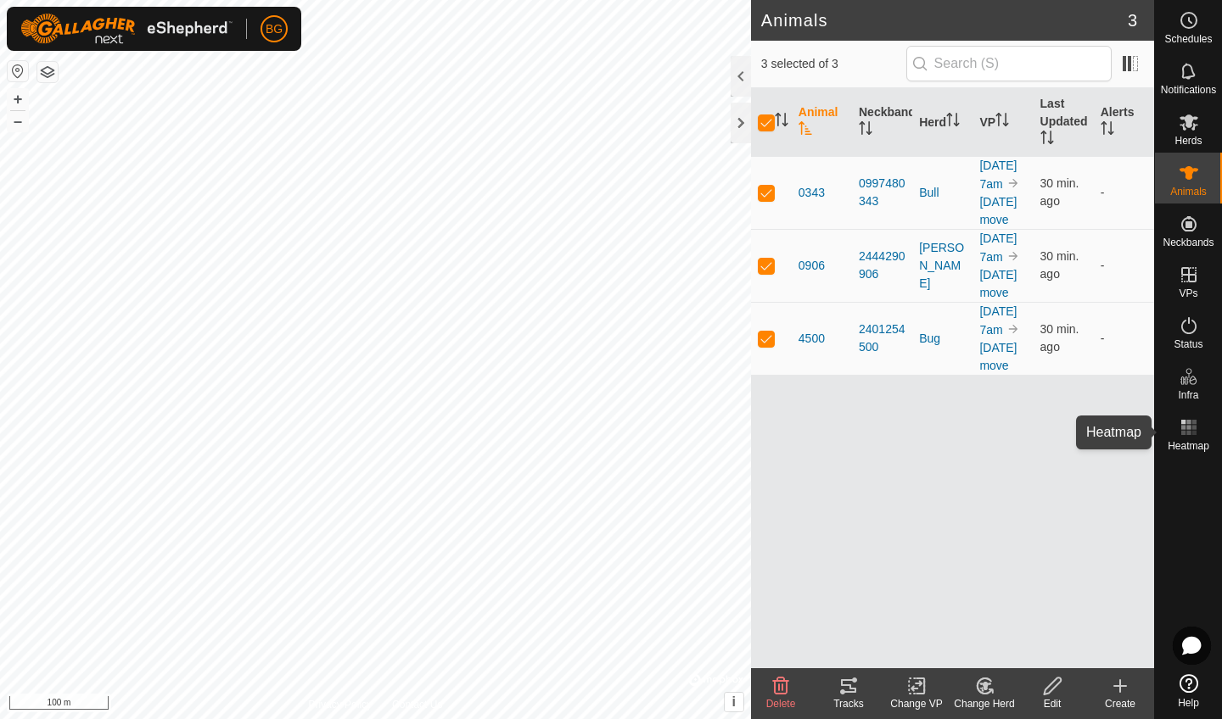
click at [1193, 441] on span "Heatmap" at bounding box center [1188, 446] width 42 height 10
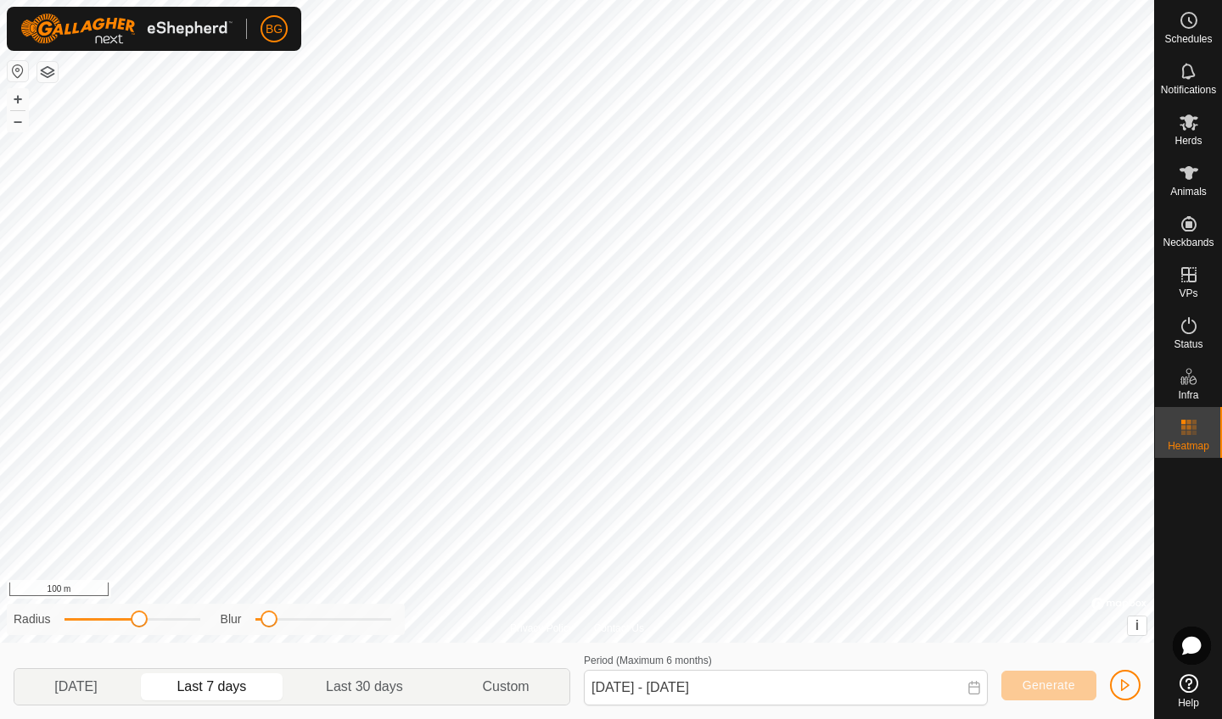
click at [1124, 682] on span "button" at bounding box center [1125, 686] width 14 height 14
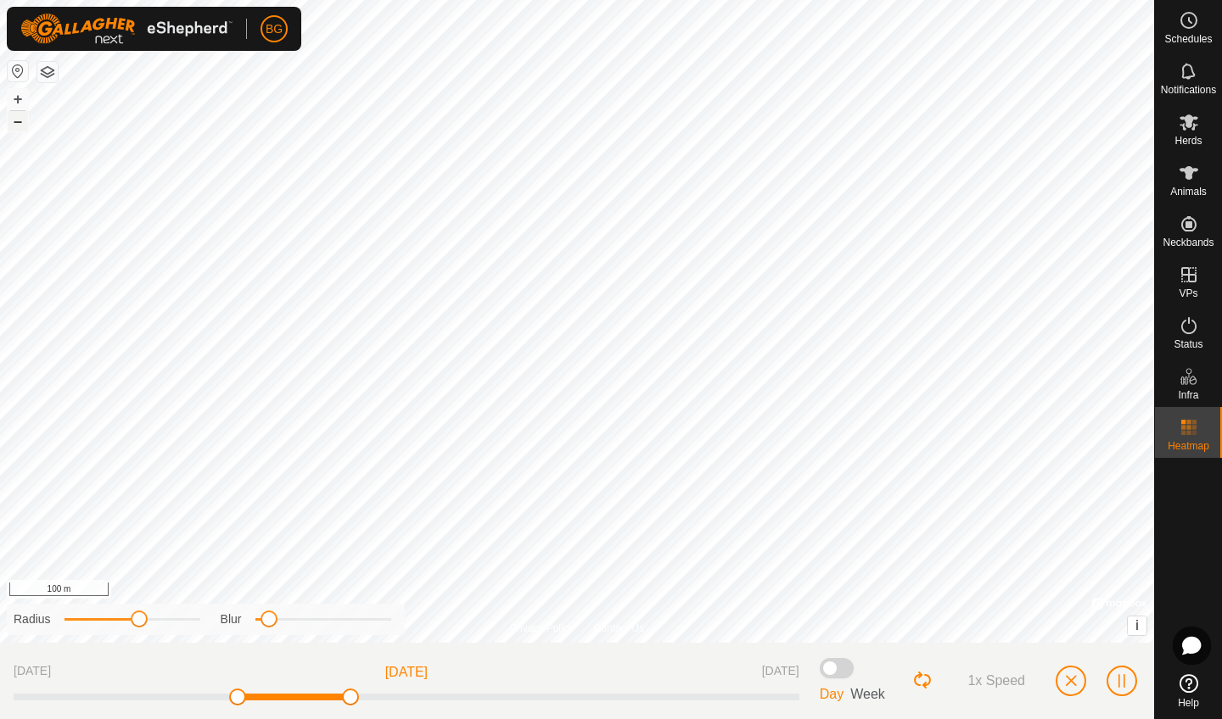
click at [20, 120] on button "–" at bounding box center [18, 121] width 20 height 20
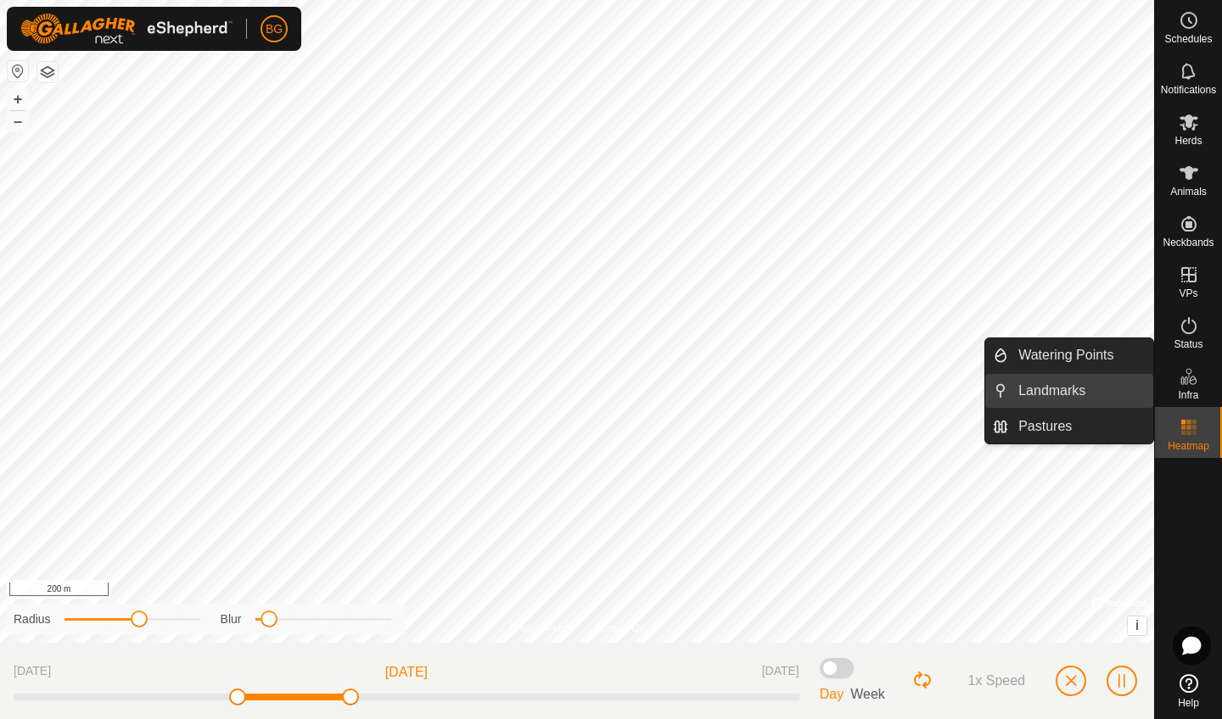
click at [1056, 382] on link "Landmarks" at bounding box center [1080, 391] width 145 height 34
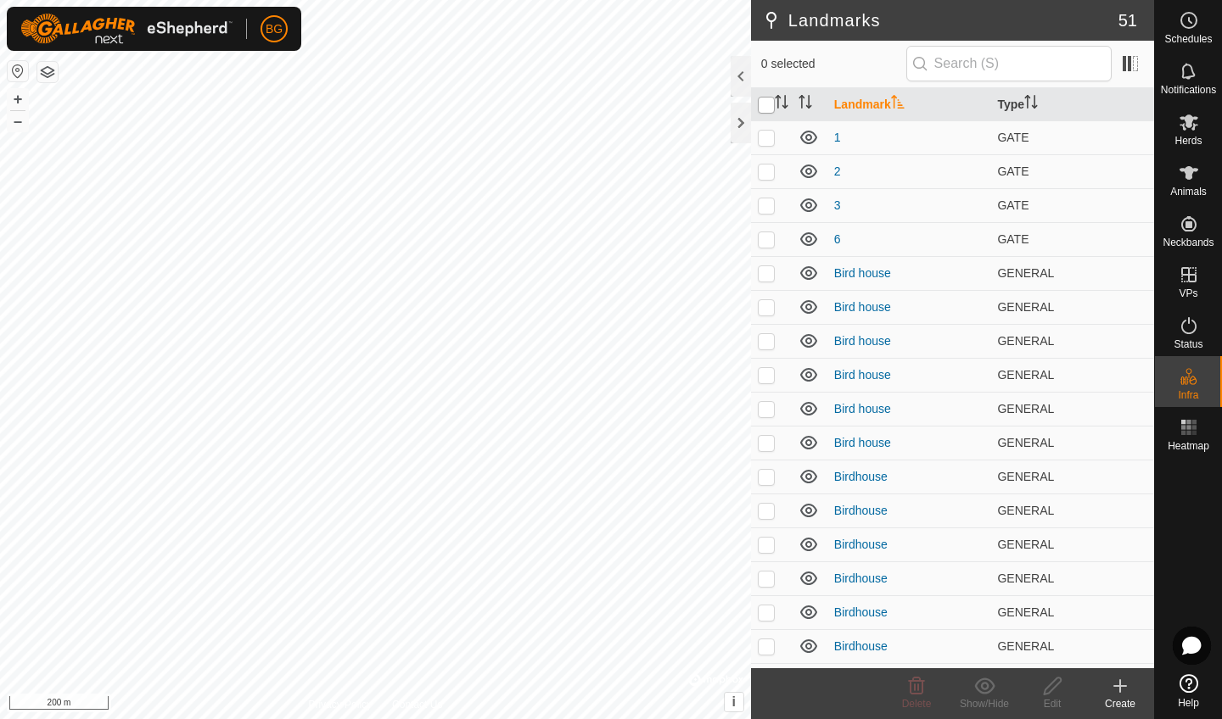
click at [767, 103] on input "checkbox" at bounding box center [766, 105] width 17 height 17
checkbox input "true"
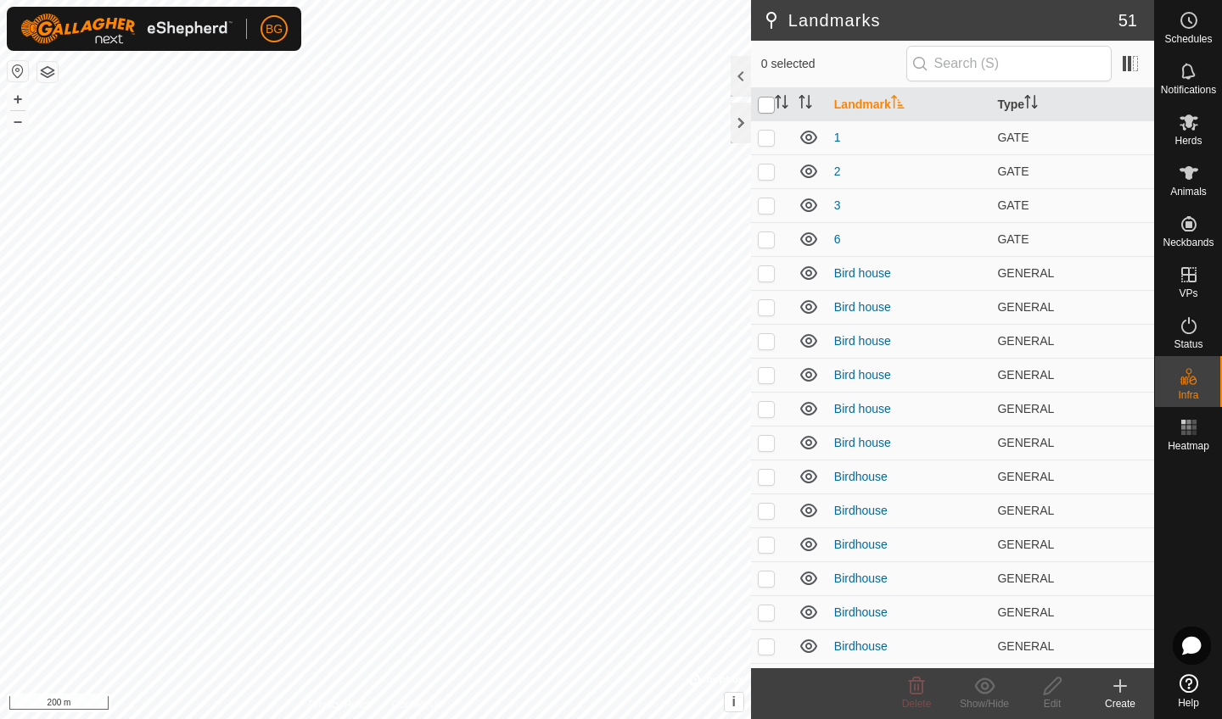
checkbox input "true"
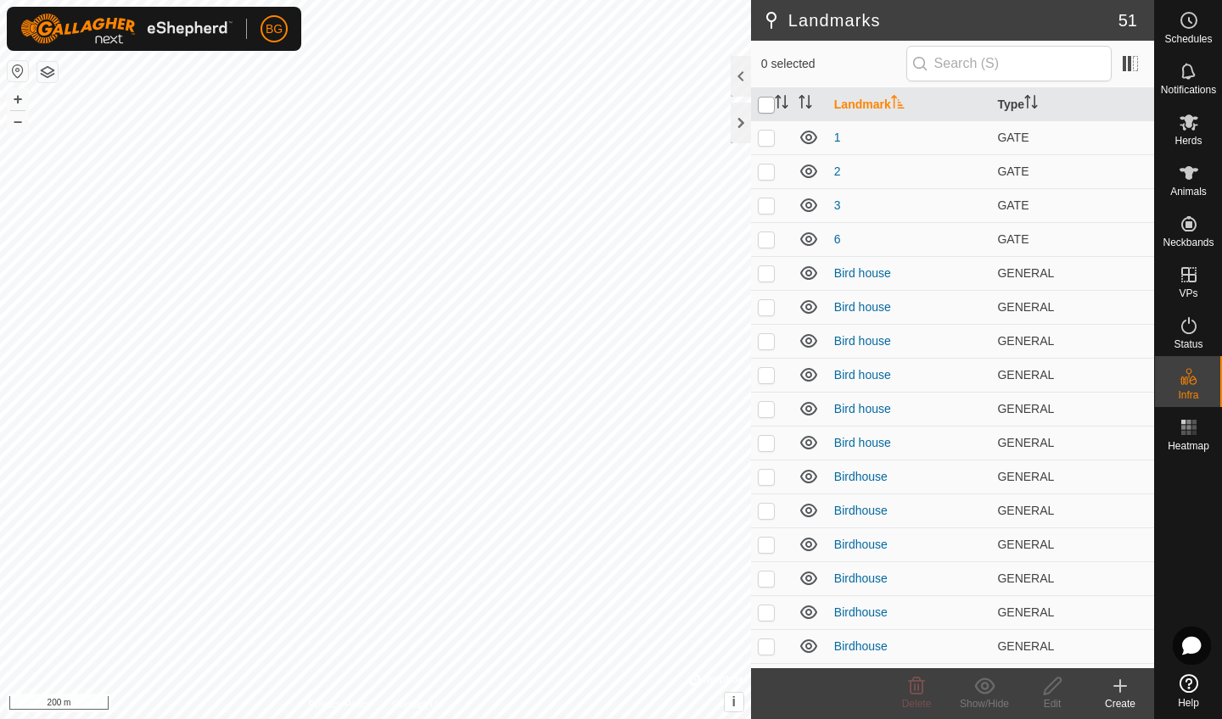
checkbox input "true"
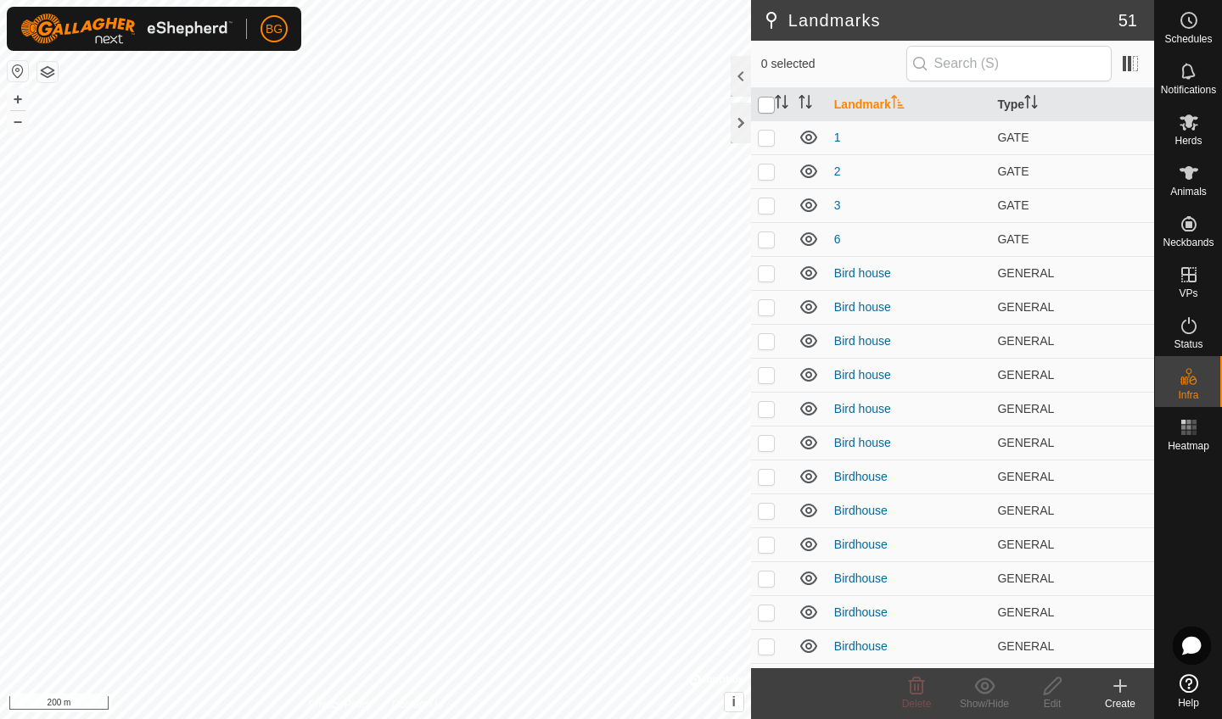
checkbox input "true"
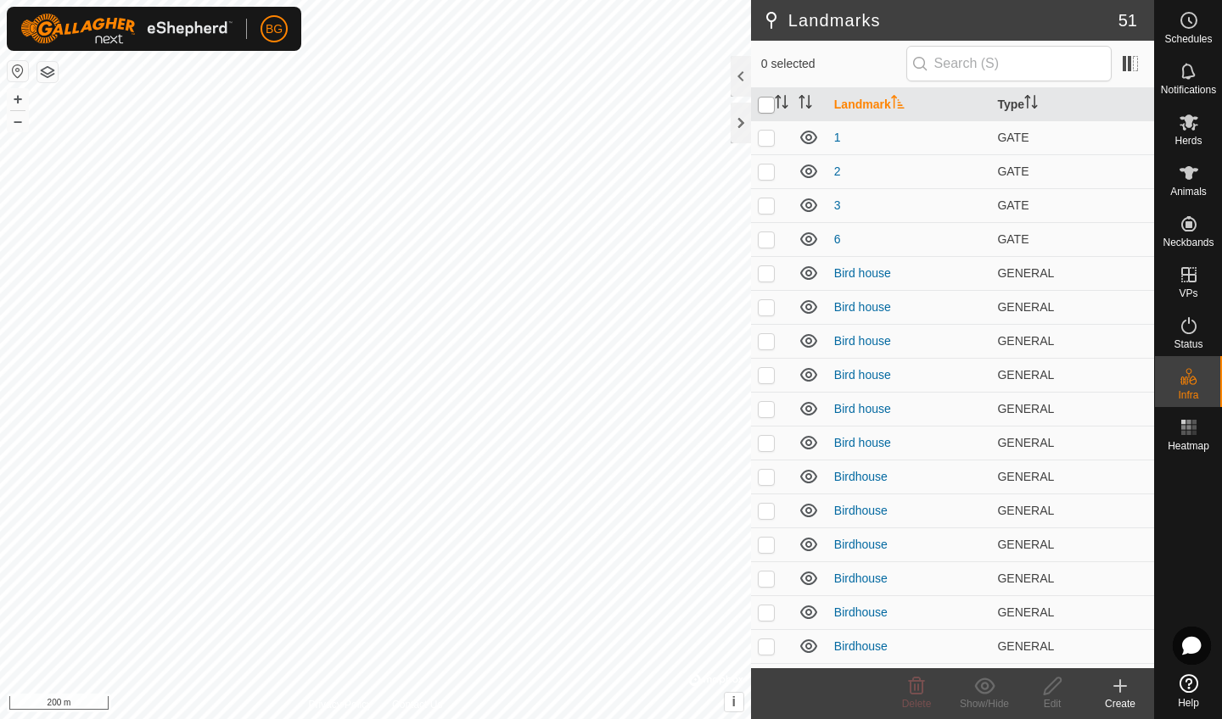
checkbox input "true"
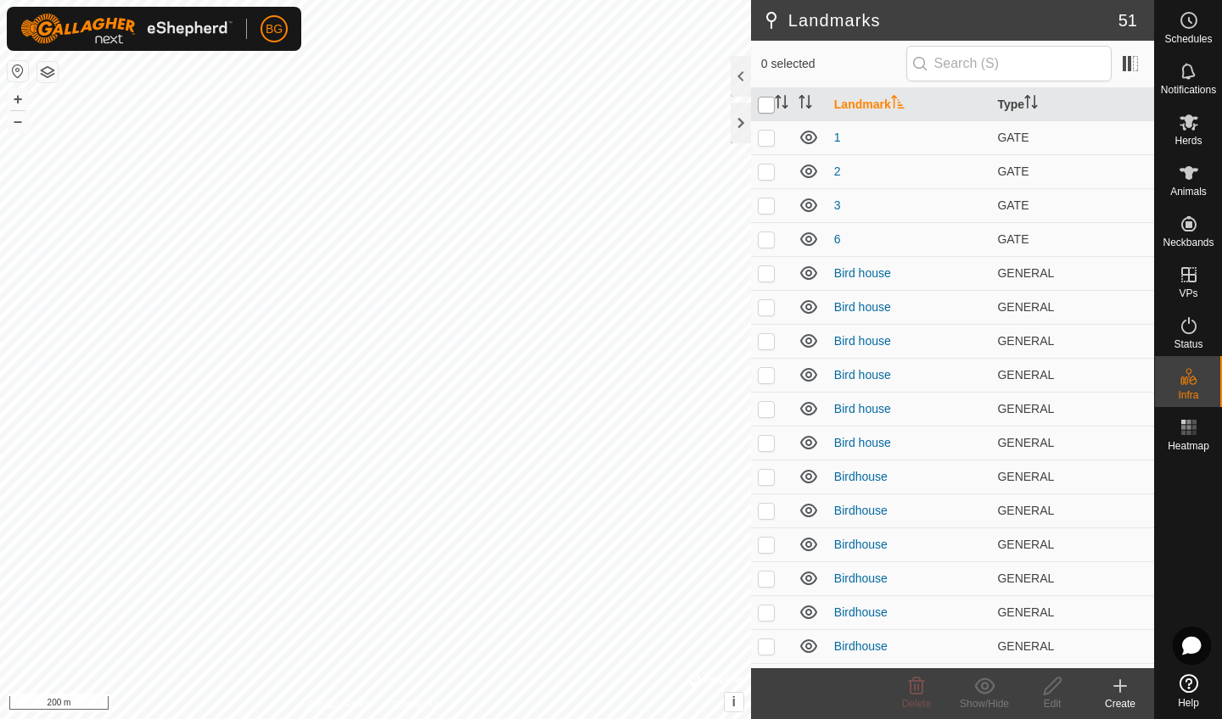
checkbox input "true"
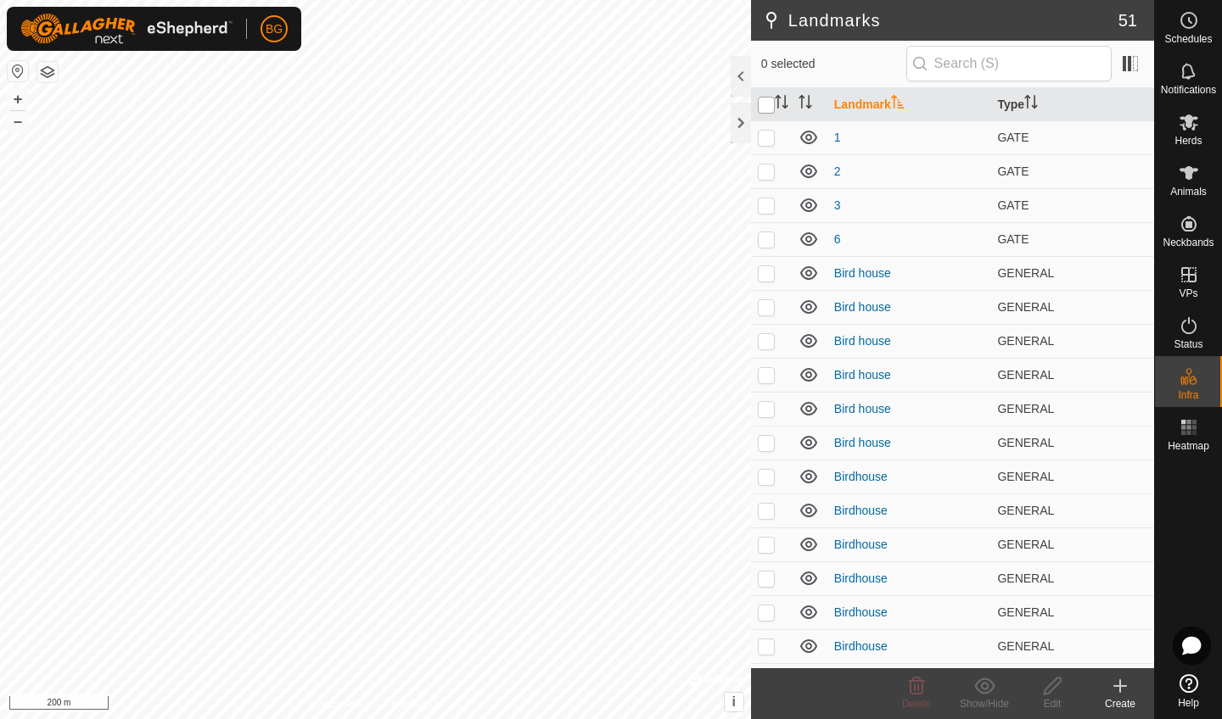
checkbox input "true"
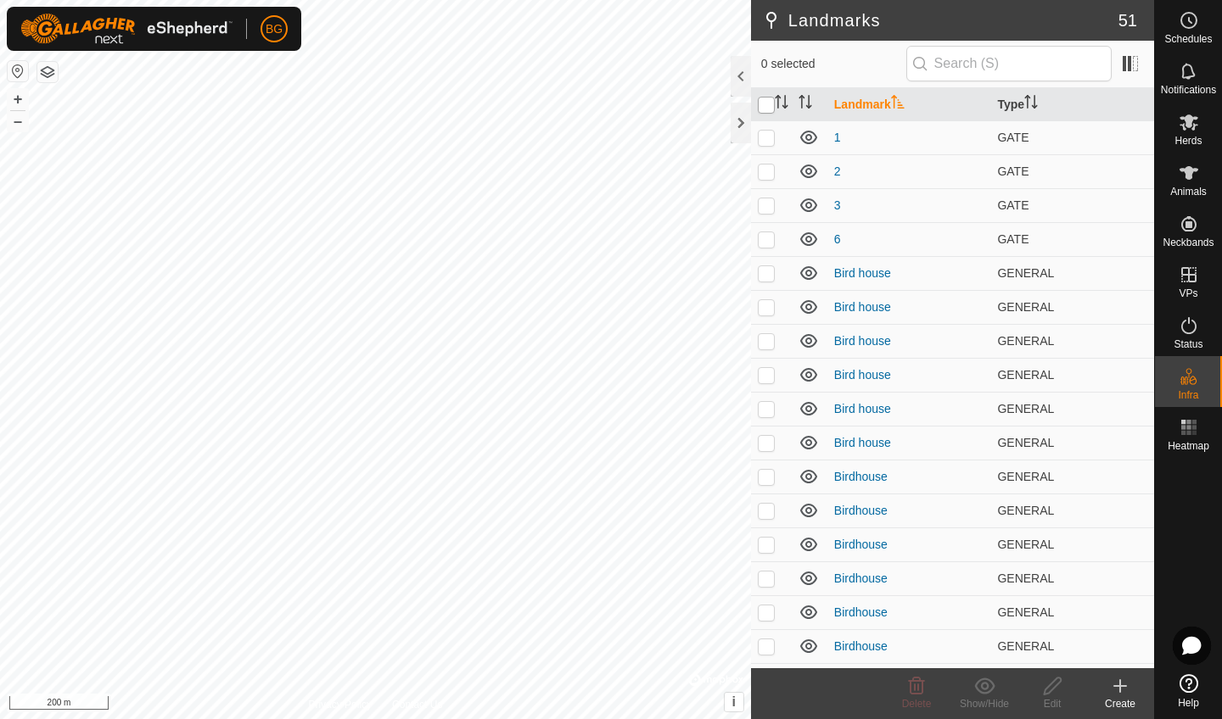
checkbox input "true"
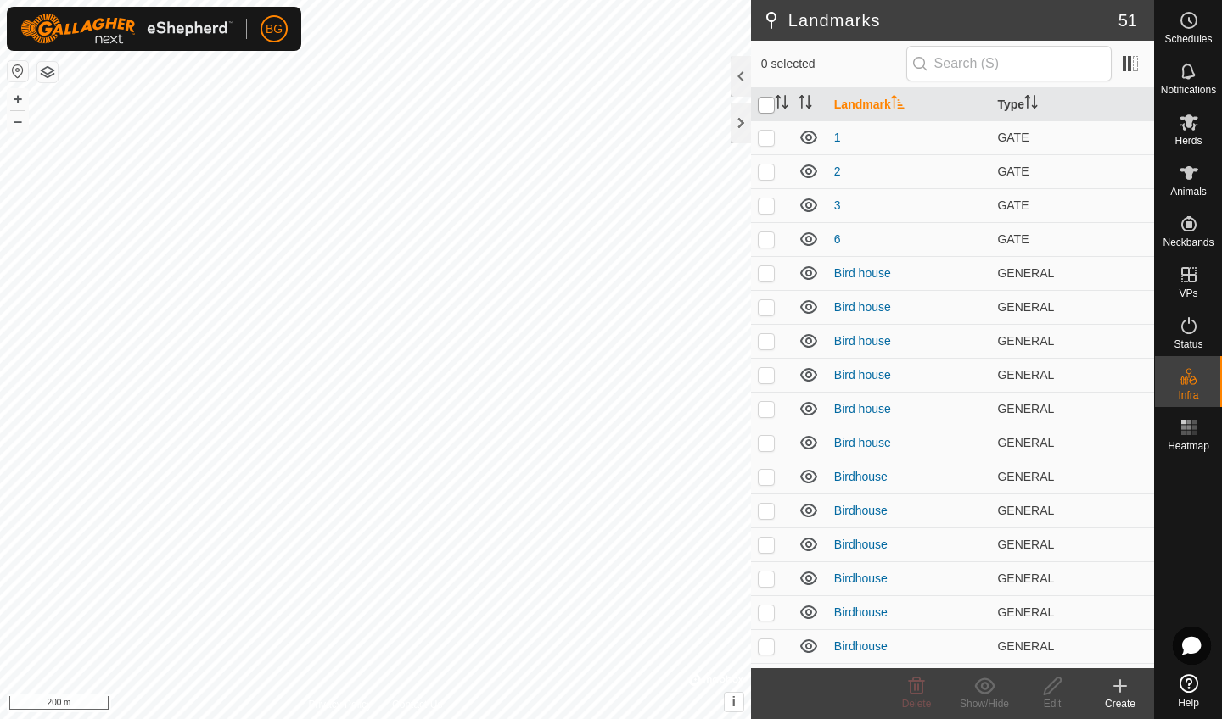
checkbox input "true"
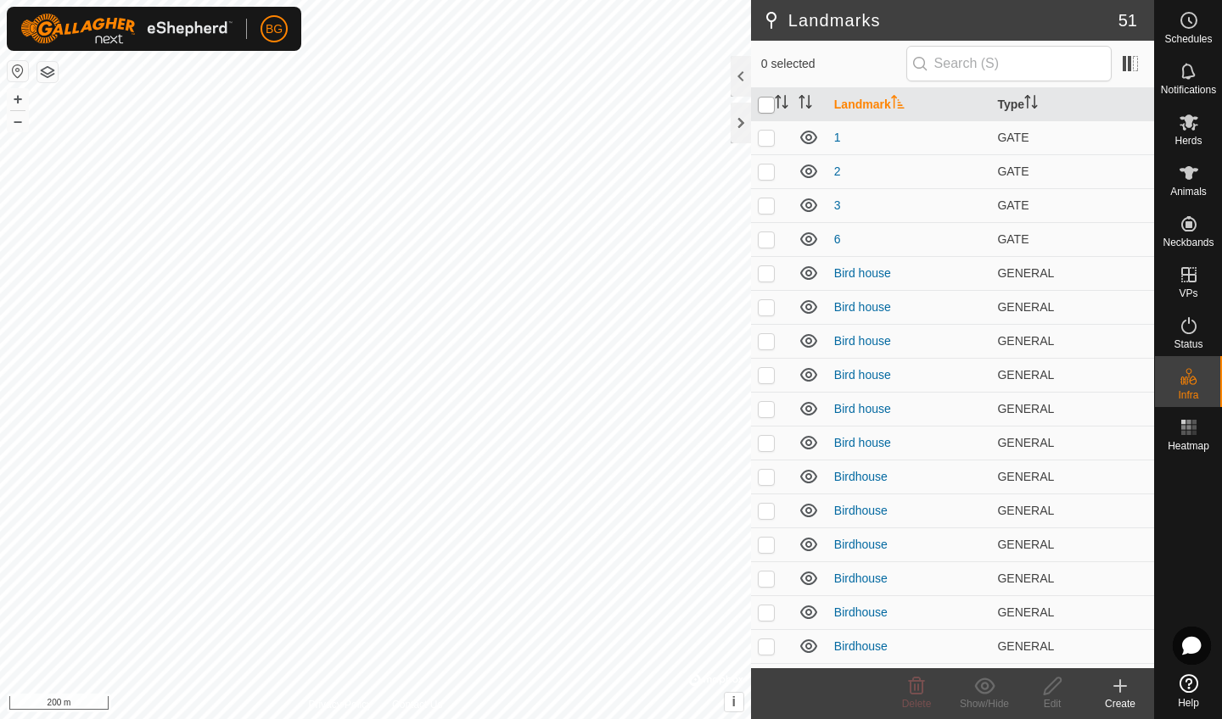
checkbox input "true"
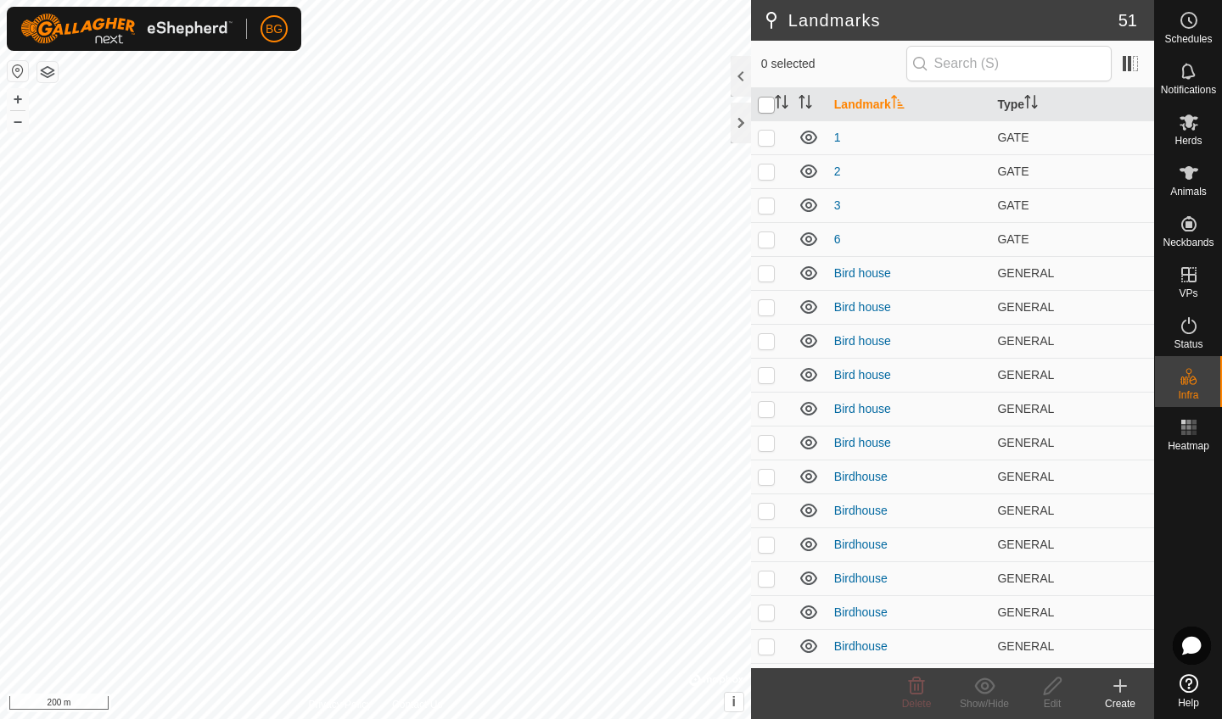
checkbox input "true"
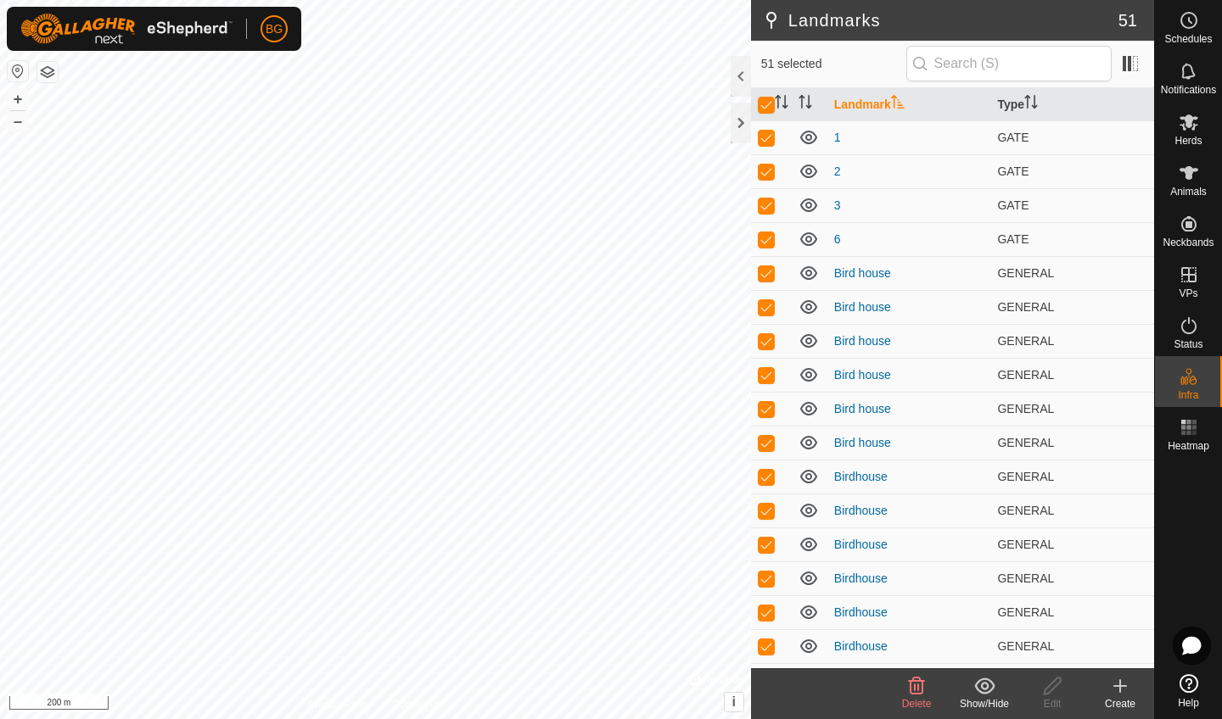
click at [982, 685] on icon at bounding box center [984, 686] width 20 height 16
click at [736, 132] on div at bounding box center [740, 123] width 20 height 41
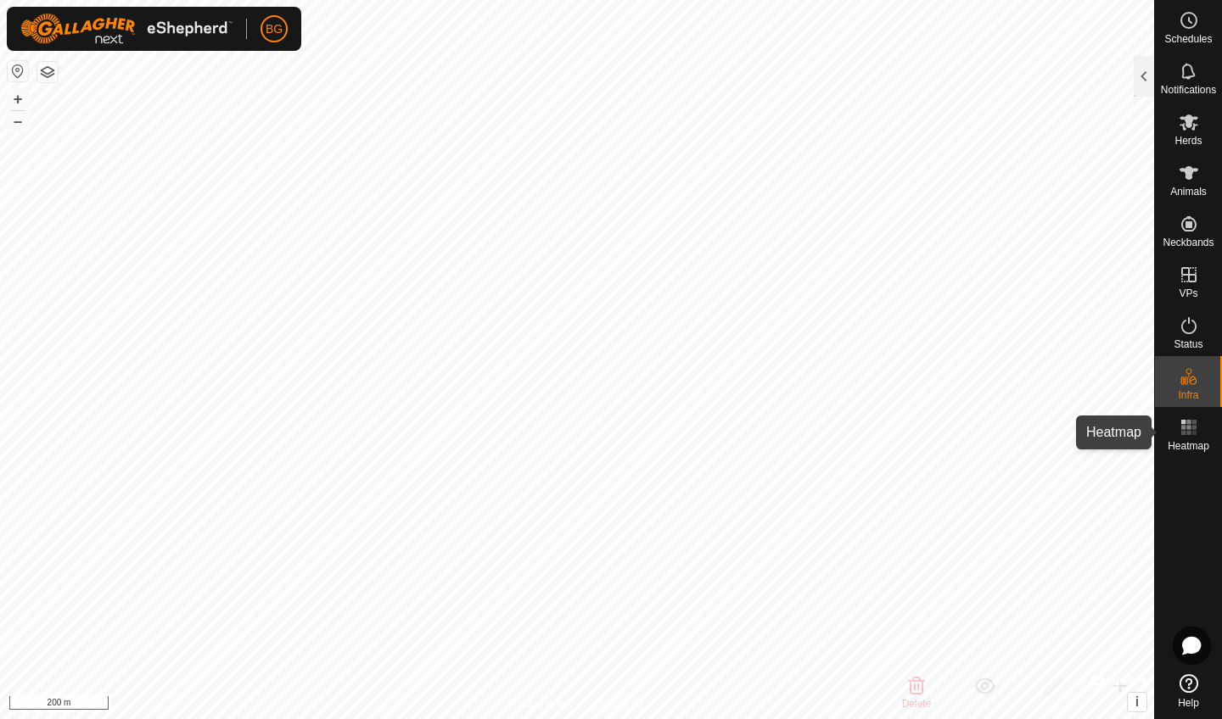
click at [1193, 424] on rect at bounding box center [1193, 422] width 4 height 4
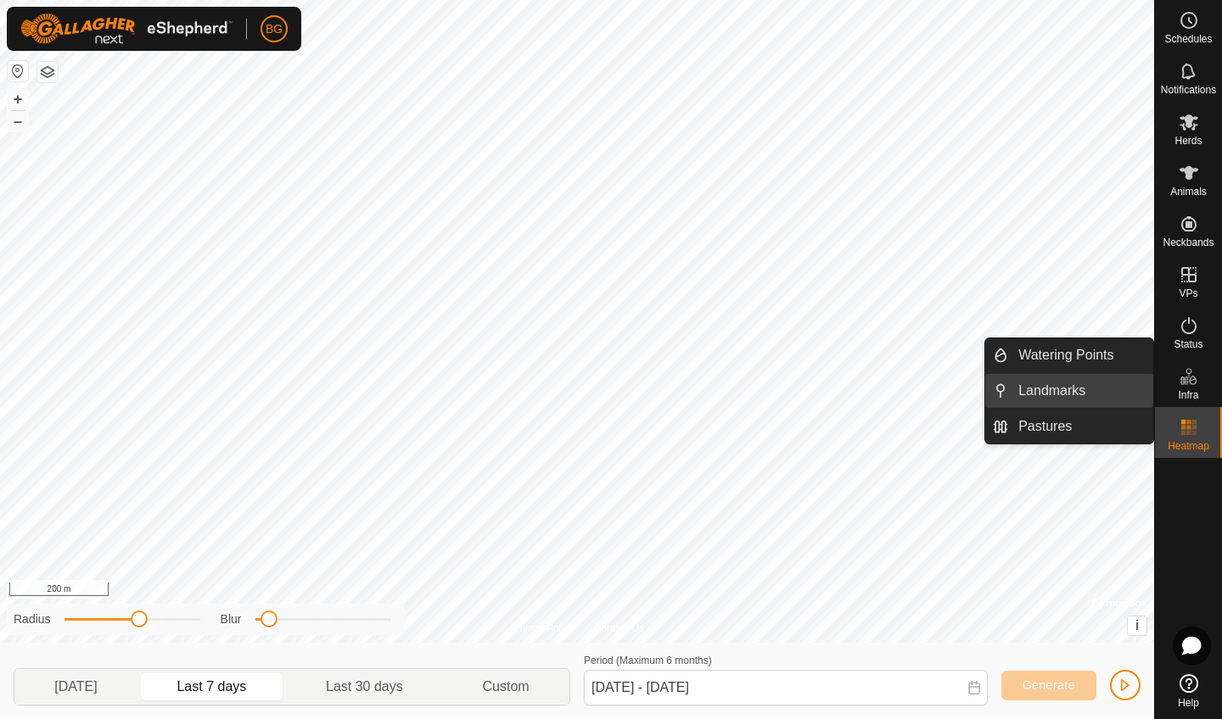
click at [1098, 400] on link "Landmarks" at bounding box center [1080, 391] width 145 height 34
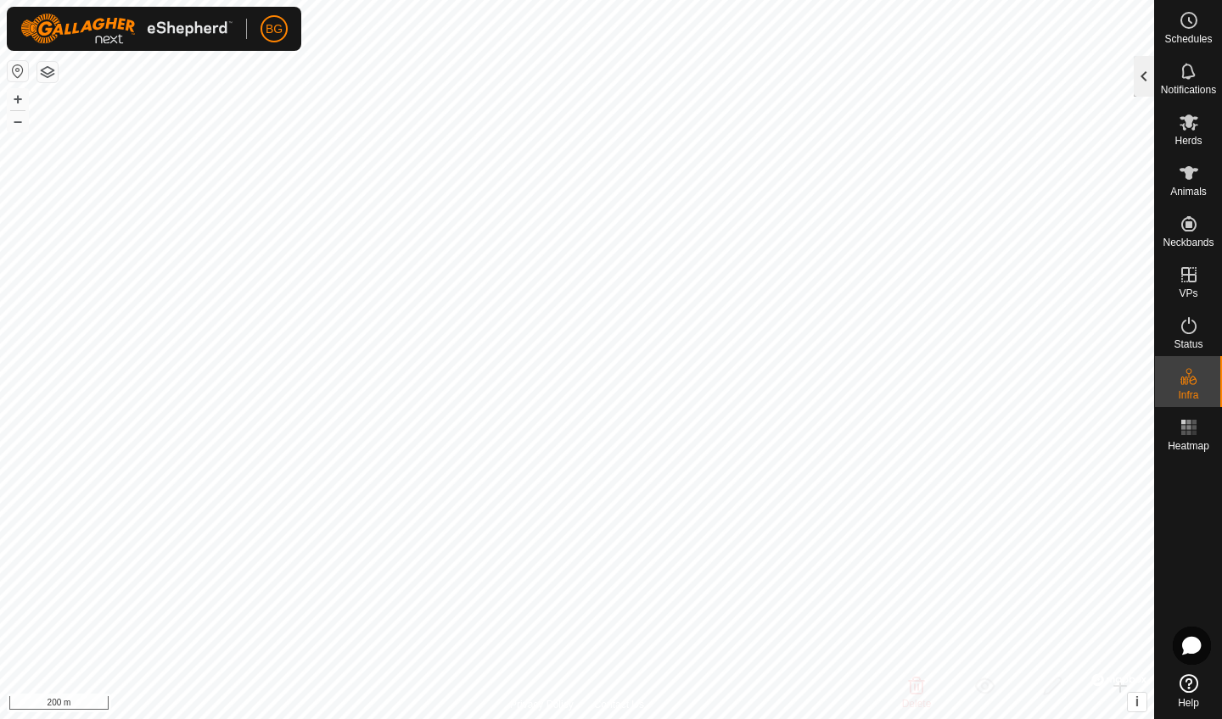
click at [1139, 83] on div at bounding box center [1143, 76] width 20 height 41
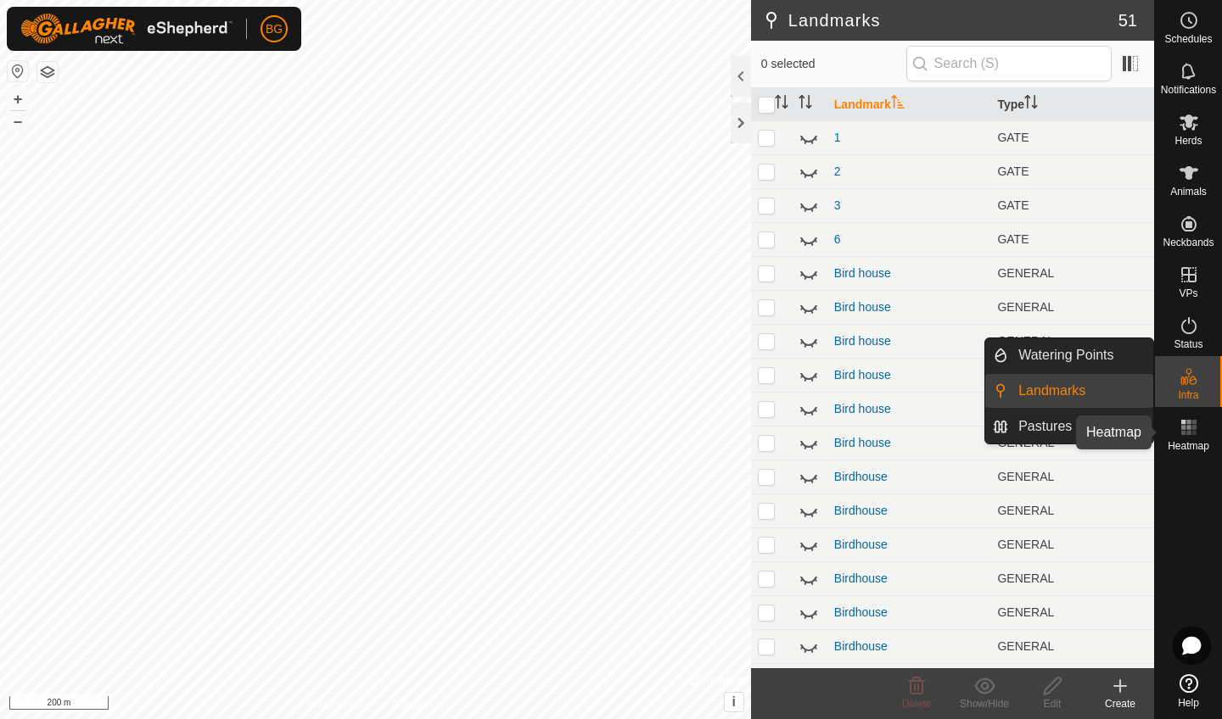
click at [1196, 432] on icon at bounding box center [1188, 427] width 20 height 20
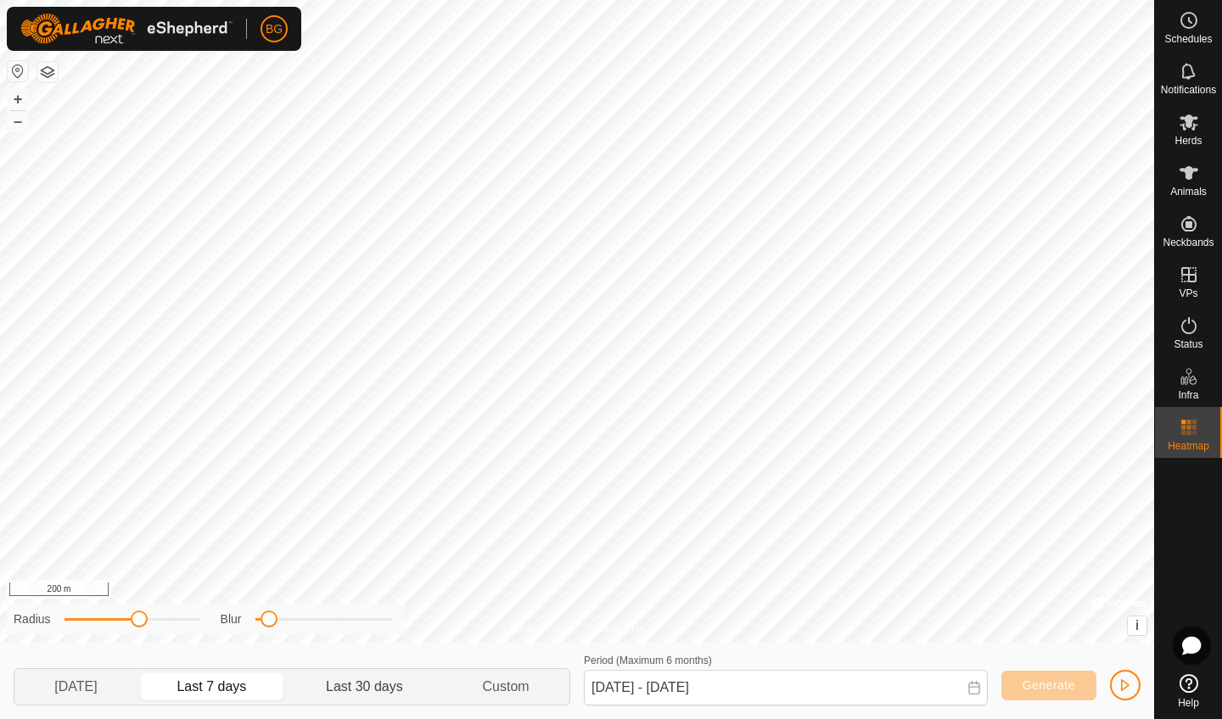
click at [330, 685] on p-togglebutton "Last 30 days" at bounding box center [365, 687] width 156 height 36
type input "[DATE] - [DATE]"
click at [1073, 691] on span "Generate" at bounding box center [1048, 686] width 53 height 14
click at [1065, 691] on span "Generate" at bounding box center [1048, 686] width 53 height 14
click at [1130, 683] on span "button" at bounding box center [1125, 686] width 14 height 14
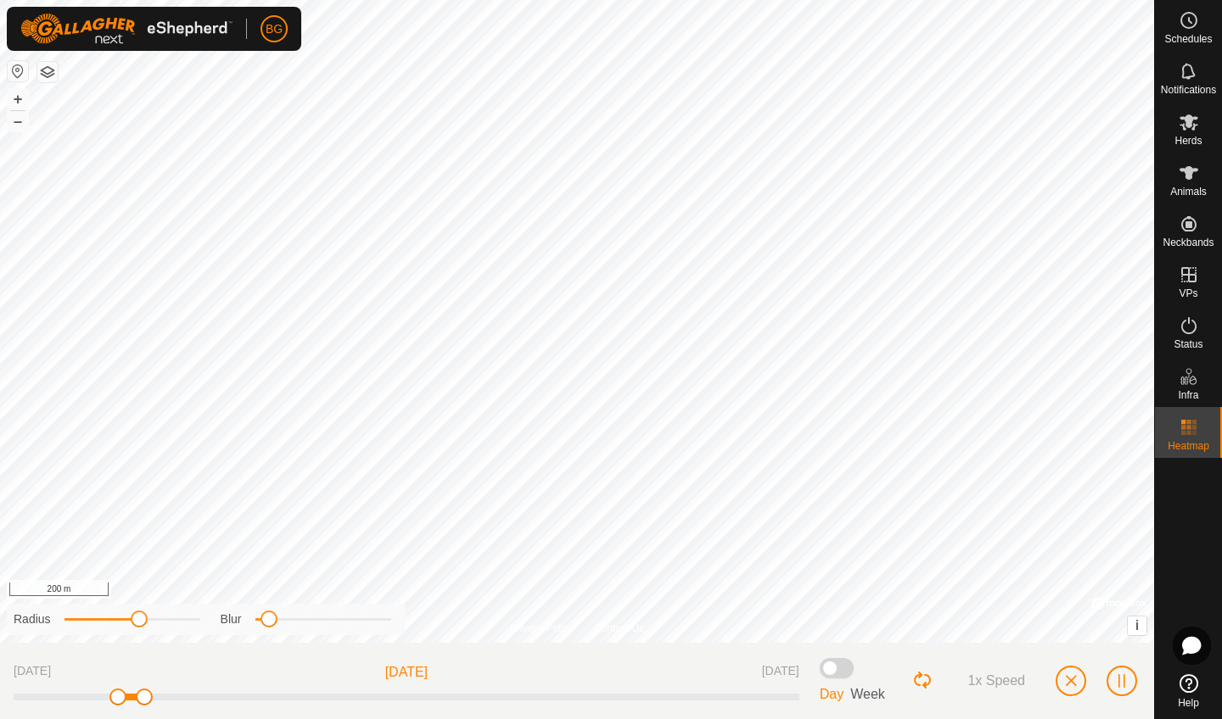
click at [869, 691] on span "Week" at bounding box center [867, 694] width 35 height 14
click at [1070, 679] on span "button" at bounding box center [1071, 681] width 14 height 14
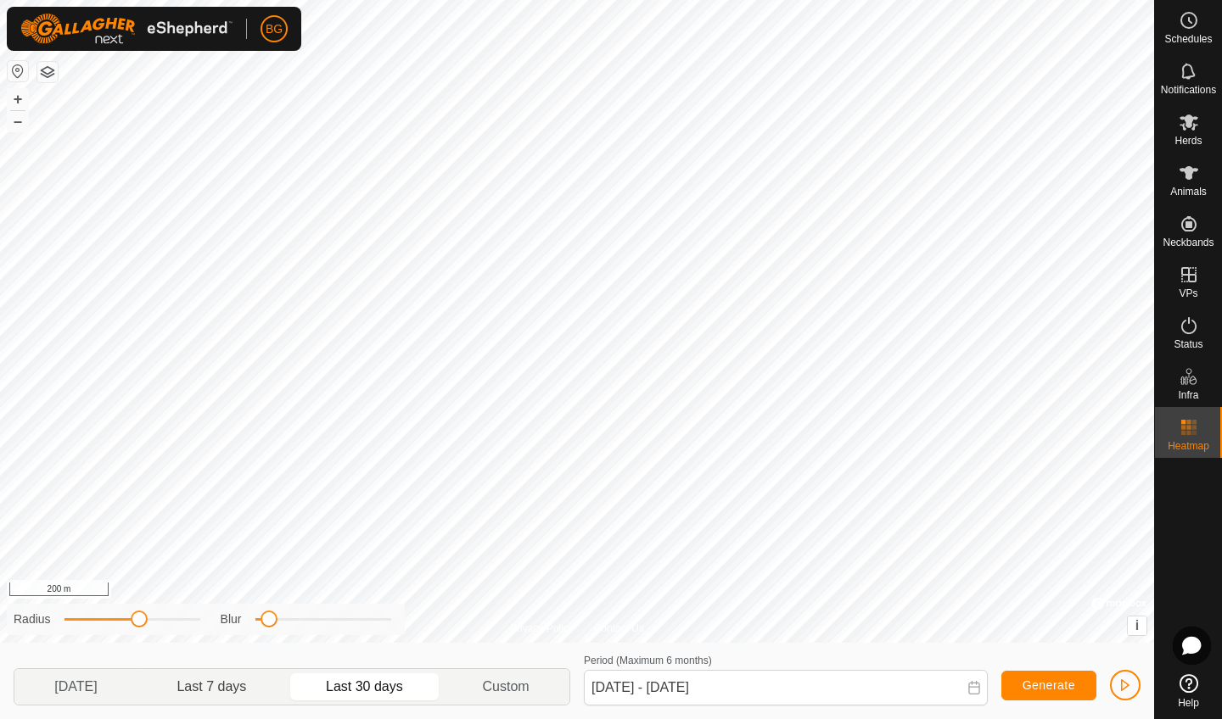
click at [201, 681] on p-togglebutton "Last 7 days" at bounding box center [211, 687] width 149 height 36
type input "[DATE] - [DATE]"
click at [1129, 682] on span "button" at bounding box center [1125, 686] width 14 height 14
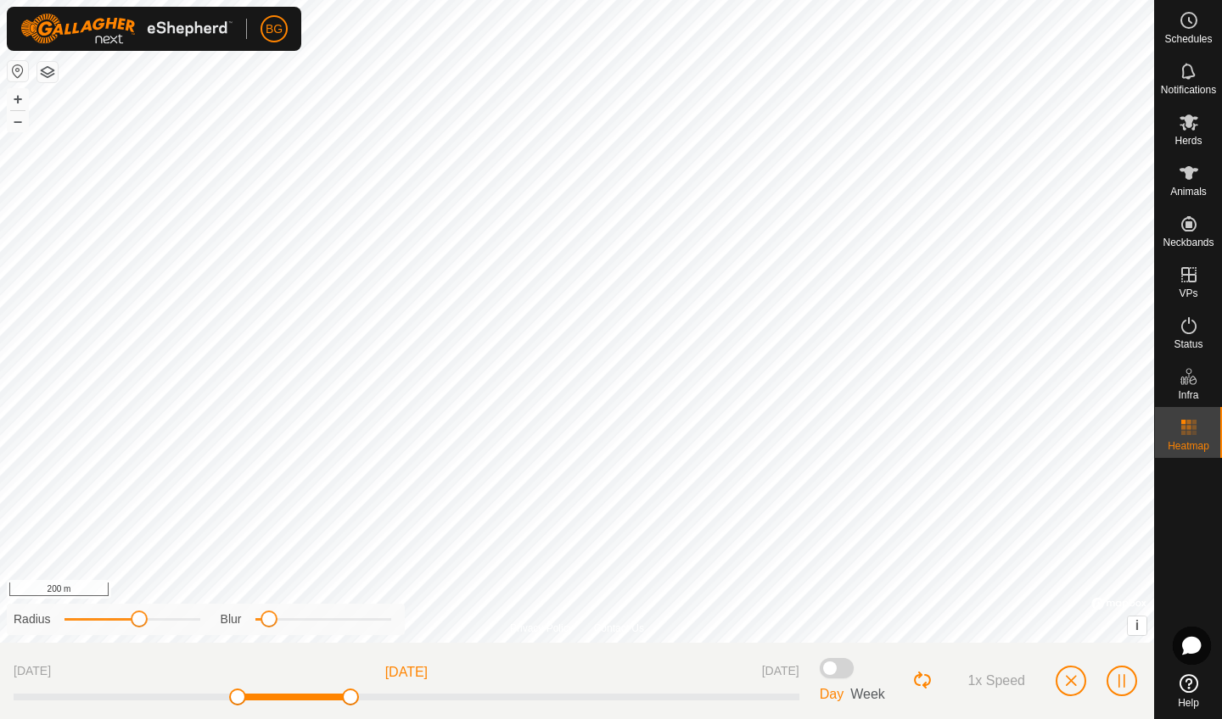
click at [1054, 689] on div "1x Speed" at bounding box center [1026, 681] width 228 height 49
click at [1068, 685] on span "button" at bounding box center [1071, 681] width 14 height 14
